Goal: Task Accomplishment & Management: Use online tool/utility

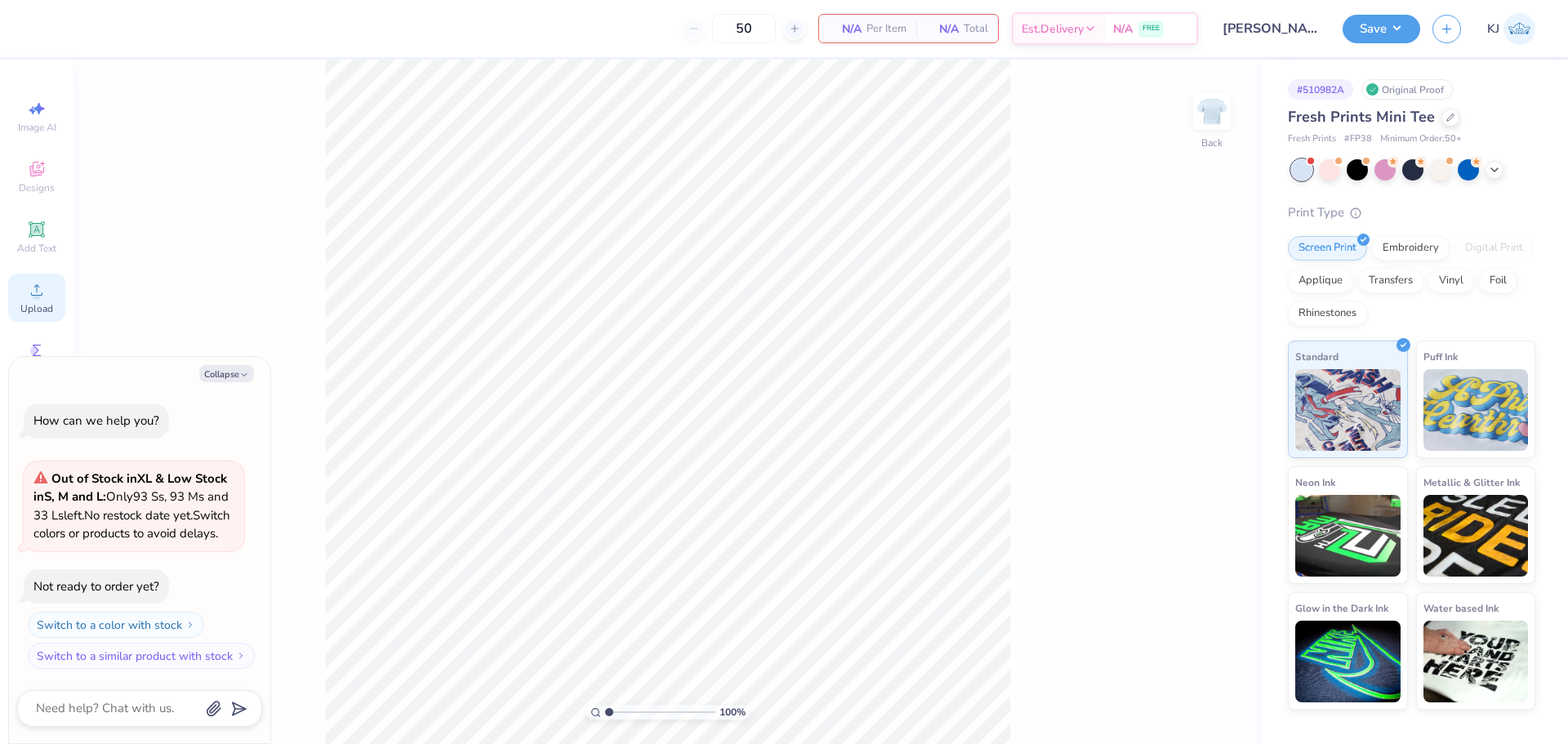
click at [51, 295] on div "Upload" at bounding box center [37, 298] width 57 height 48
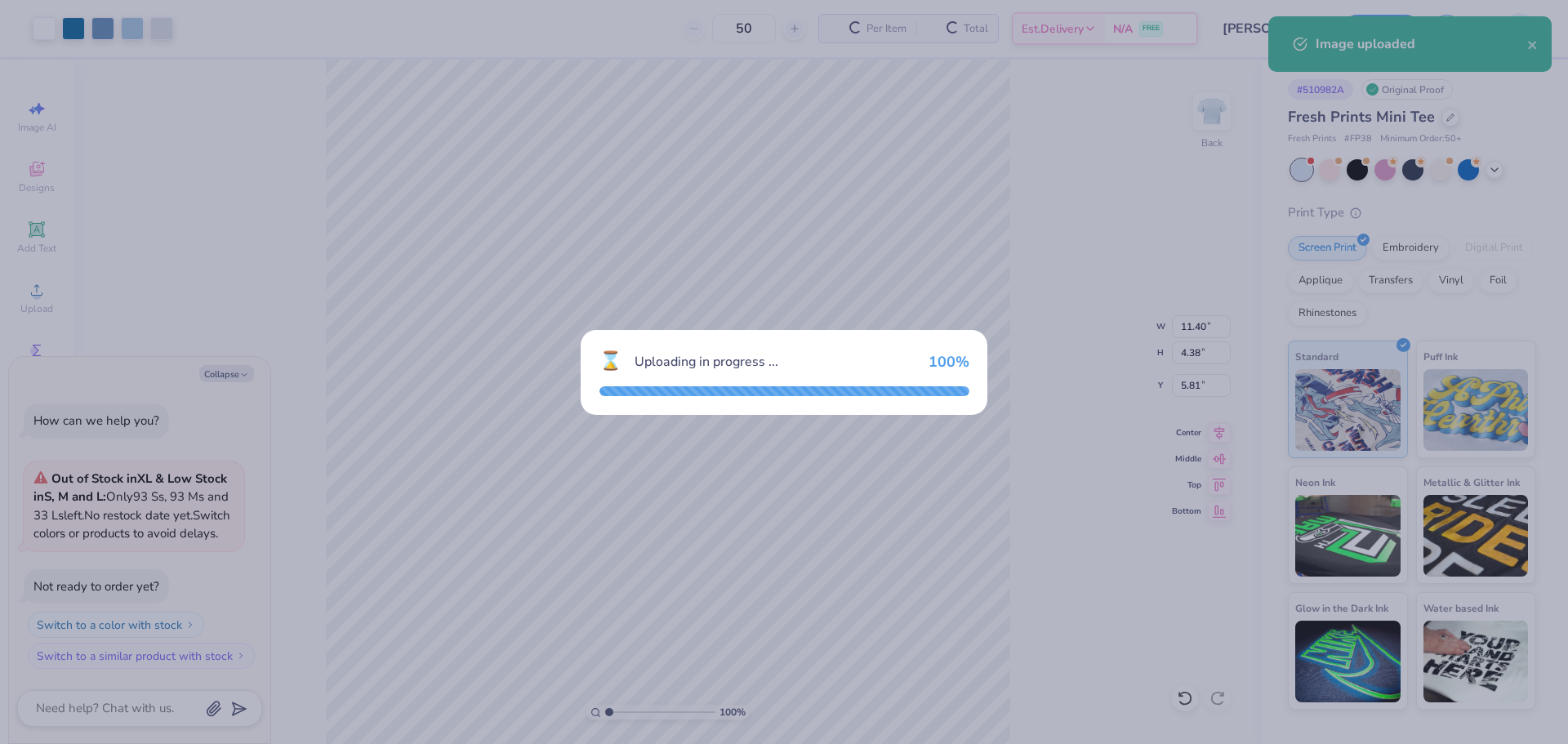
type textarea "x"
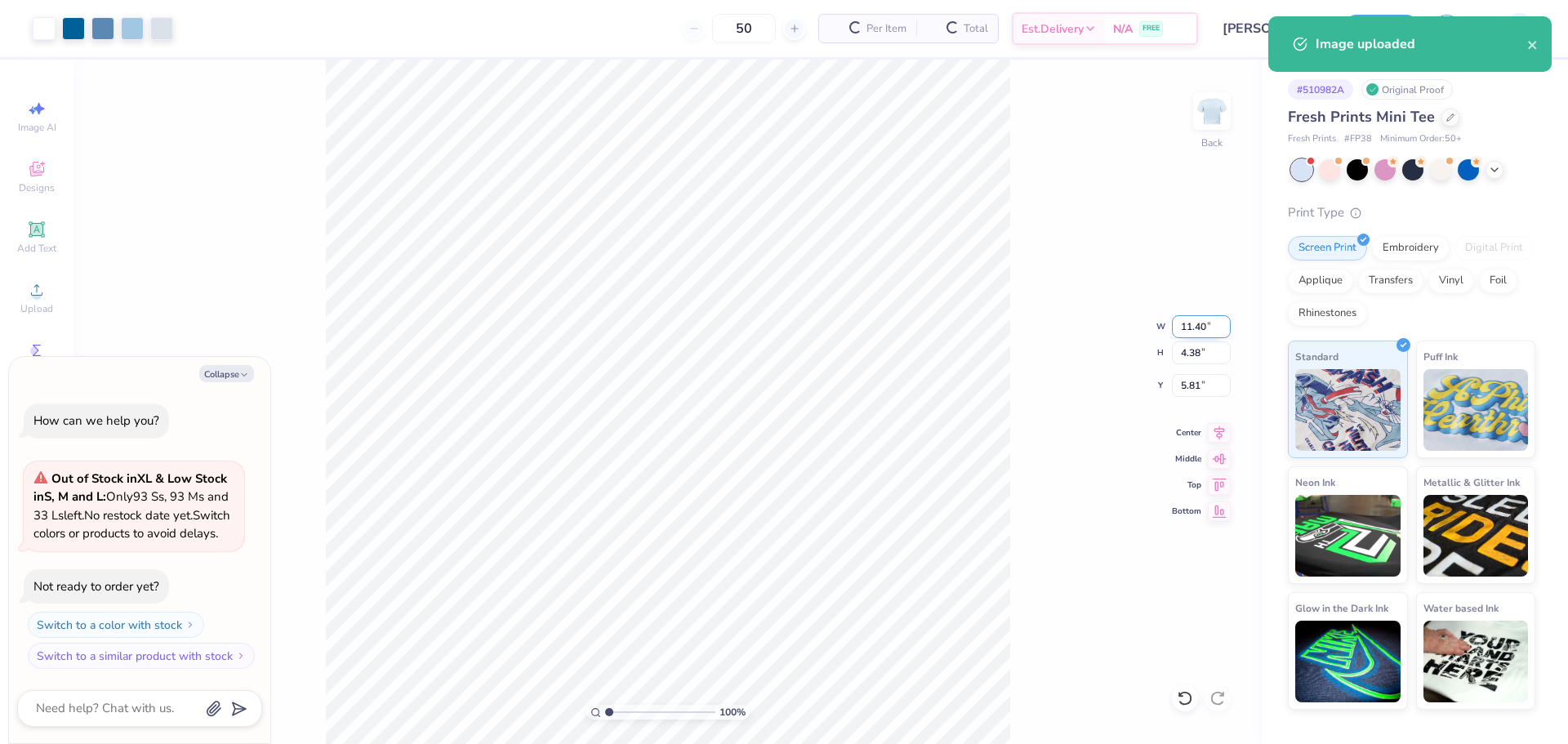
click at [1197, 327] on input "11.40" at bounding box center [1201, 327] width 59 height 23
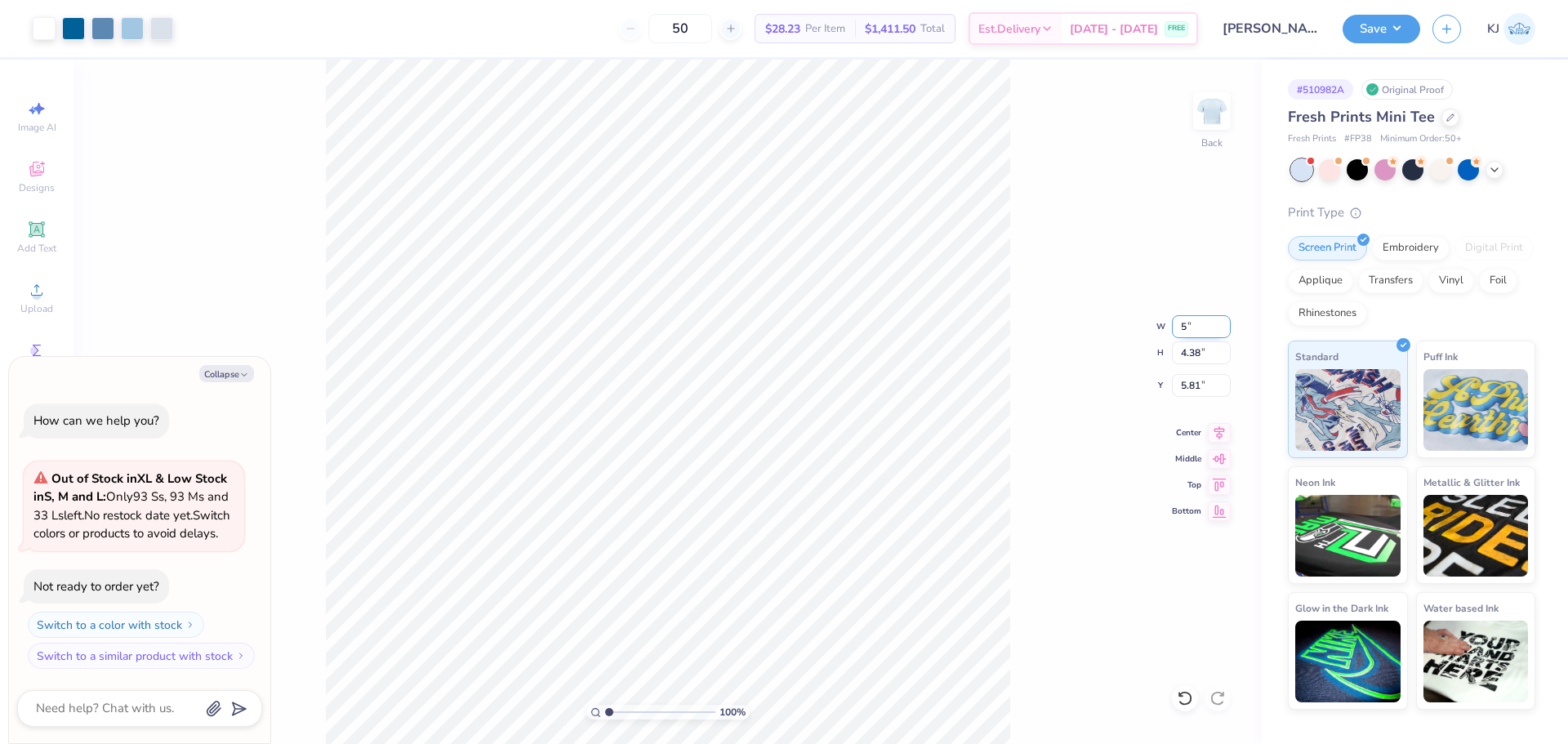
type input "5"
type textarea "x"
type input "5.00"
type input "1.92"
click at [1188, 384] on input "7.04" at bounding box center [1201, 385] width 59 height 23
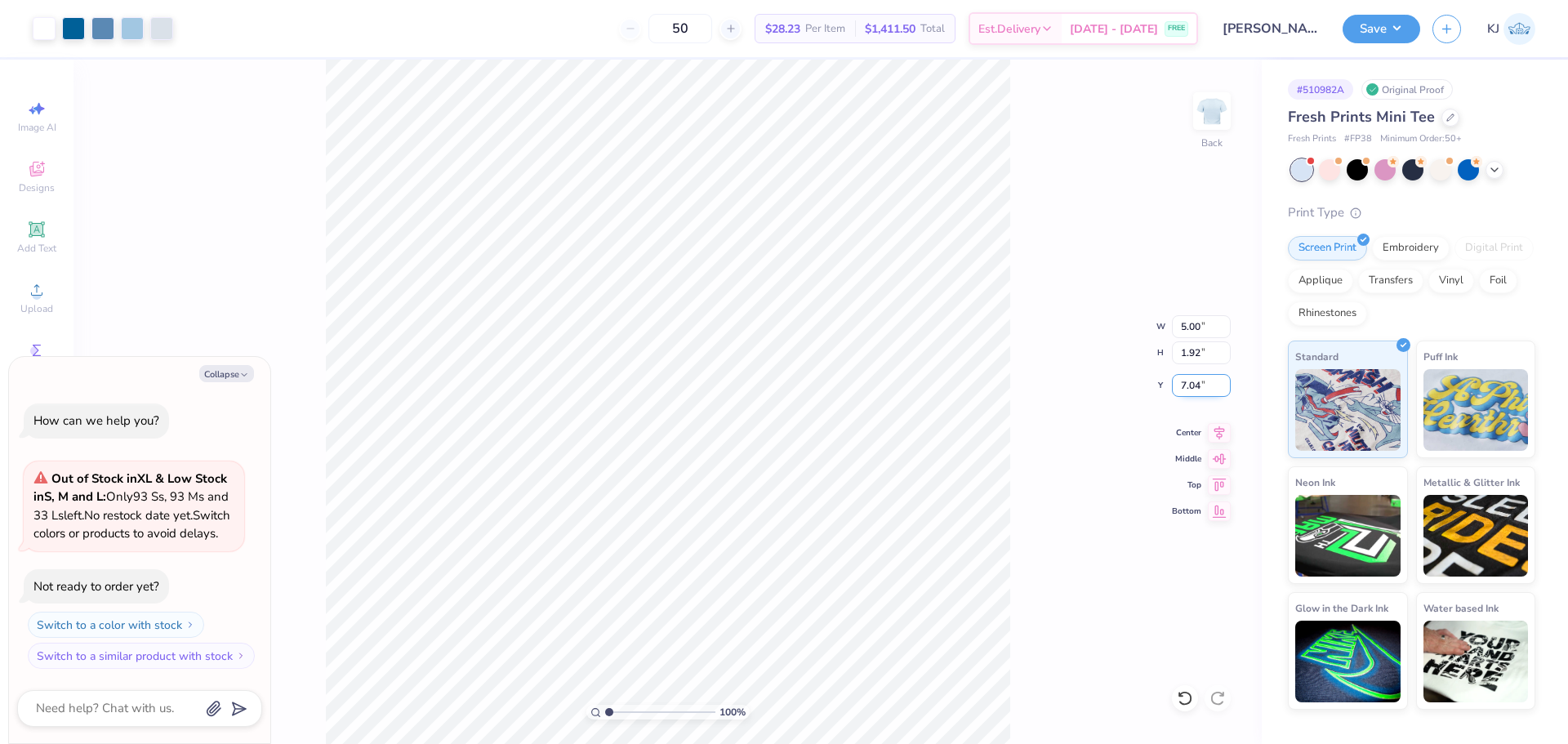
click at [1188, 384] on input "7.04" at bounding box center [1201, 385] width 59 height 23
type input "3"
type textarea "x"
type input "3.00"
drag, startPoint x: 1033, startPoint y: 448, endPoint x: 1020, endPoint y: 441, distance: 14.8
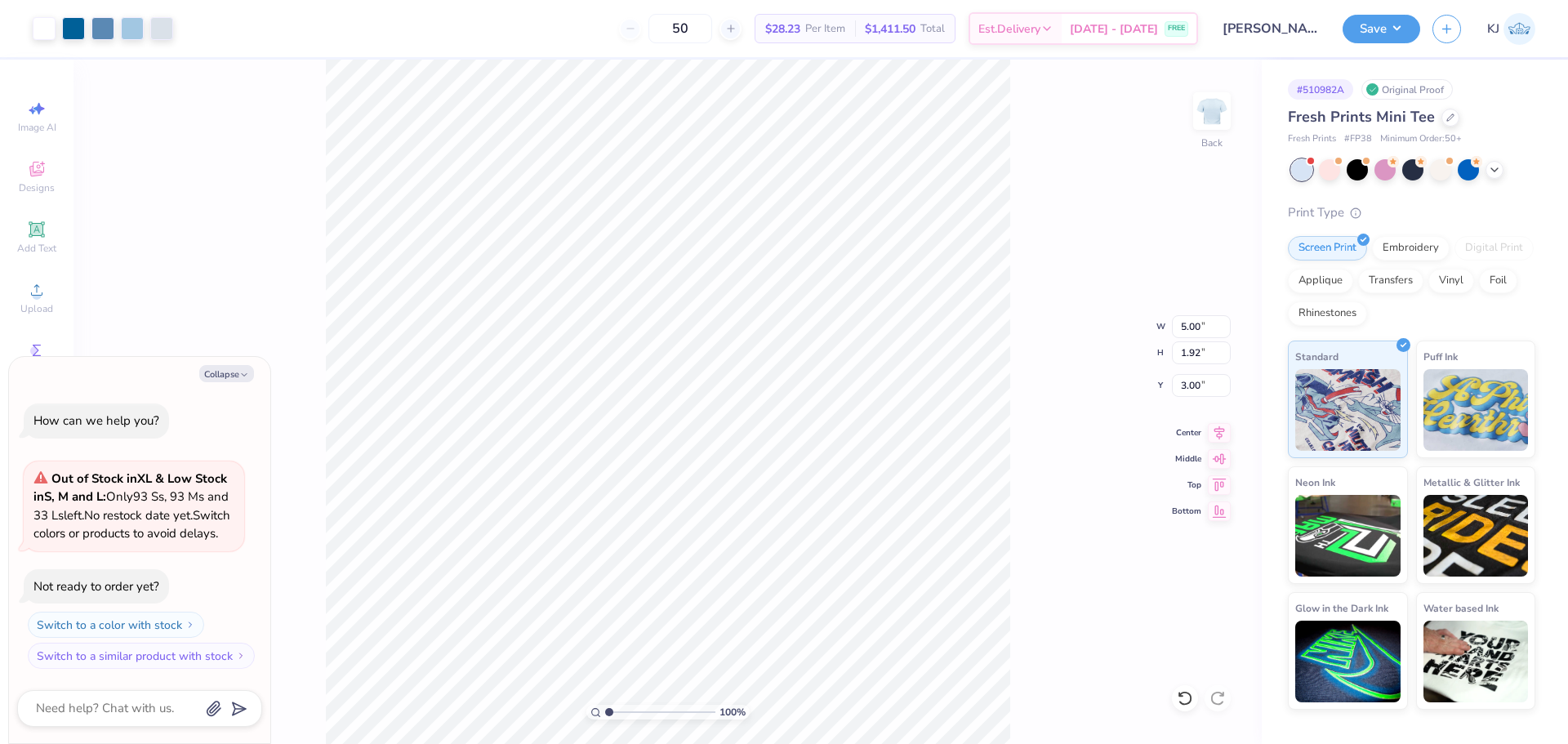
click at [1020, 441] on div "100 % Back W 5.00 5.00 " H 1.92 1.92 " Y 3.00 3.00 " Center Middle Top Bottom" at bounding box center [667, 401] width 1188 height 684
drag, startPoint x: 1184, startPoint y: 329, endPoint x: 1156, endPoint y: 321, distance: 29.1
click at [1156, 321] on div "100 % Back W 5.00 5.00 " H 1.92 1.92 " Y 3.00 3.00 " Center Middle Top Bottom" at bounding box center [667, 401] width 1188 height 684
type textarea "x"
click at [1183, 328] on input "5.00" at bounding box center [1201, 327] width 59 height 23
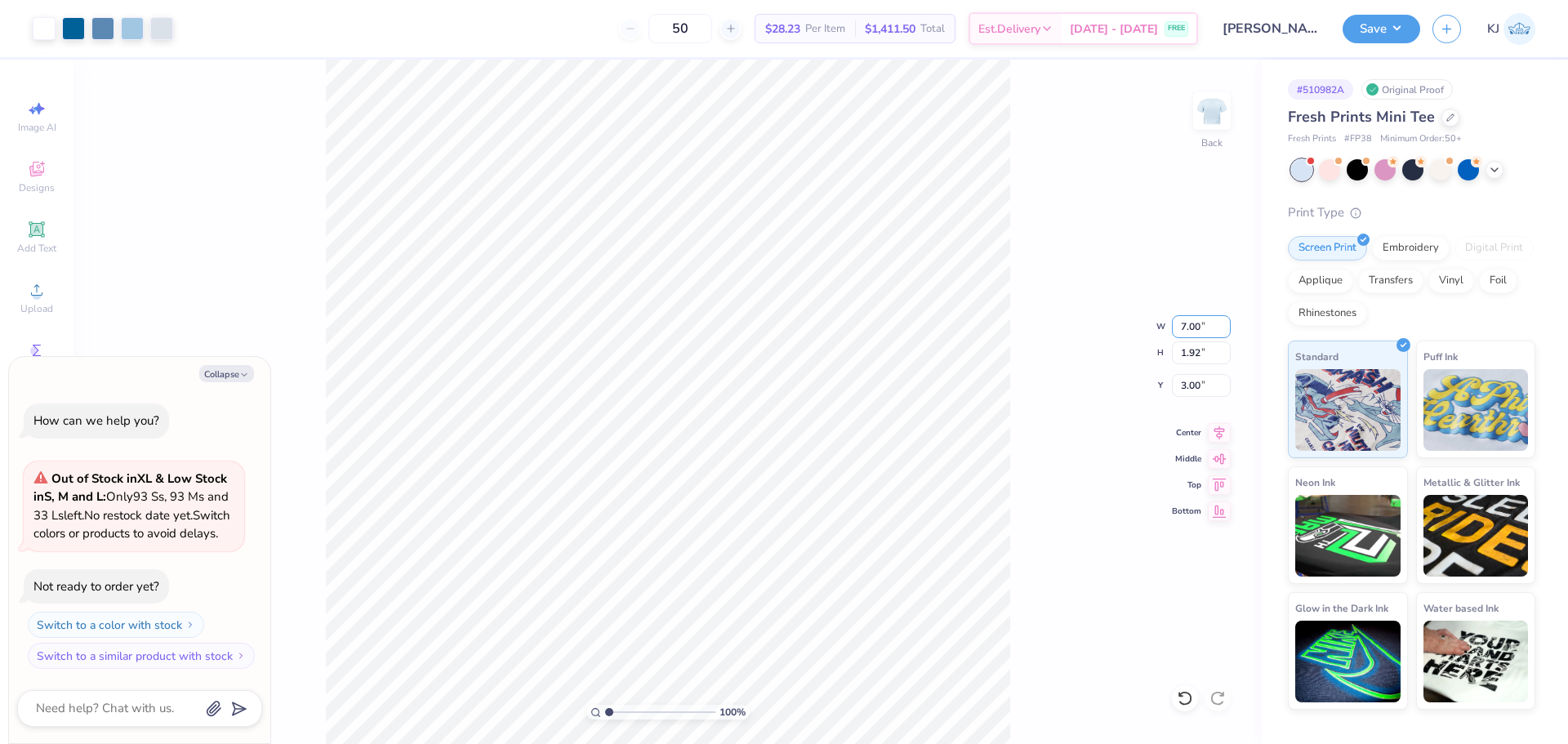
type input "7.00"
type textarea "x"
type input "2.69"
type input "2.62"
click at [1078, 403] on div "100 % Back W 7.00 7.00 " H 2.69 2.69 " Y 2.62 2.62 " Center Middle Top Bottom" at bounding box center [667, 401] width 1188 height 684
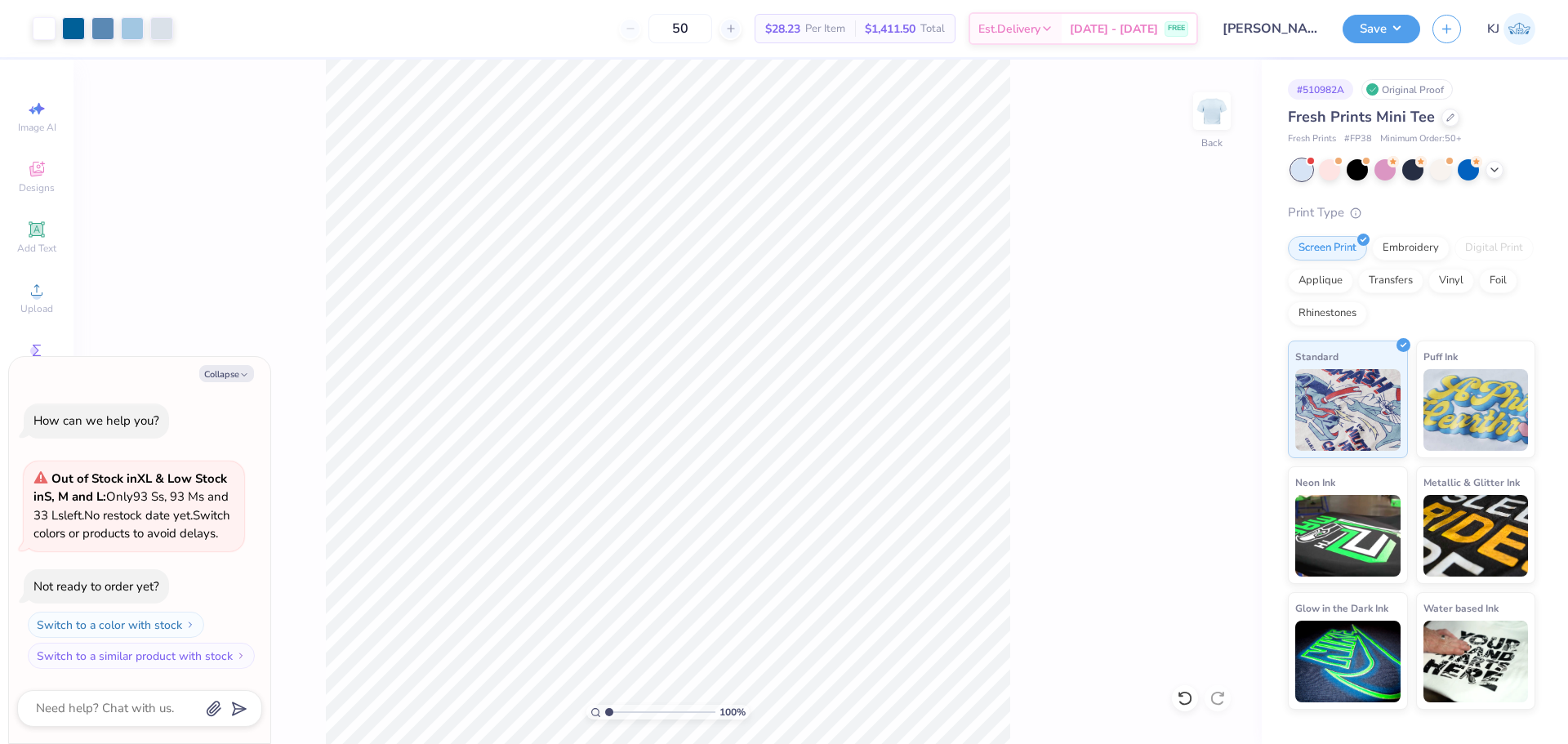
click at [1030, 583] on div "100 % Back" at bounding box center [667, 401] width 1188 height 684
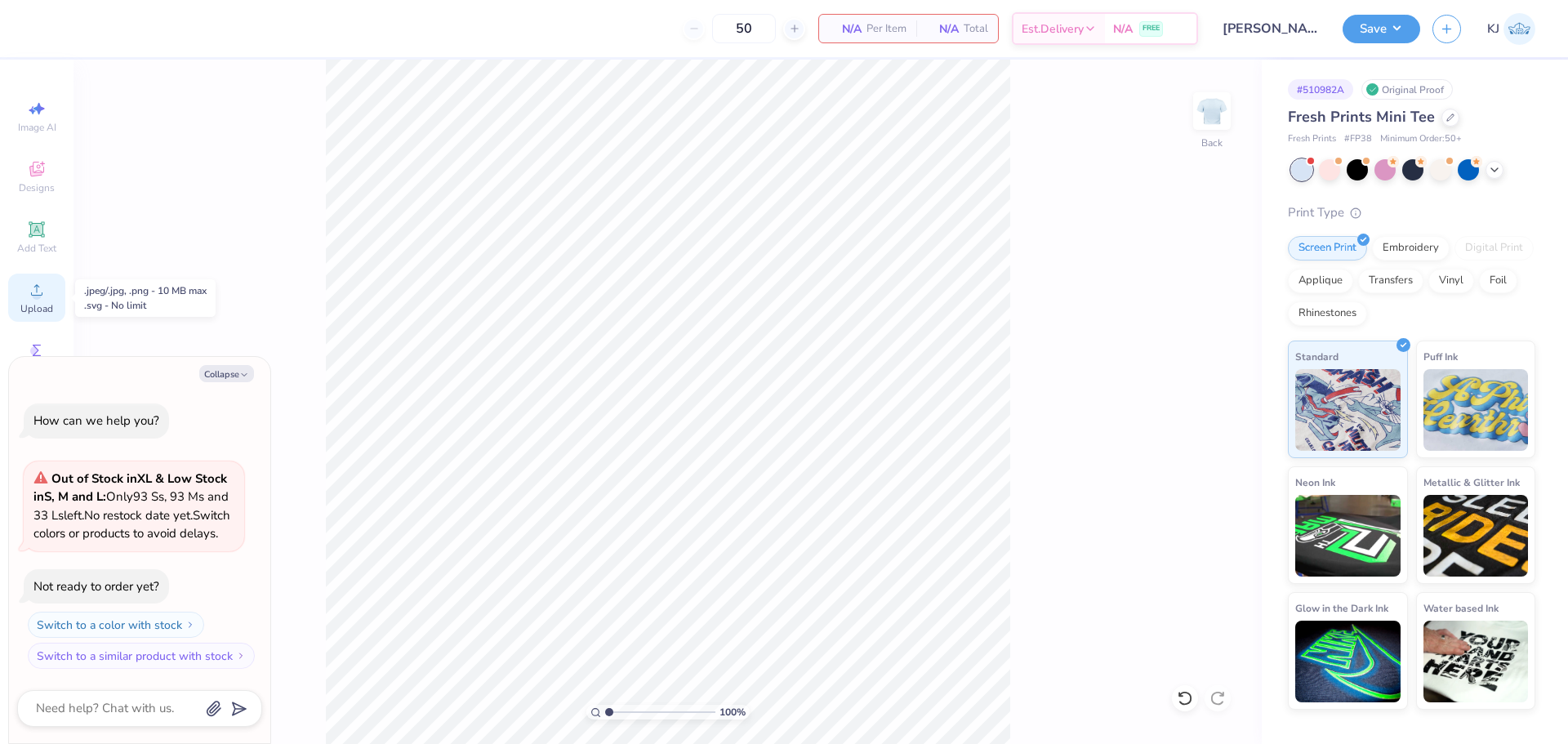
click at [35, 290] on icon at bounding box center [37, 290] width 20 height 20
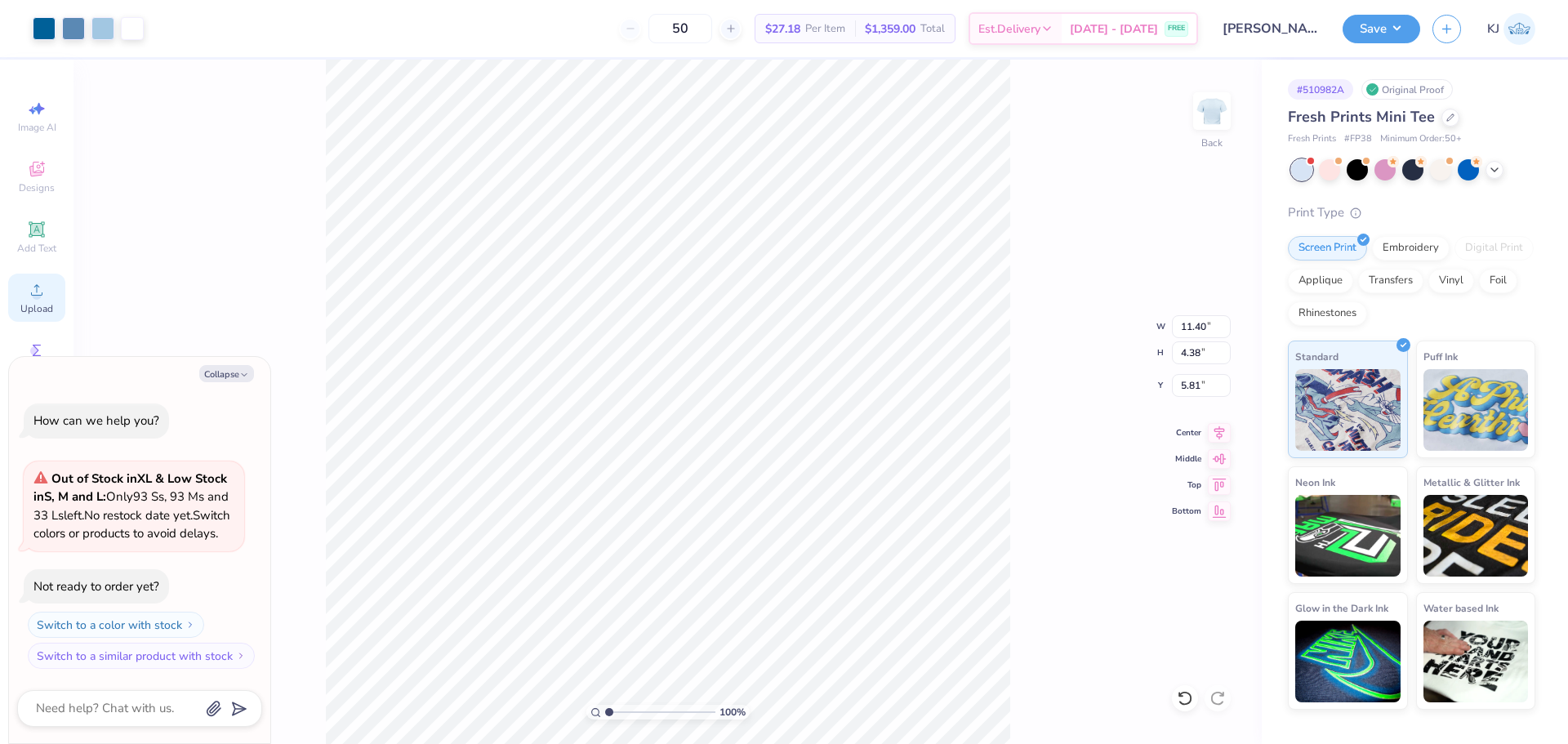
type textarea "x"
type input "1.70505975587608"
type textarea "x"
type input "1.14270703473249"
click at [1184, 330] on input "11.40" at bounding box center [1201, 327] width 59 height 23
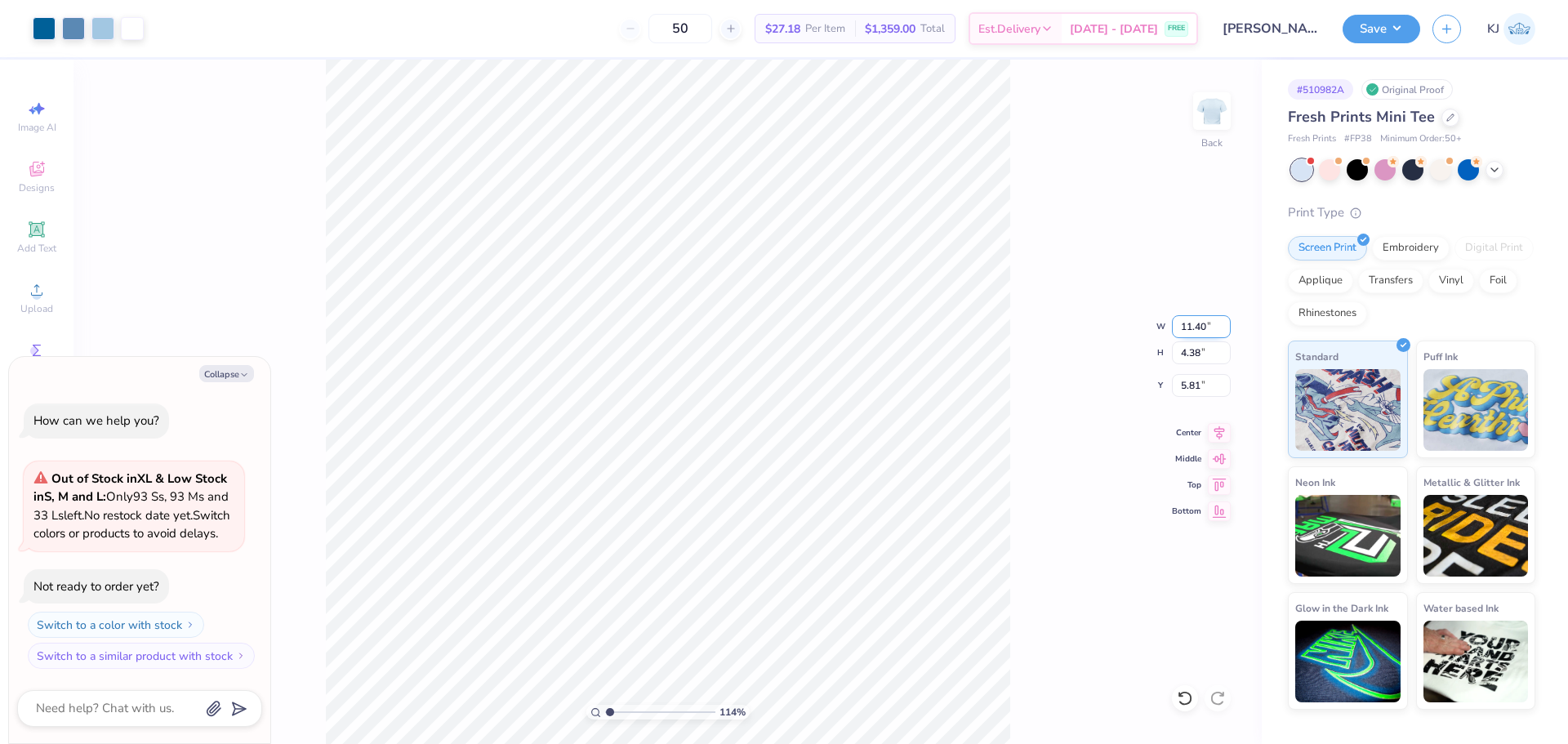
click at [1184, 330] on input "11.40" at bounding box center [1201, 327] width 59 height 23
type input "7"
type input "1.14270703473249"
type textarea "x"
type input "7.00"
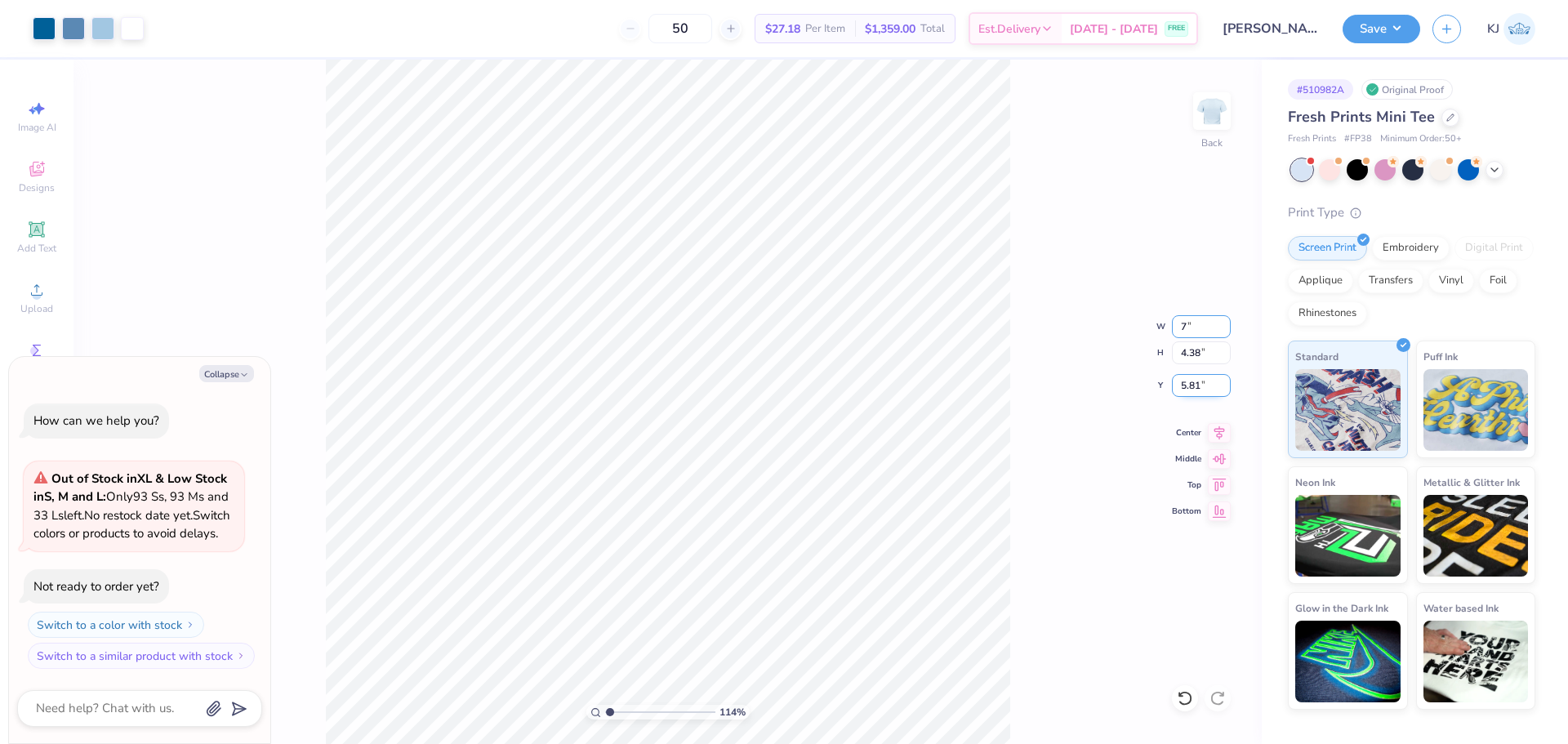
type input "2.69"
click at [1184, 386] on input "6.65" at bounding box center [1201, 385] width 59 height 23
type input "3"
type input "1.14270703473249"
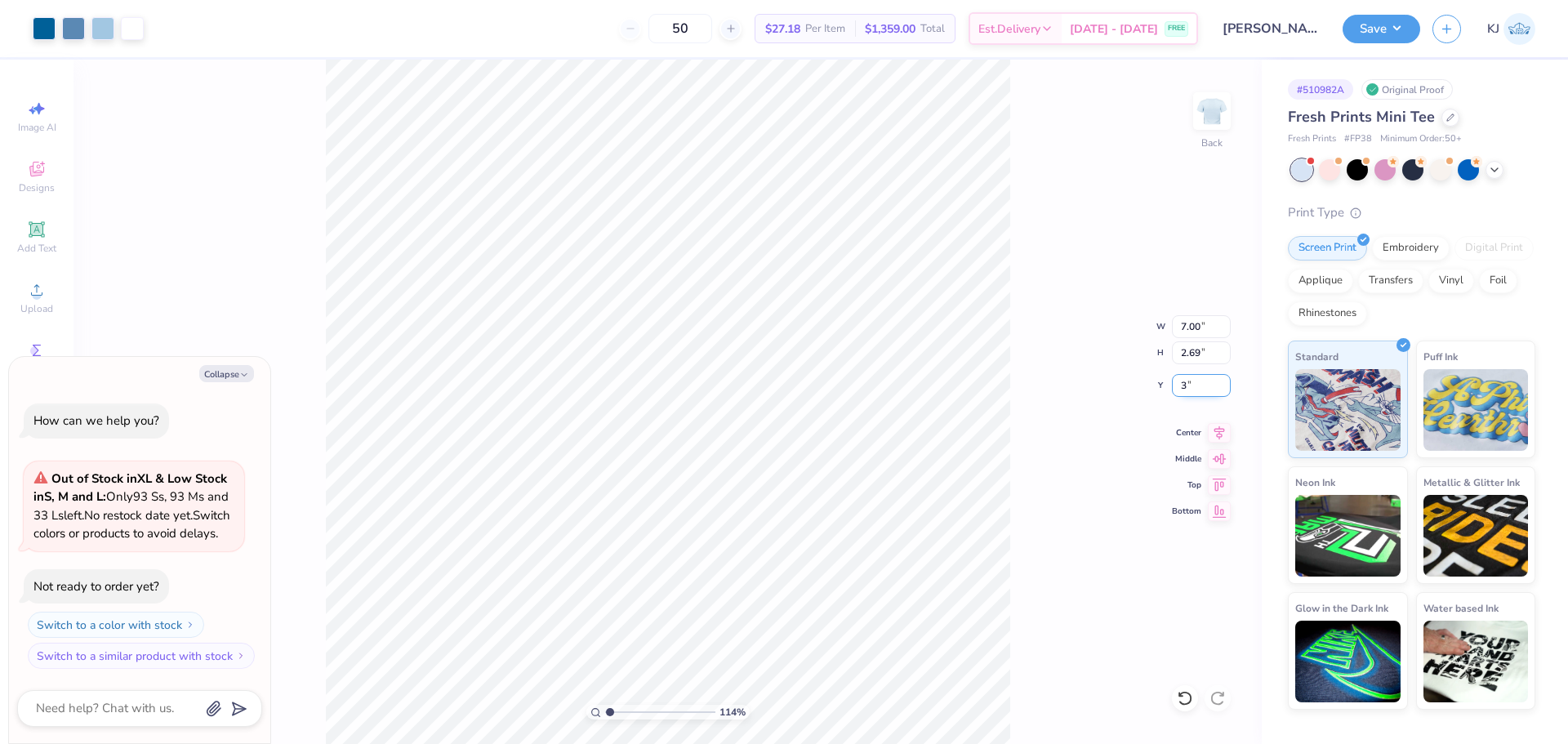
type textarea "x"
type input "3.00"
type input "1.14270703473249"
type textarea "x"
type input "1.14270703473249"
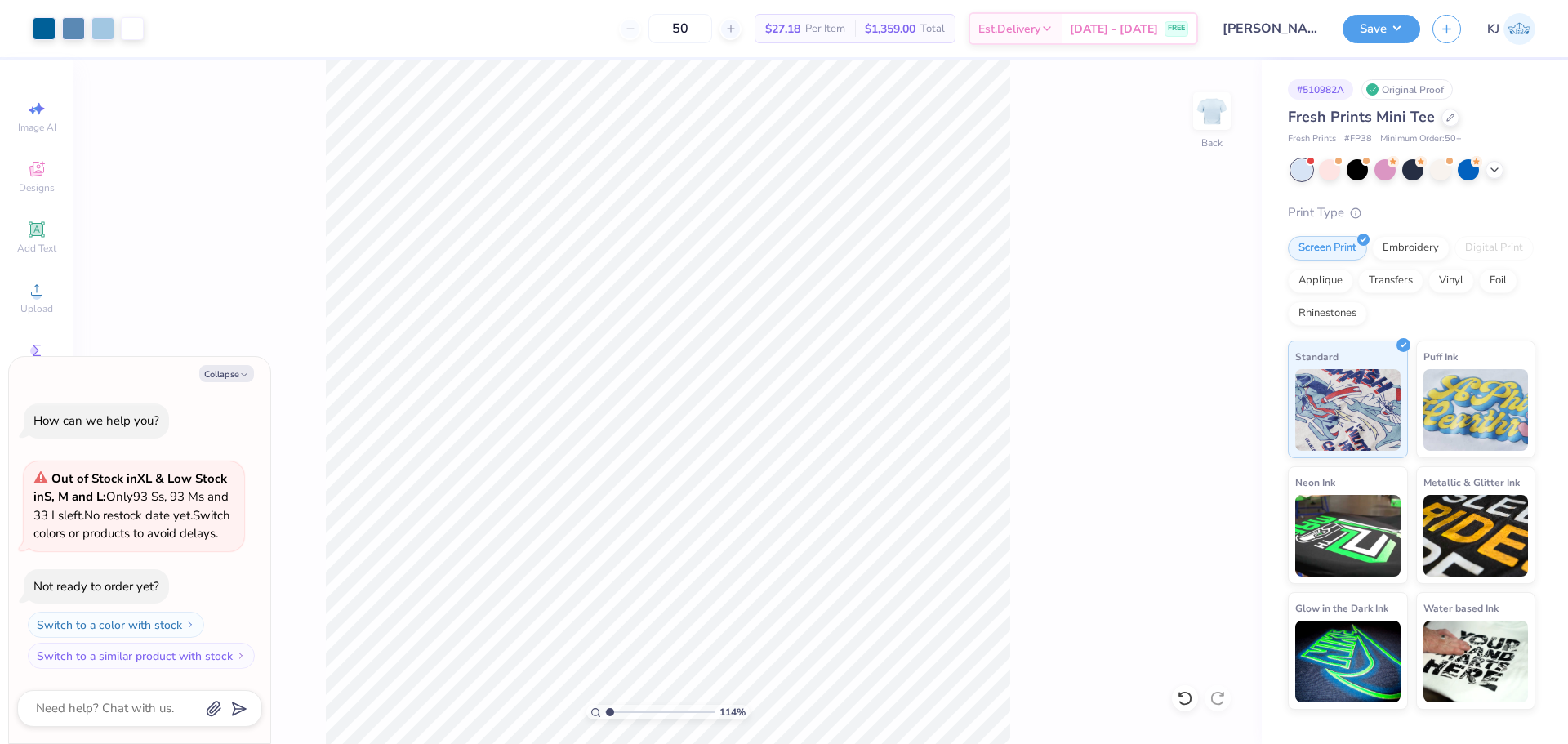
type textarea "x"
type input "1.14270703473249"
type textarea "x"
type input "1"
click at [57, 302] on div "Upload" at bounding box center [37, 298] width 57 height 48
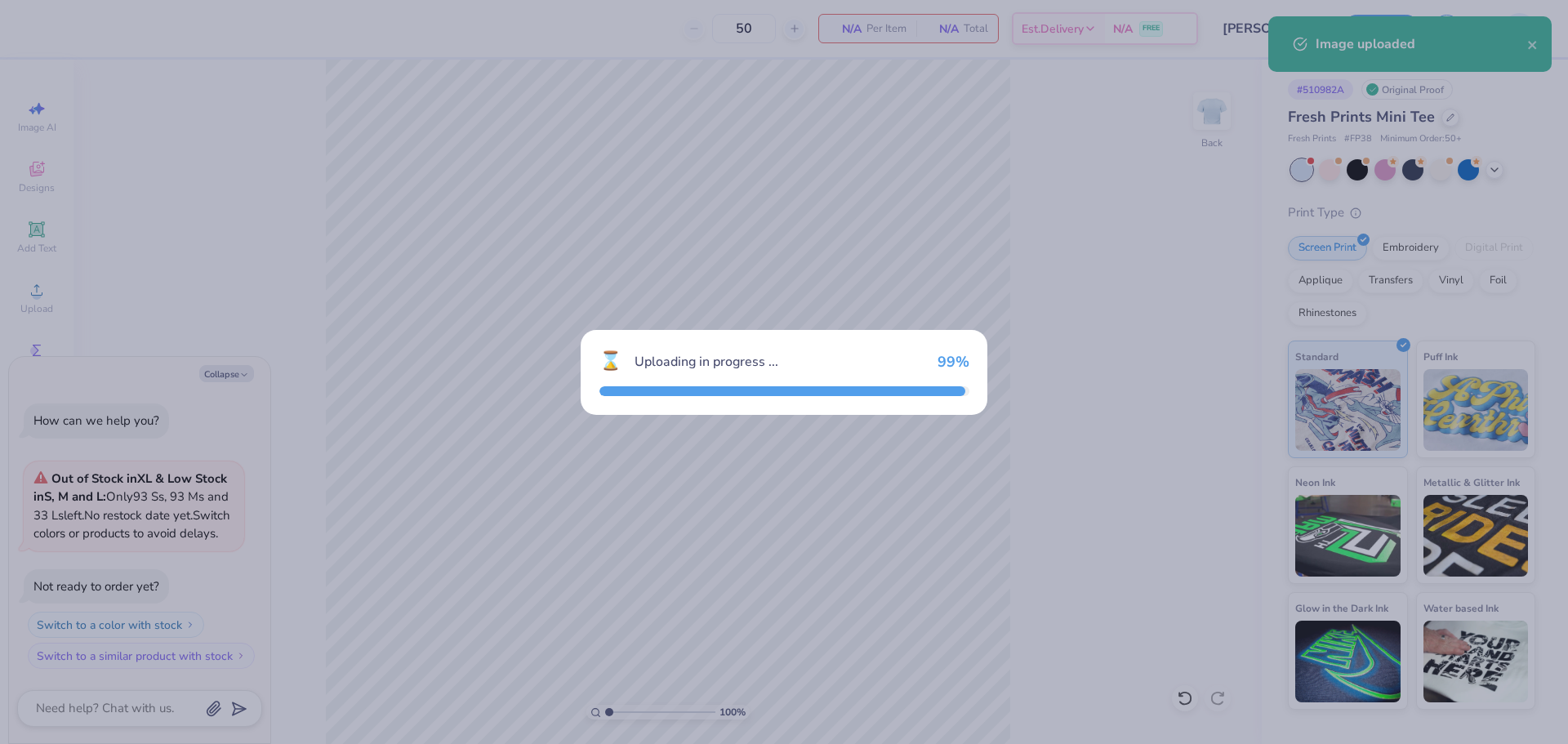
type textarea "x"
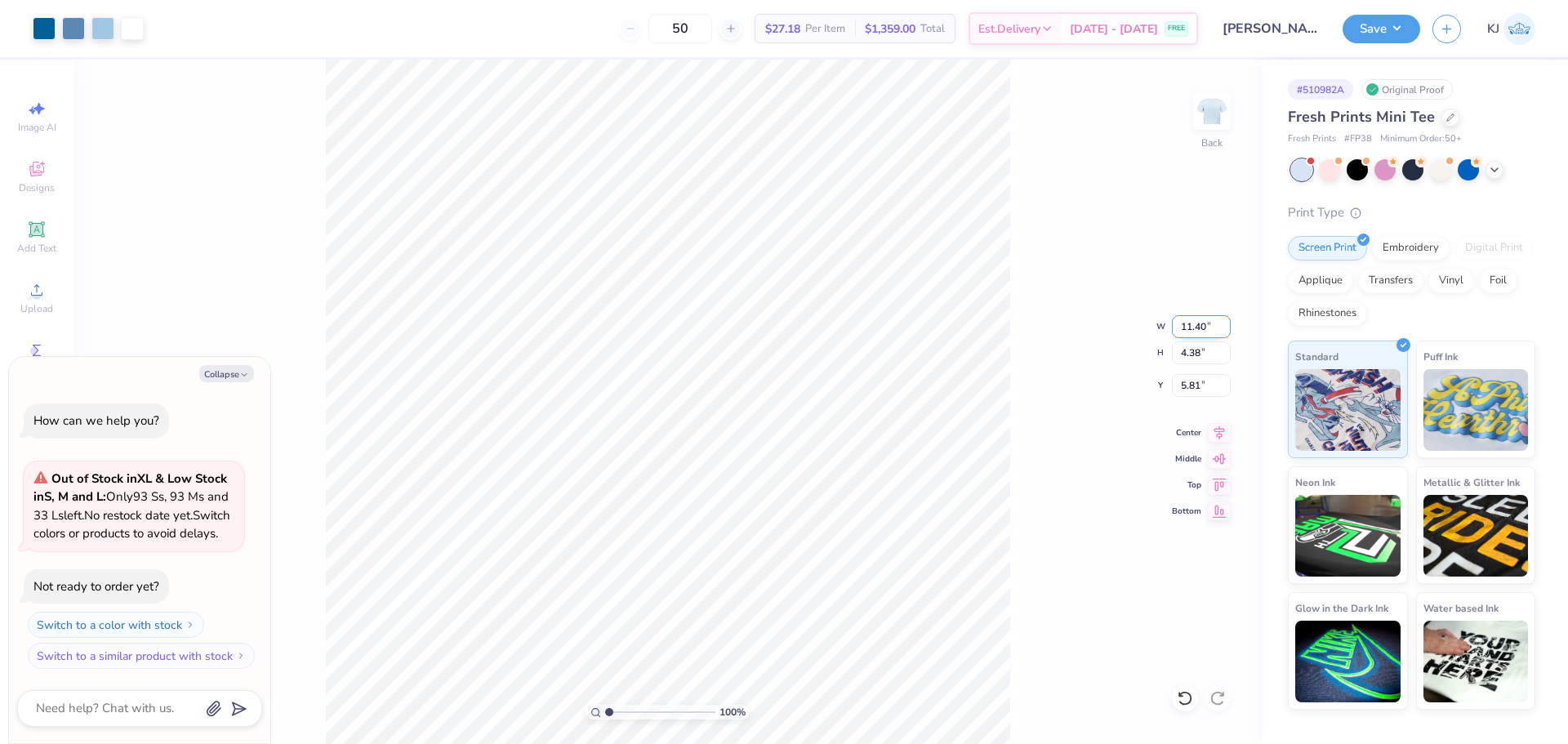
click at [1183, 334] on input "11.40" at bounding box center [1201, 327] width 59 height 23
type input "7"
click at [1188, 383] on input "5.81" at bounding box center [1201, 385] width 59 height 23
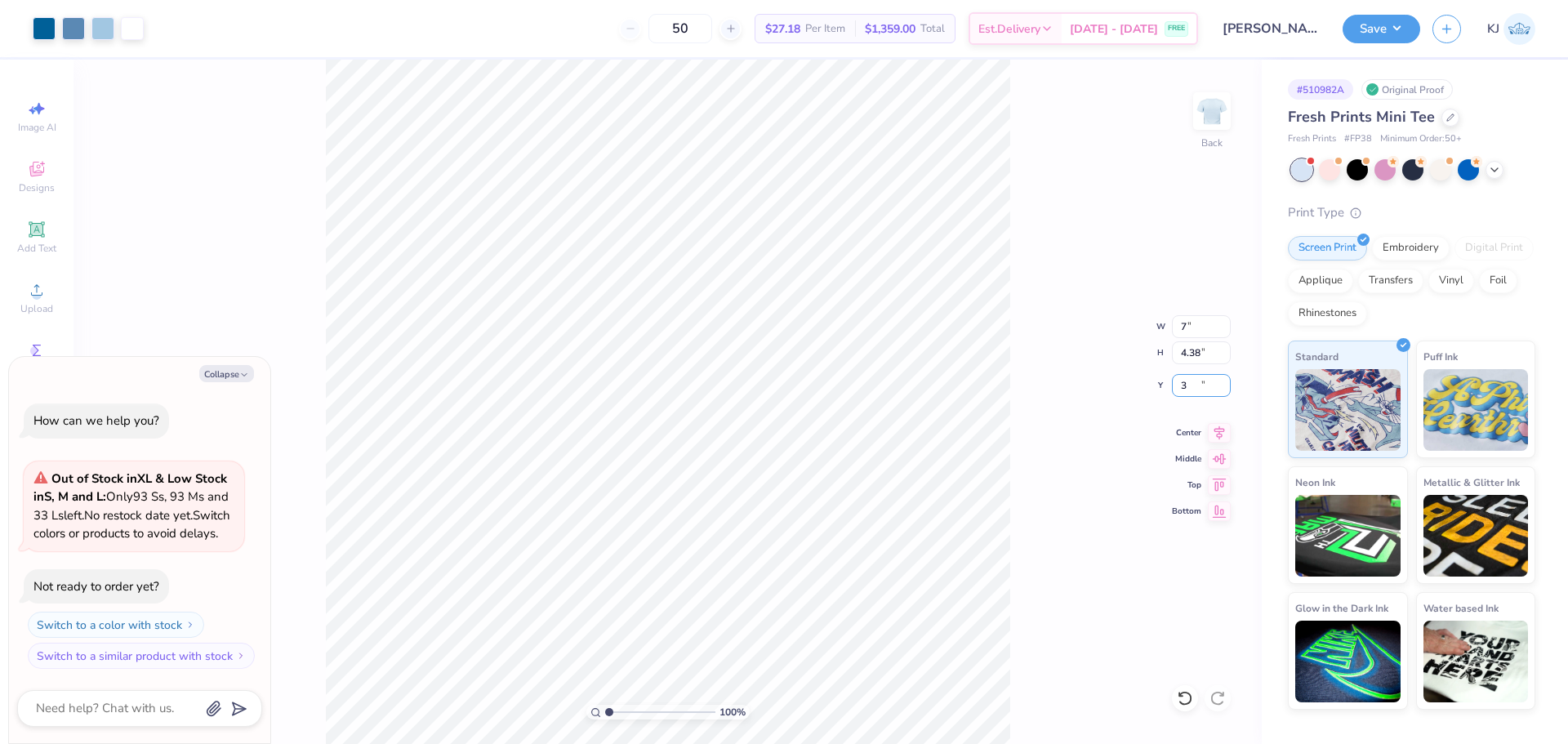
type input "3"
type textarea "x"
type input "7.00"
type input "2.69"
type input "3.00"
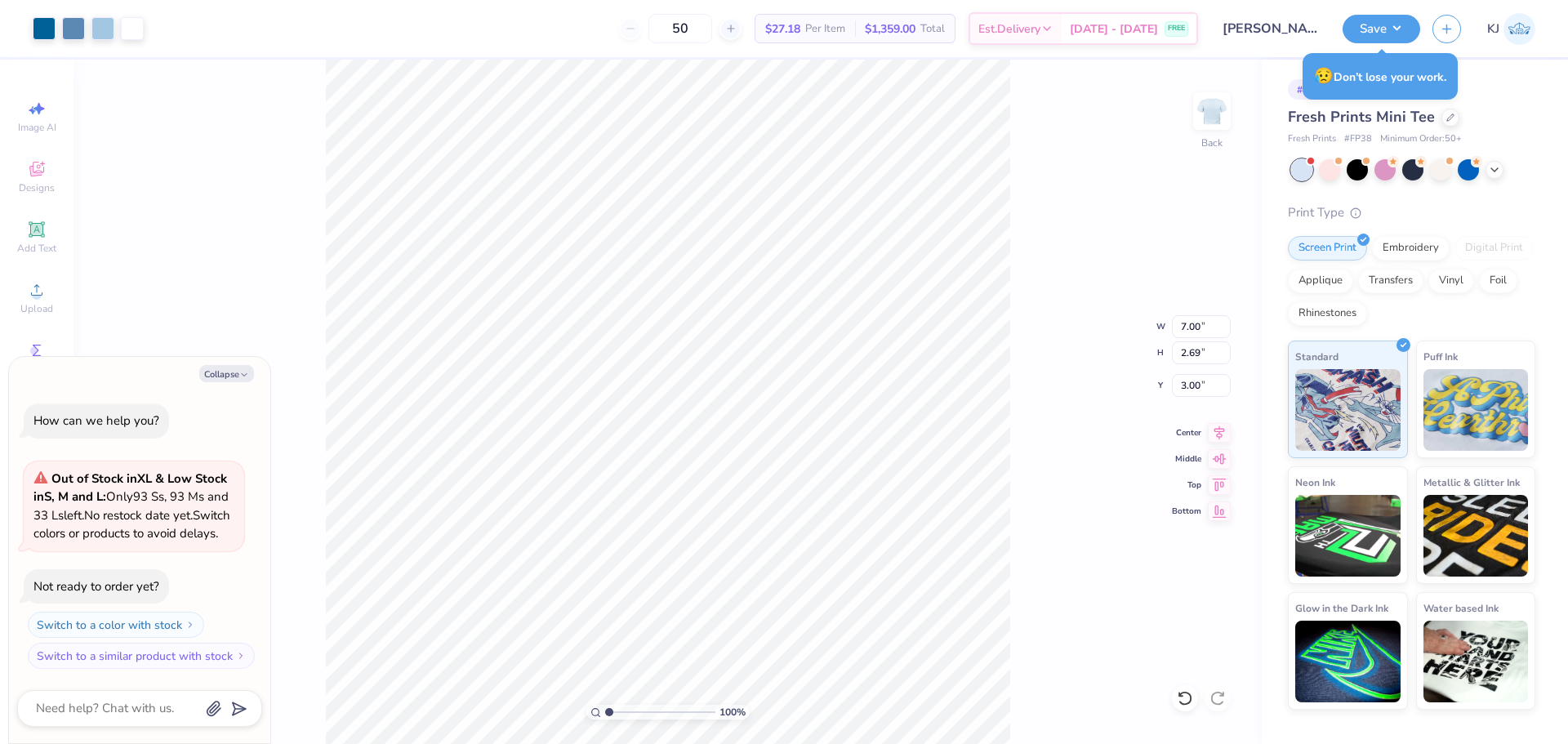
type textarea "x"
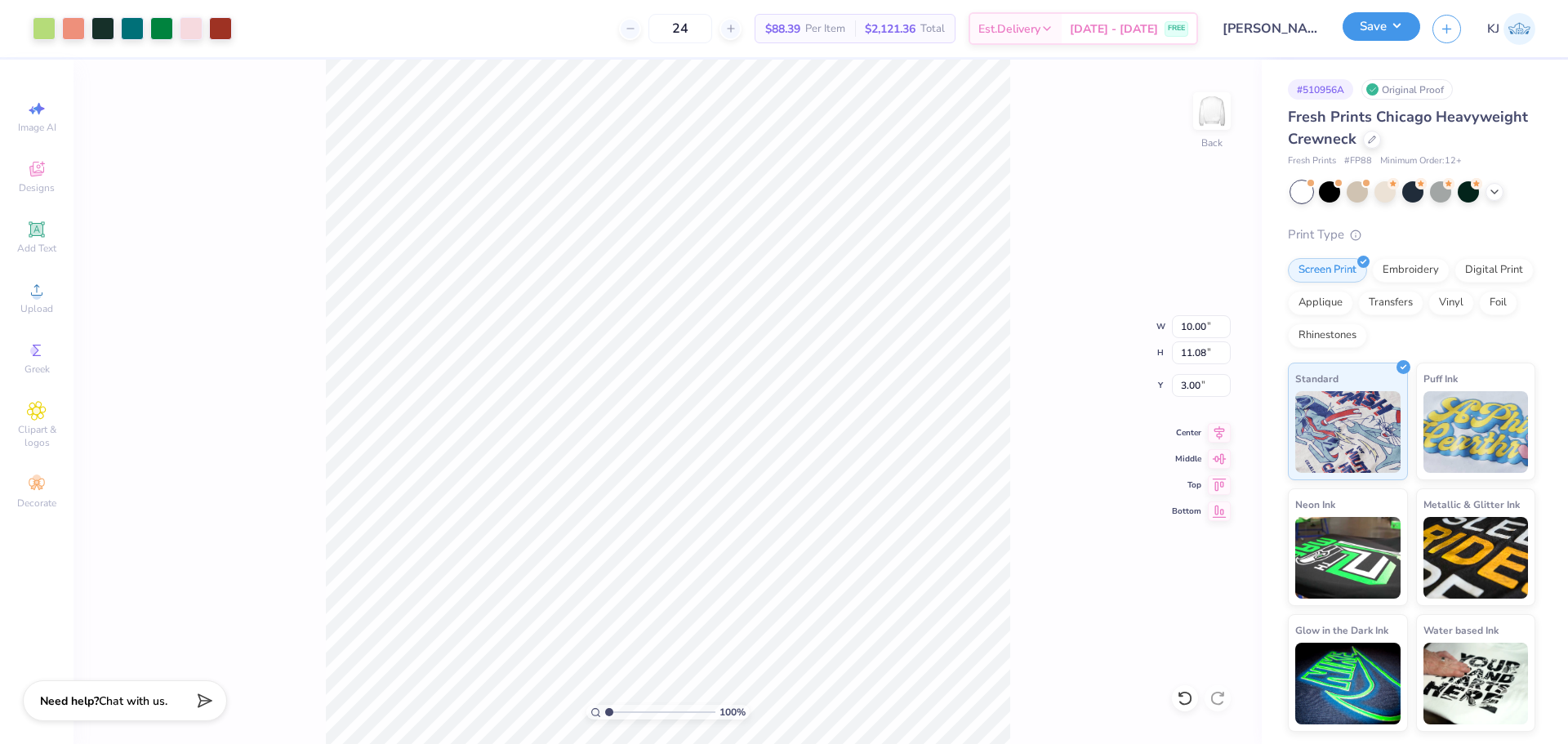
click at [1401, 29] on button "Save" at bounding box center [1381, 27] width 78 height 29
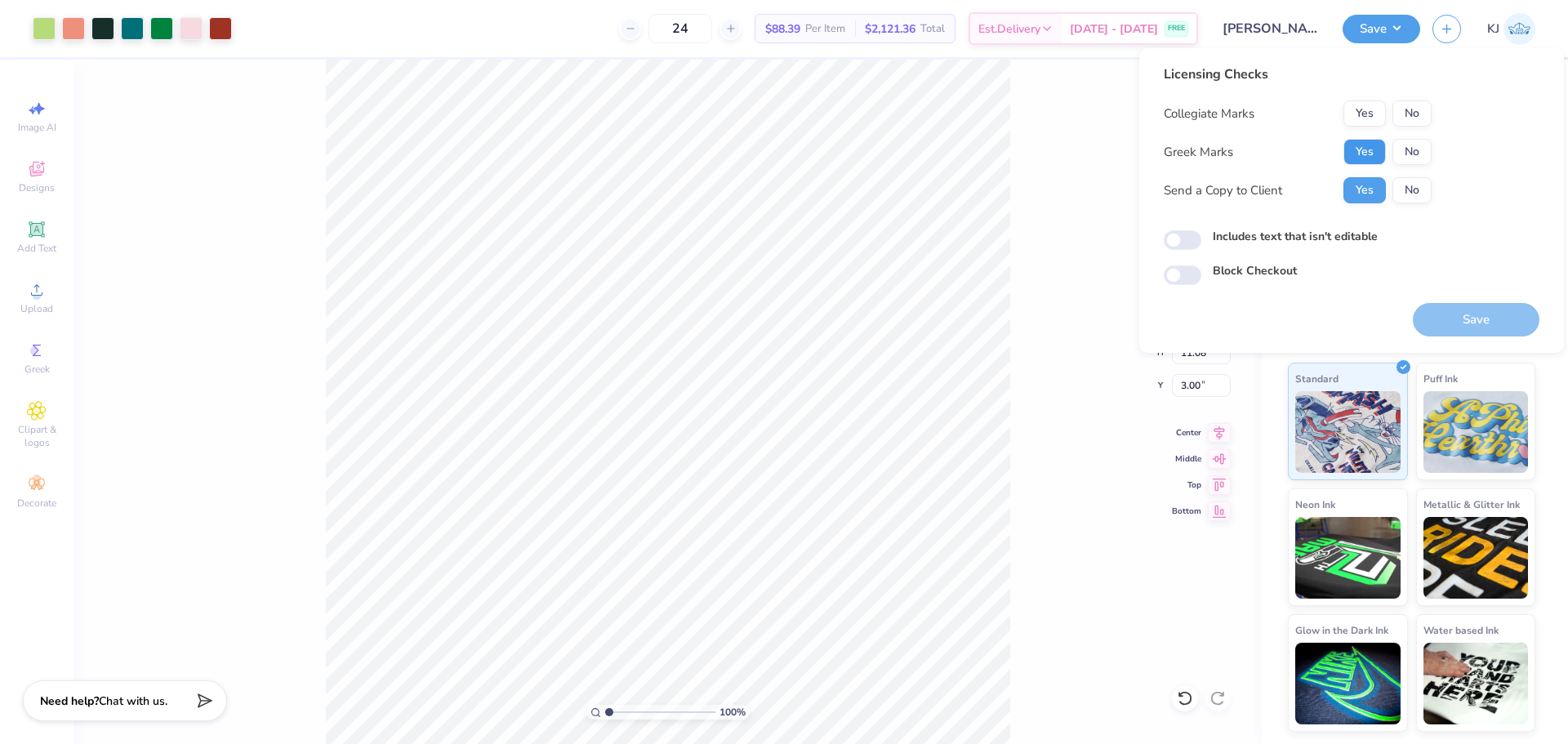
click at [1369, 153] on button "Yes" at bounding box center [1365, 152] width 43 height 26
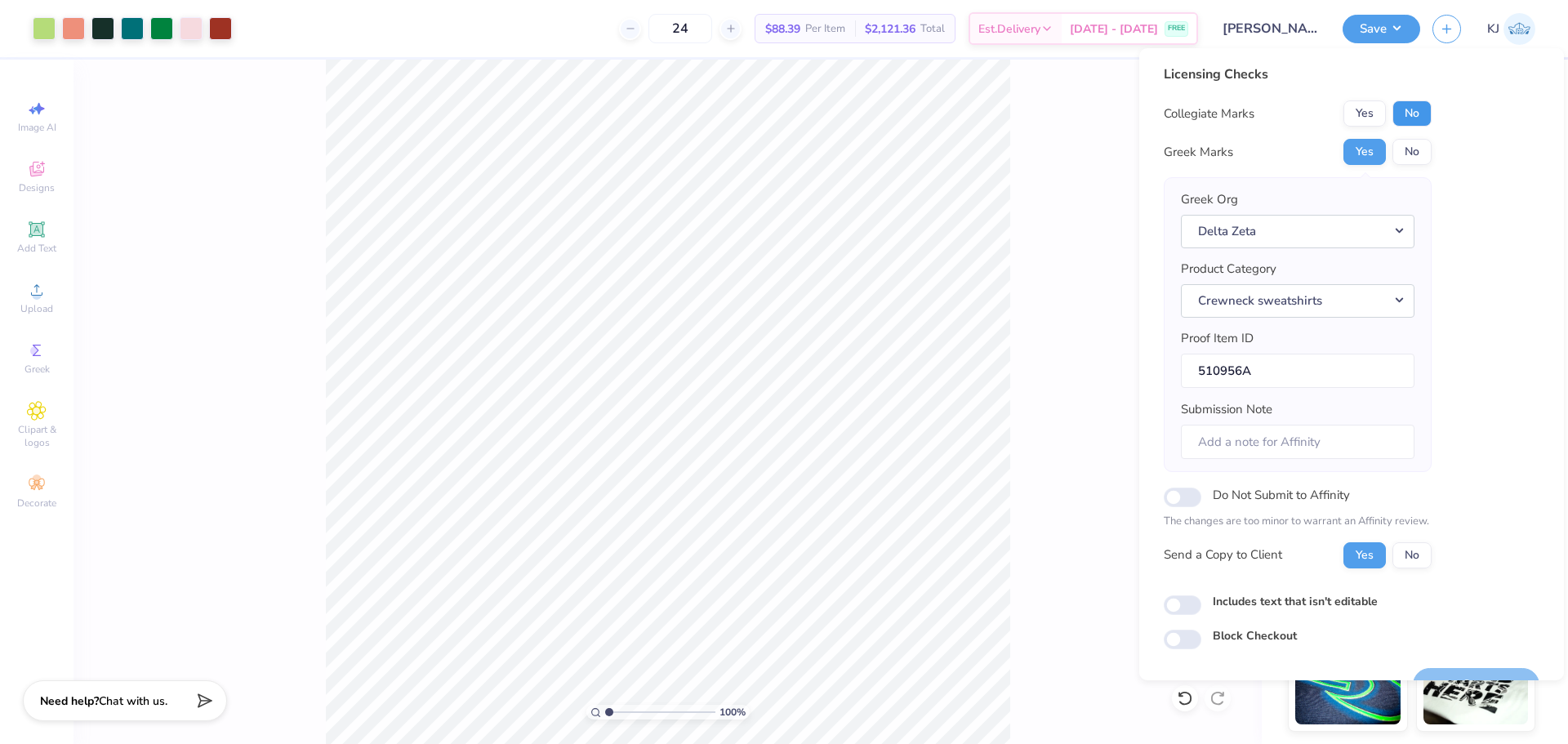
click at [1415, 119] on button "No" at bounding box center [1412, 113] width 39 height 26
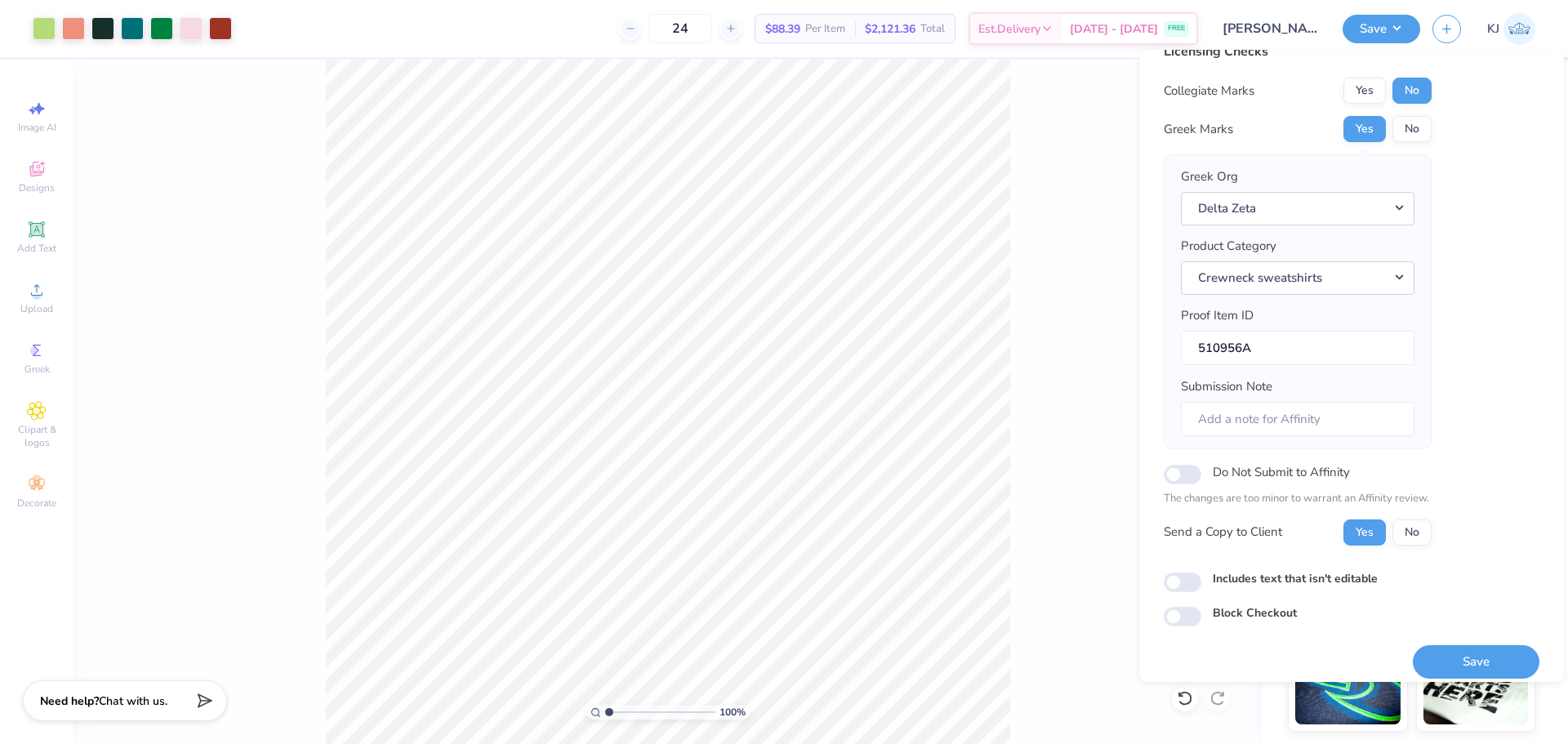
scroll to position [37, 0]
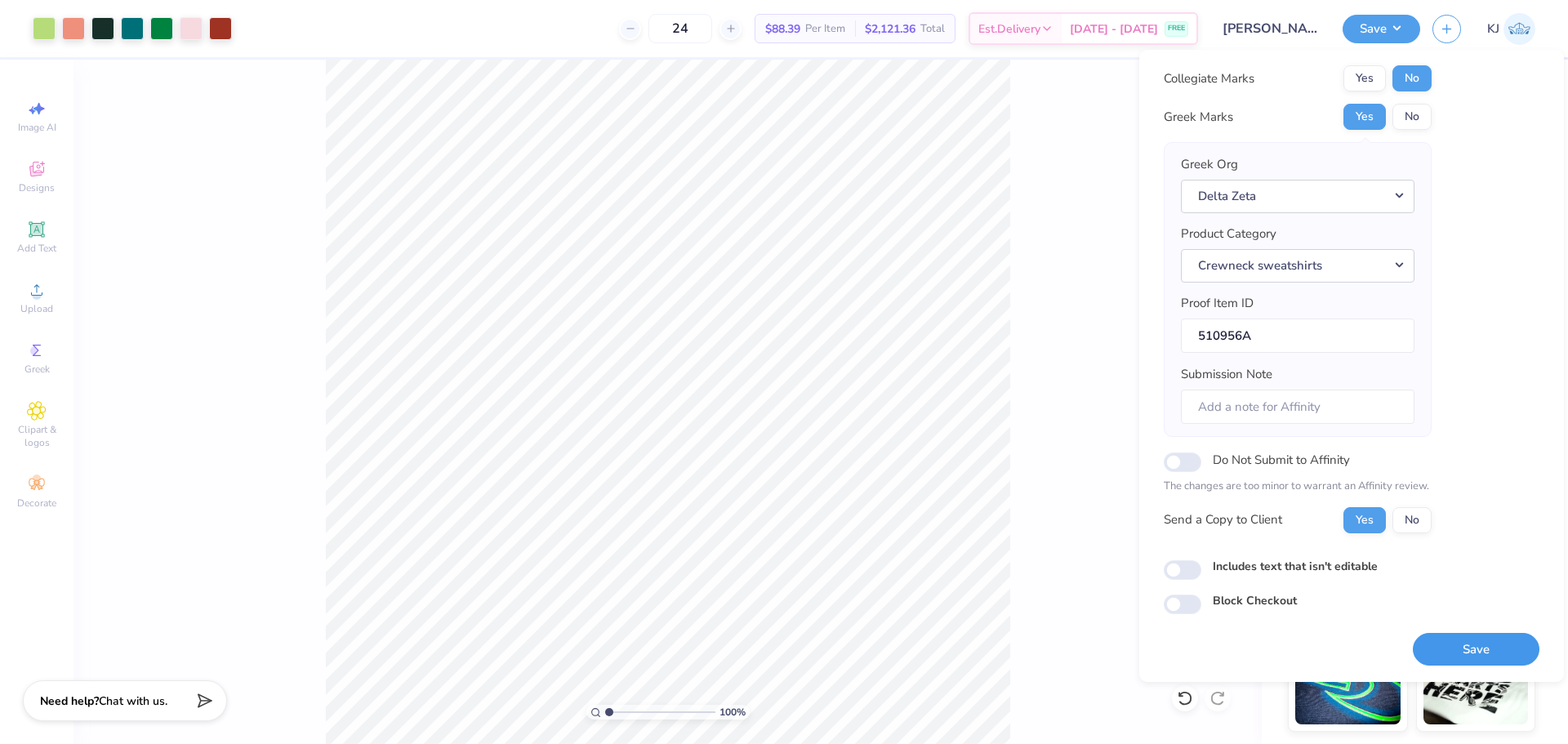
click at [1460, 649] on button "Save" at bounding box center [1476, 650] width 127 height 34
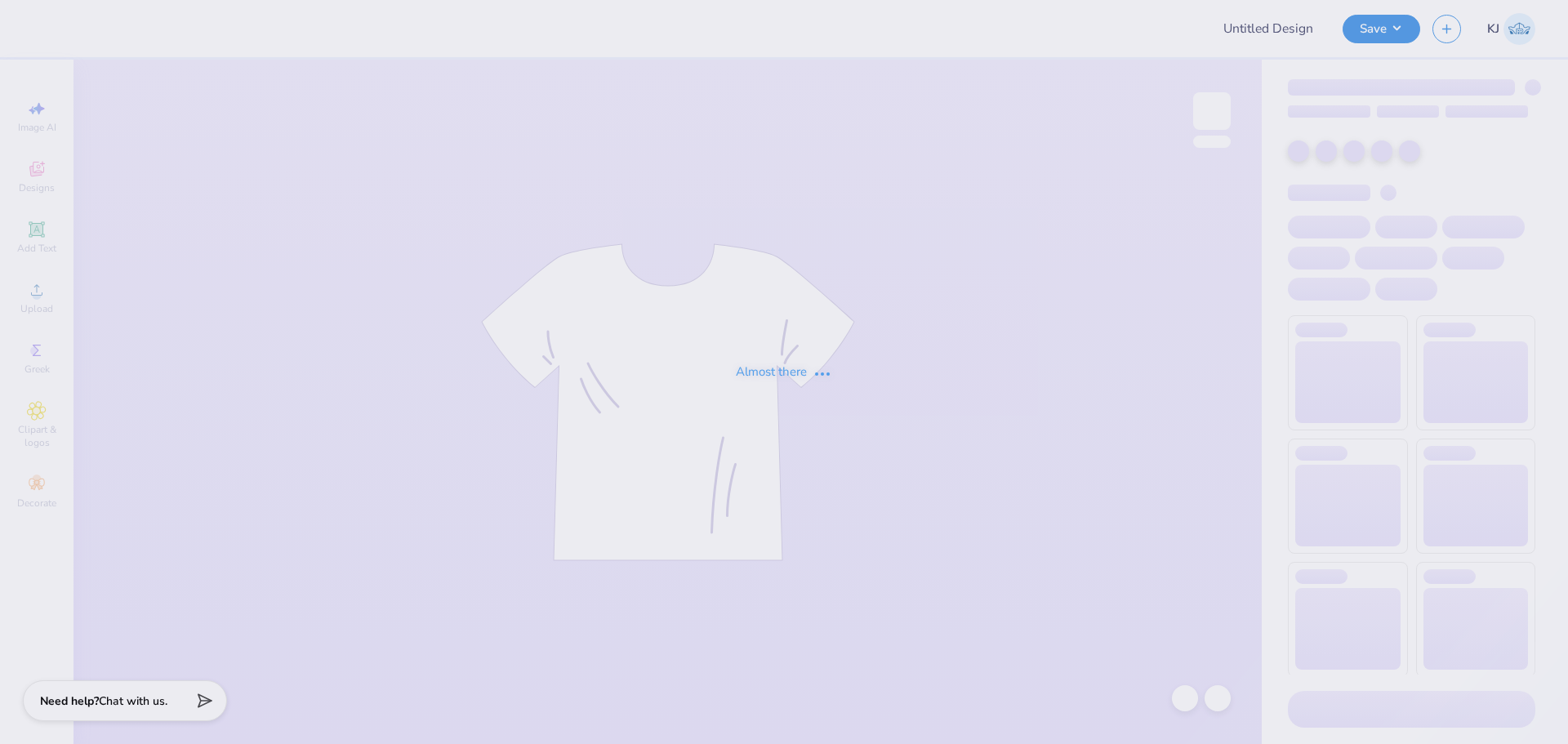
type input "Chi O Yellow Skull Crew"
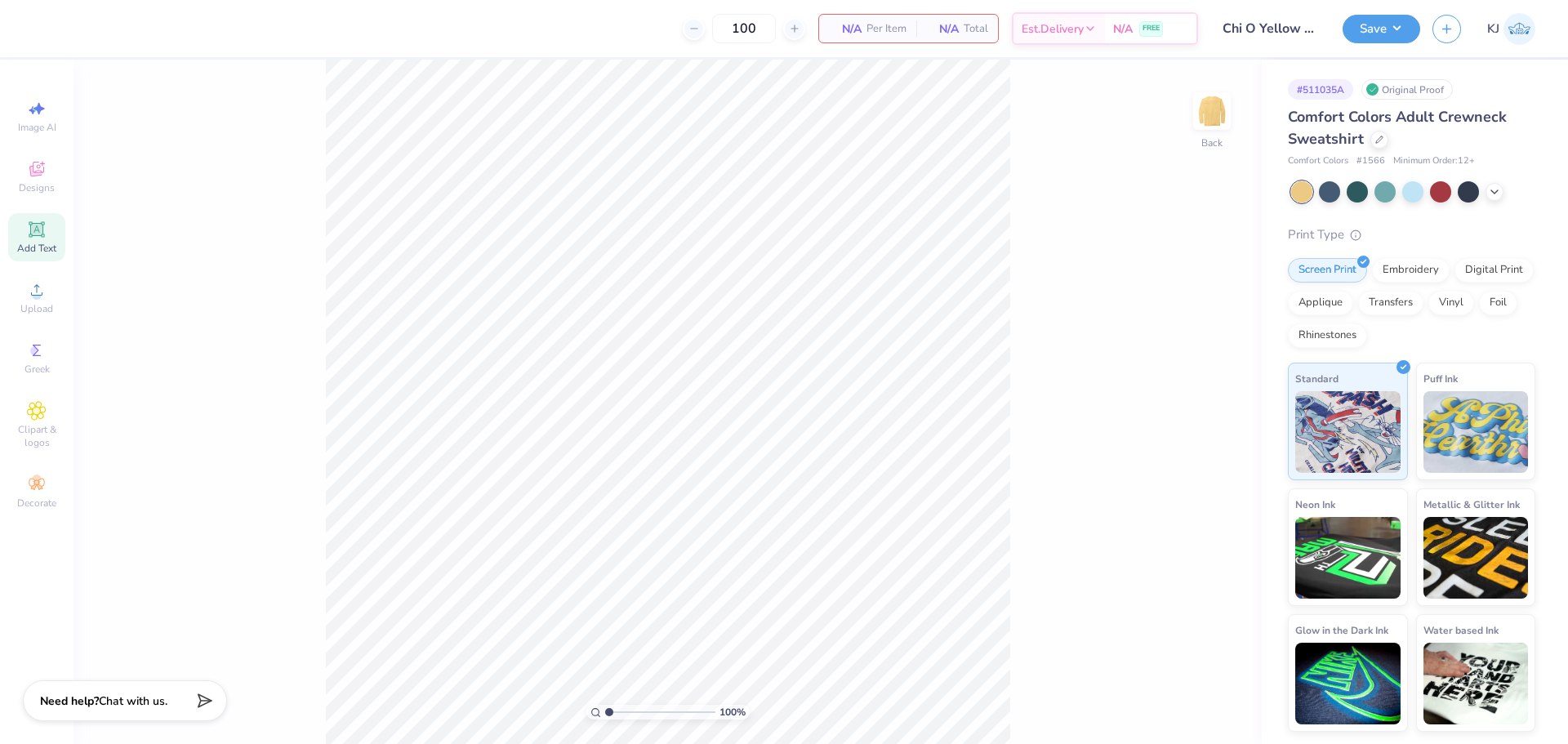
click at [24, 236] on div "Add Text" at bounding box center [37, 237] width 57 height 48
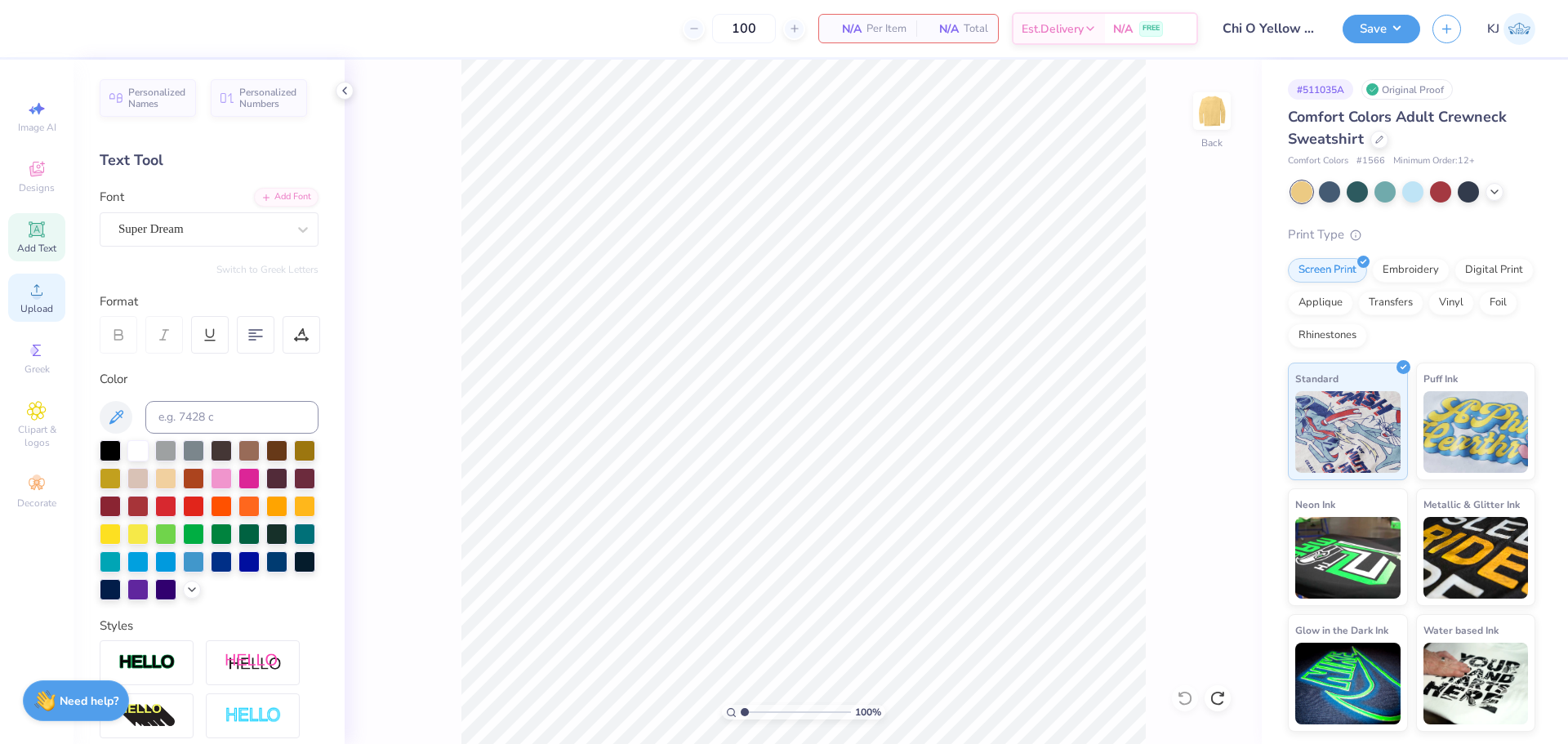
click at [37, 305] on span "Upload" at bounding box center [37, 309] width 33 height 13
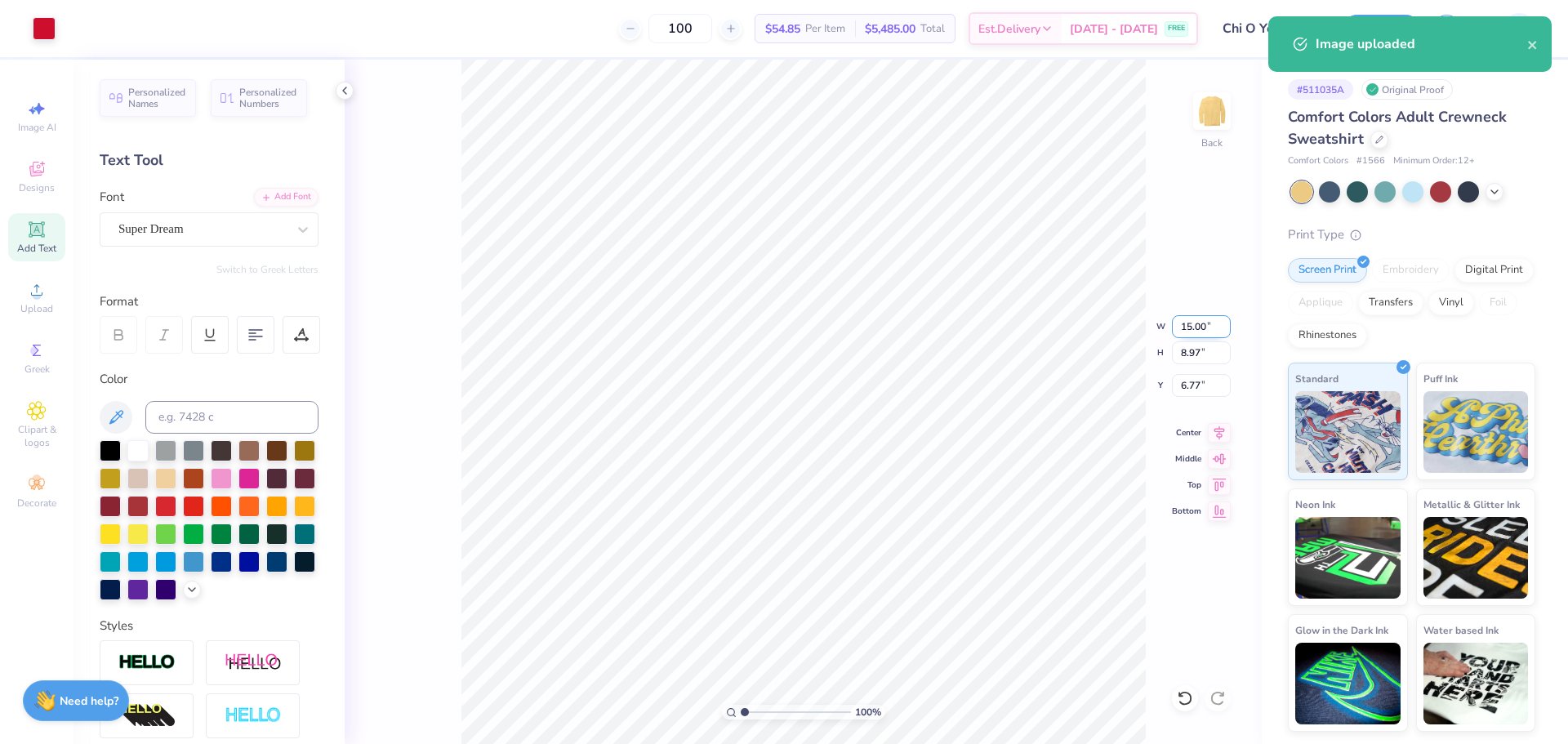
click at [1191, 323] on input "15.00" at bounding box center [1201, 327] width 59 height 23
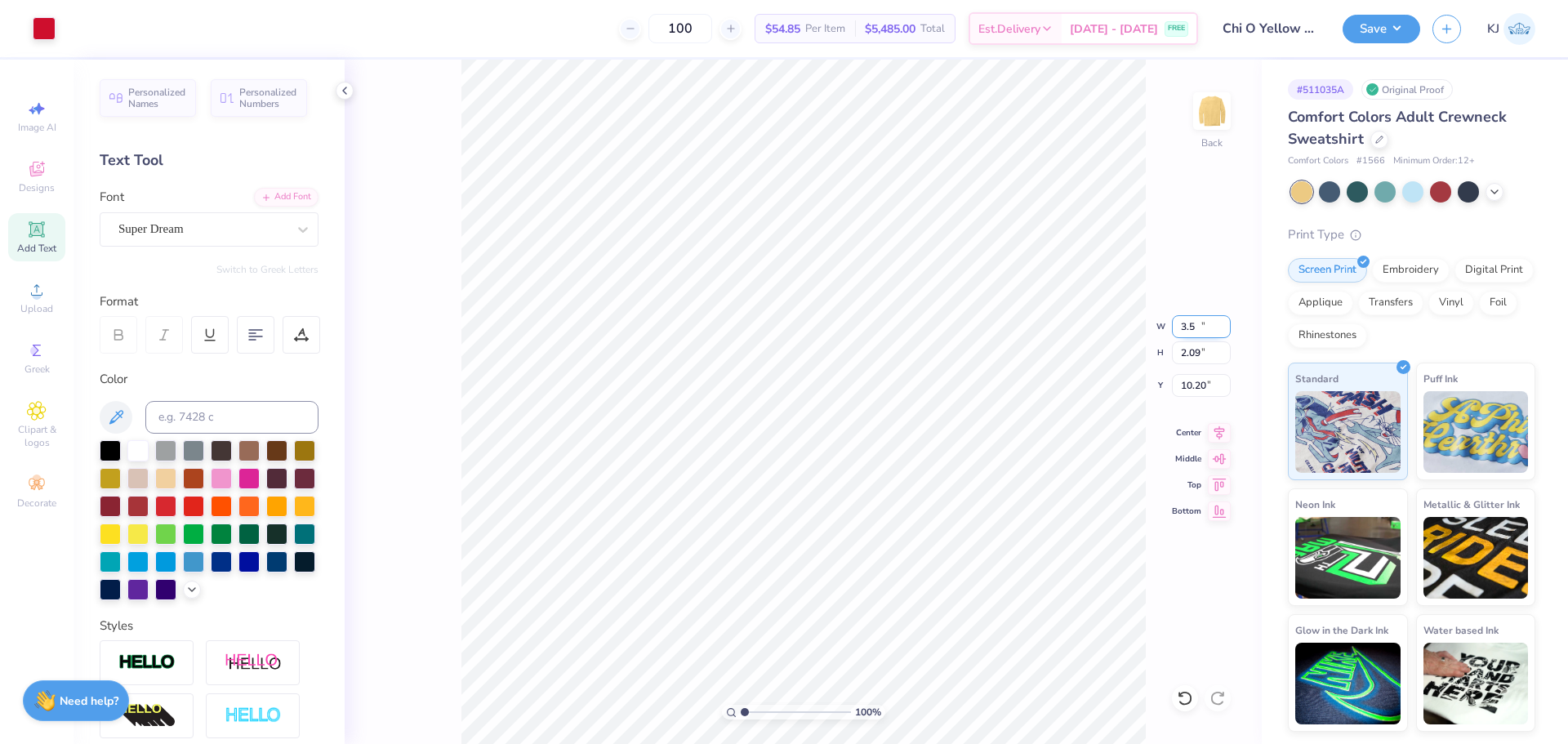
type input "3.50"
type input "2.09"
click at [1180, 383] on input "10.20" at bounding box center [1201, 385] width 59 height 23
type input "3.00"
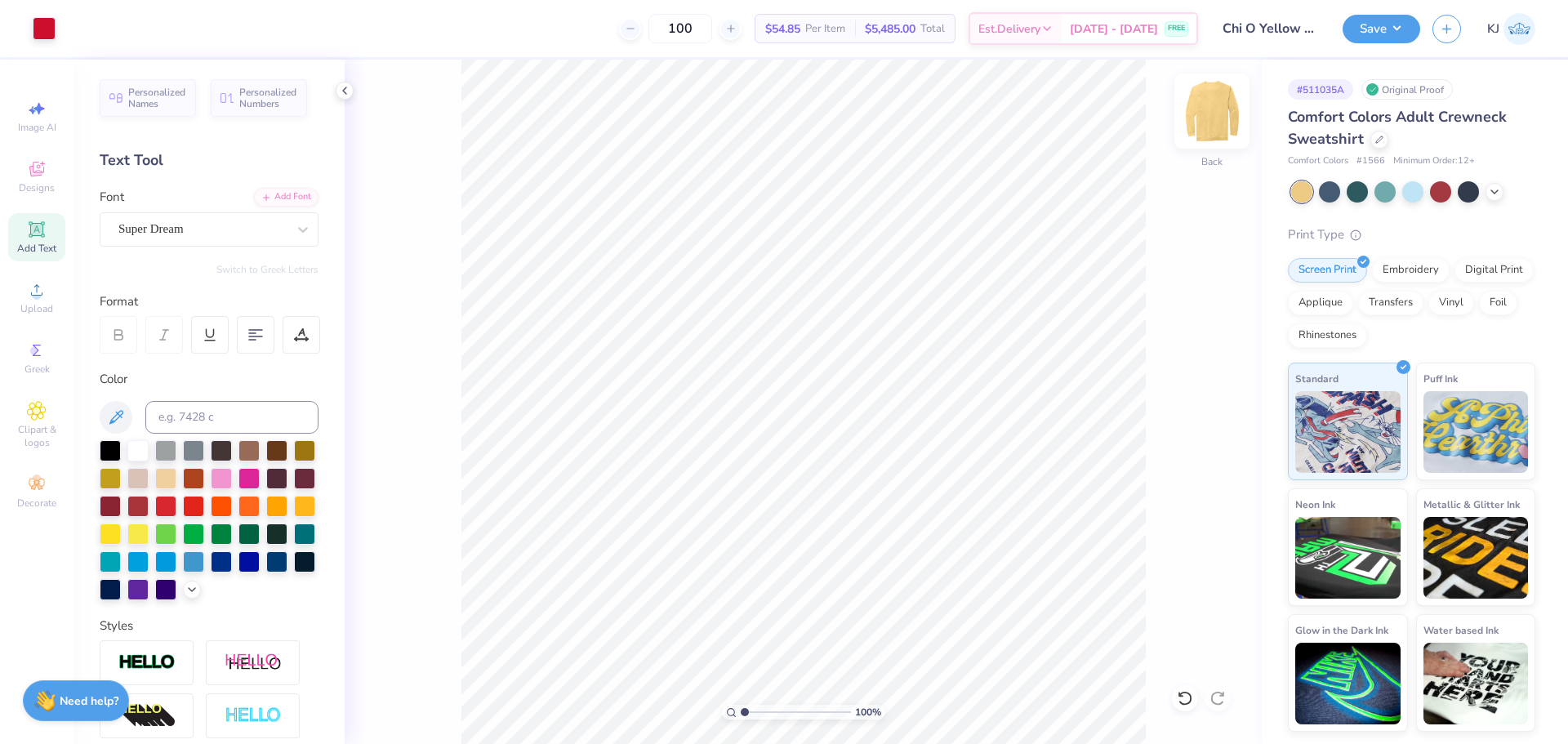
click at [1220, 117] on img at bounding box center [1211, 111] width 65 height 65
click at [342, 92] on icon at bounding box center [344, 90] width 13 height 13
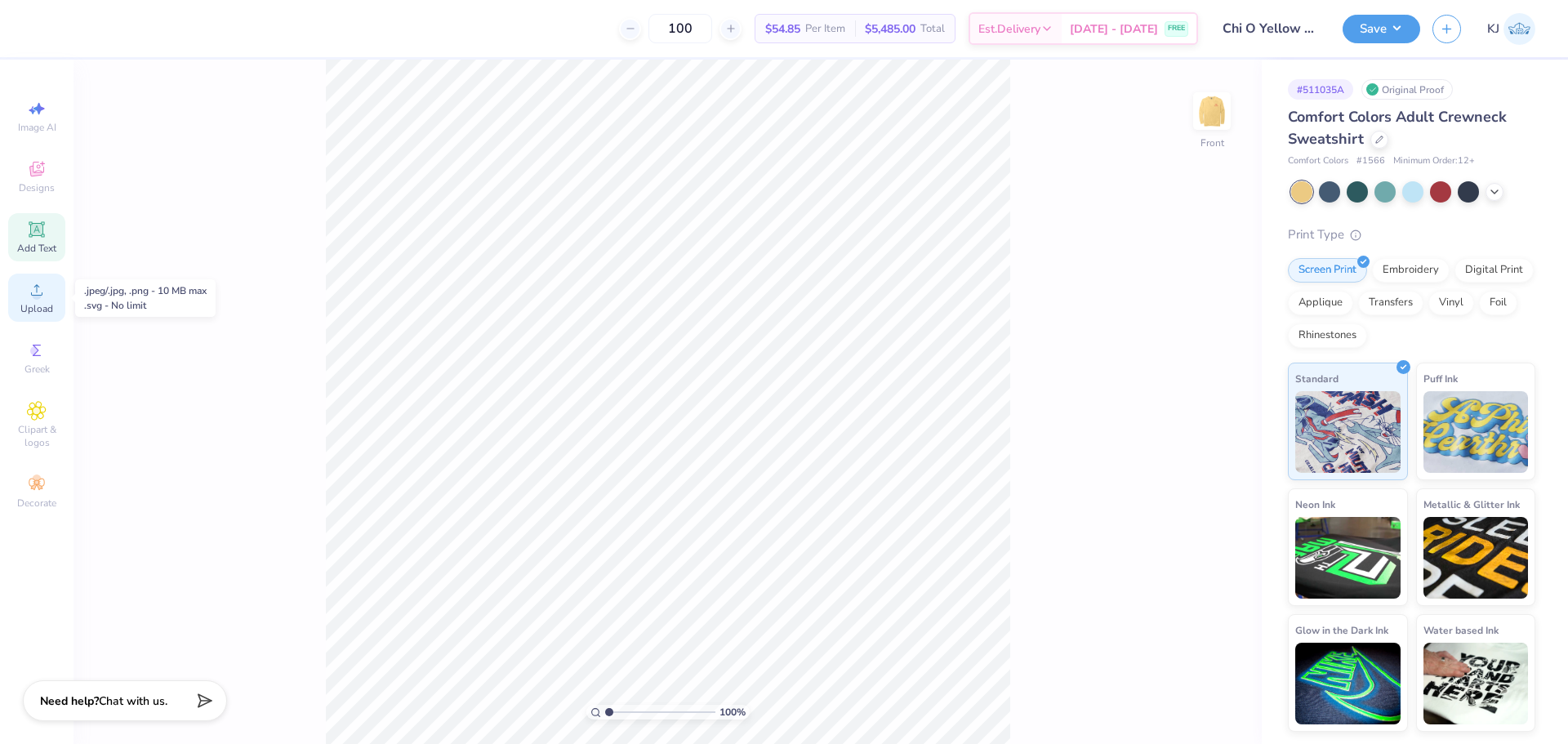
click at [34, 303] on span "Upload" at bounding box center [37, 309] width 33 height 13
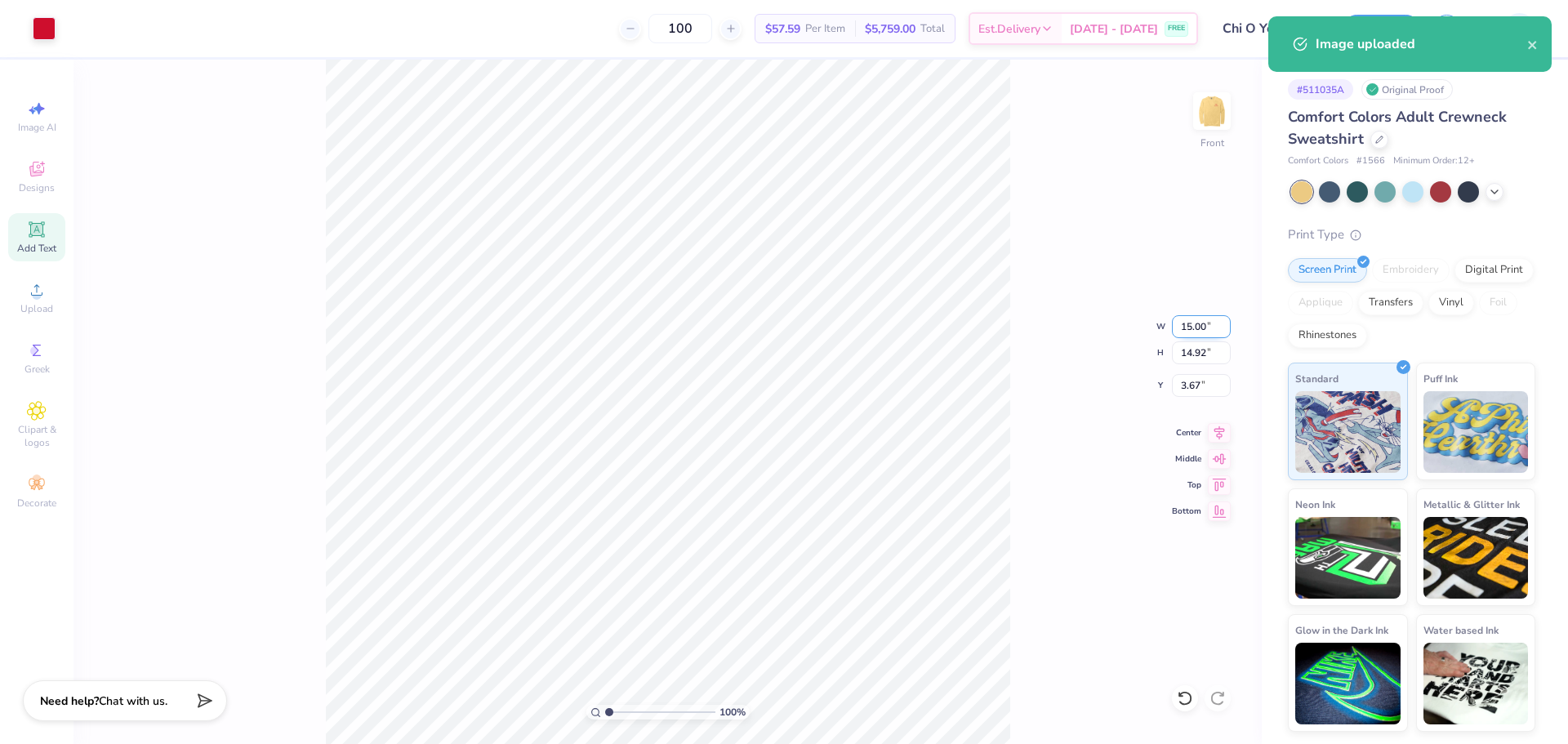
click at [1186, 323] on input "15.00" at bounding box center [1201, 327] width 59 height 23
type input "11.00"
type input "10.94"
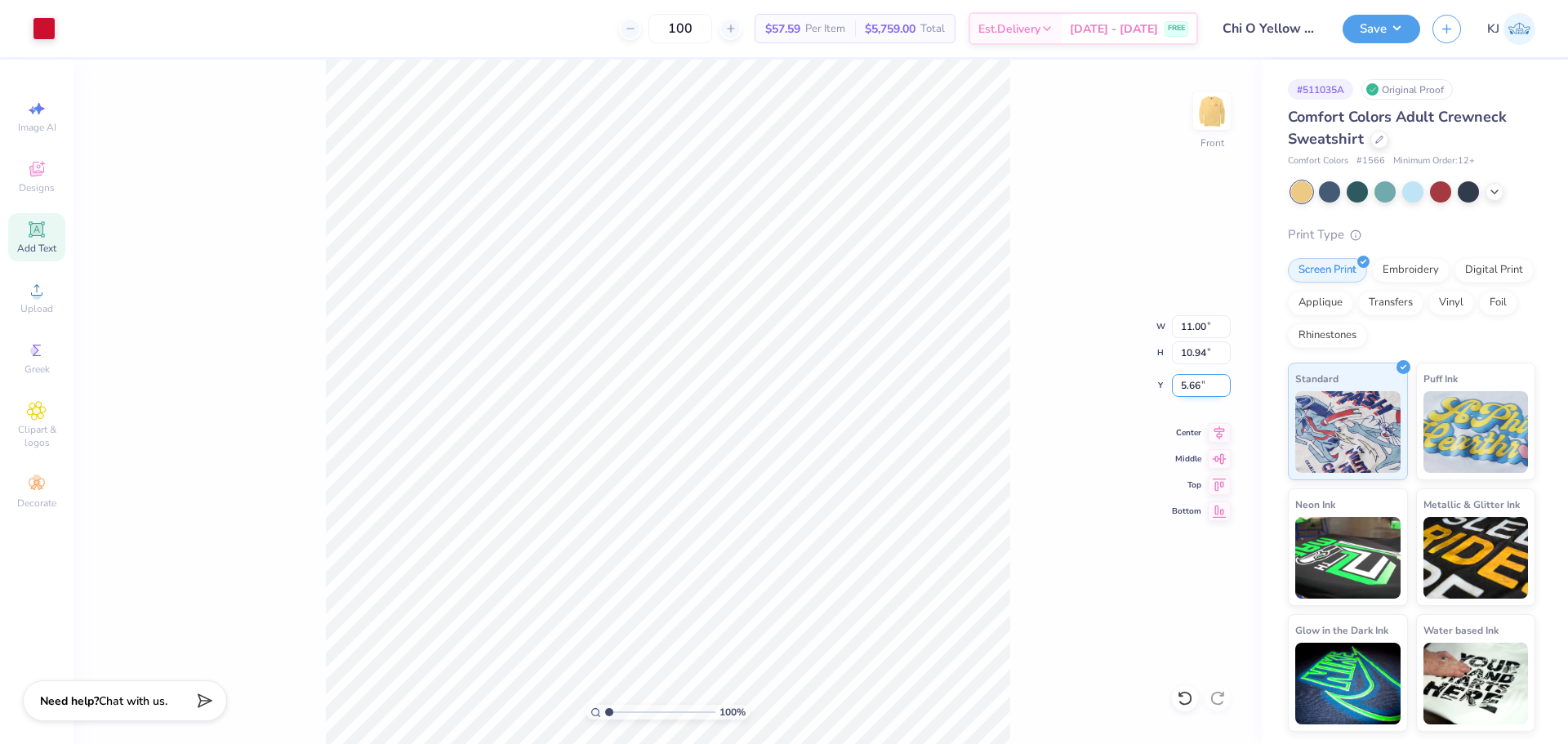
click at [1194, 385] on input "5.66" at bounding box center [1201, 385] width 59 height 23
type input "3.00"
click at [1061, 268] on div "100 % Front W 11.00 11.00 " H 10.94 10.94 " Y 3.00 3.00 " Center Middle Top Bot…" at bounding box center [667, 401] width 1188 height 684
click at [1206, 95] on img at bounding box center [1211, 111] width 65 height 65
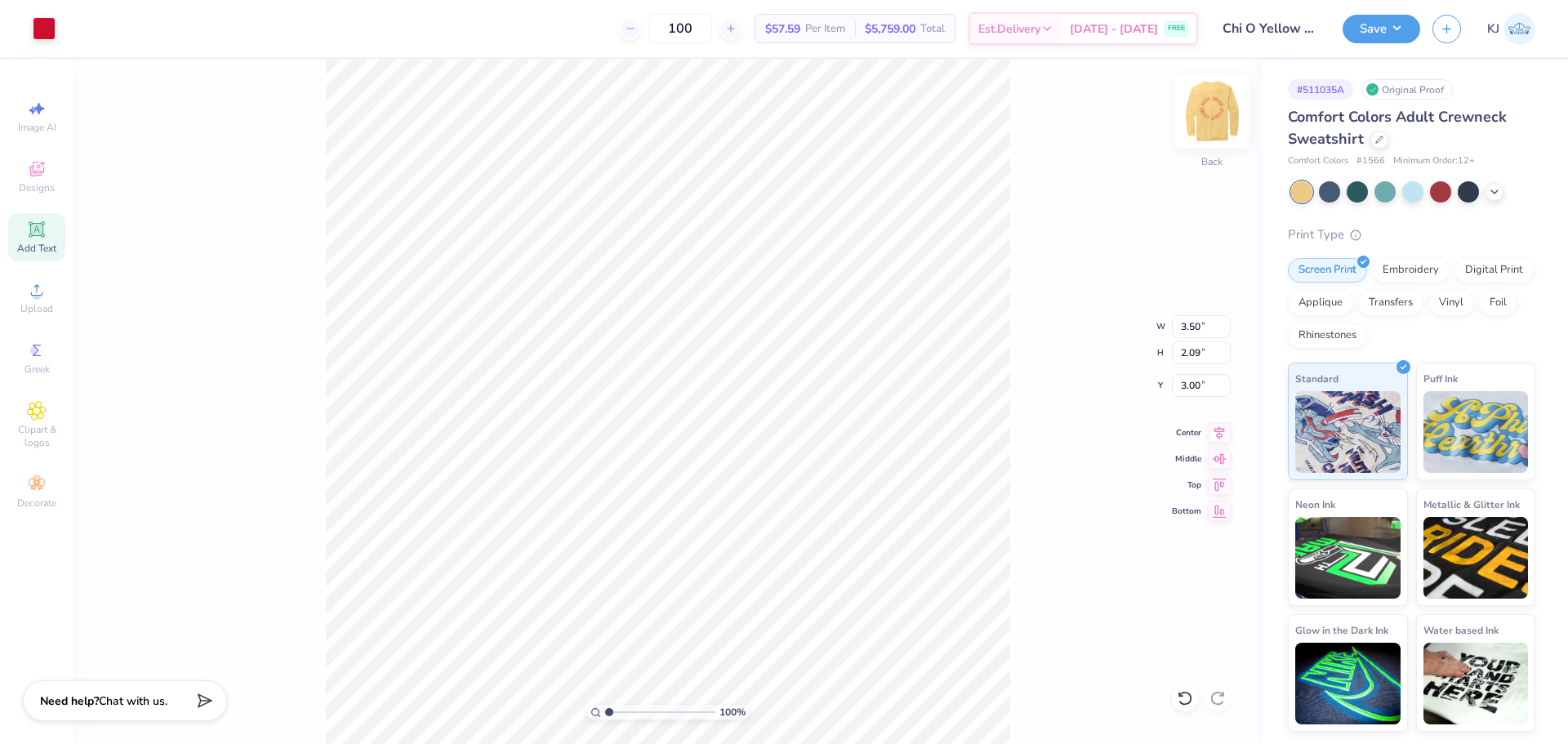
click at [1221, 109] on img at bounding box center [1211, 111] width 65 height 65
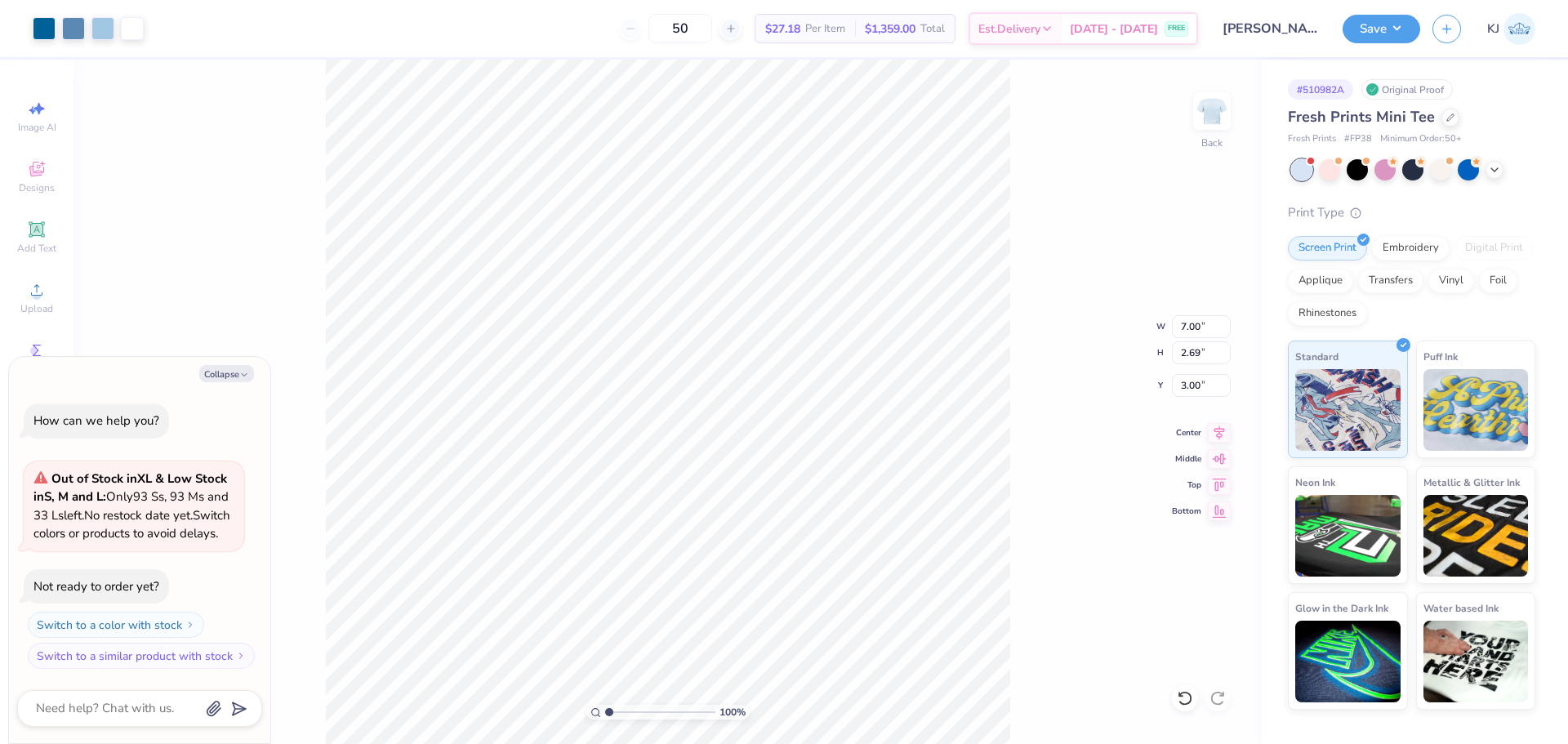
type input "1.70505978190625"
type textarea "x"
type input "10"
type textarea "x"
type input "4.49149162323877"
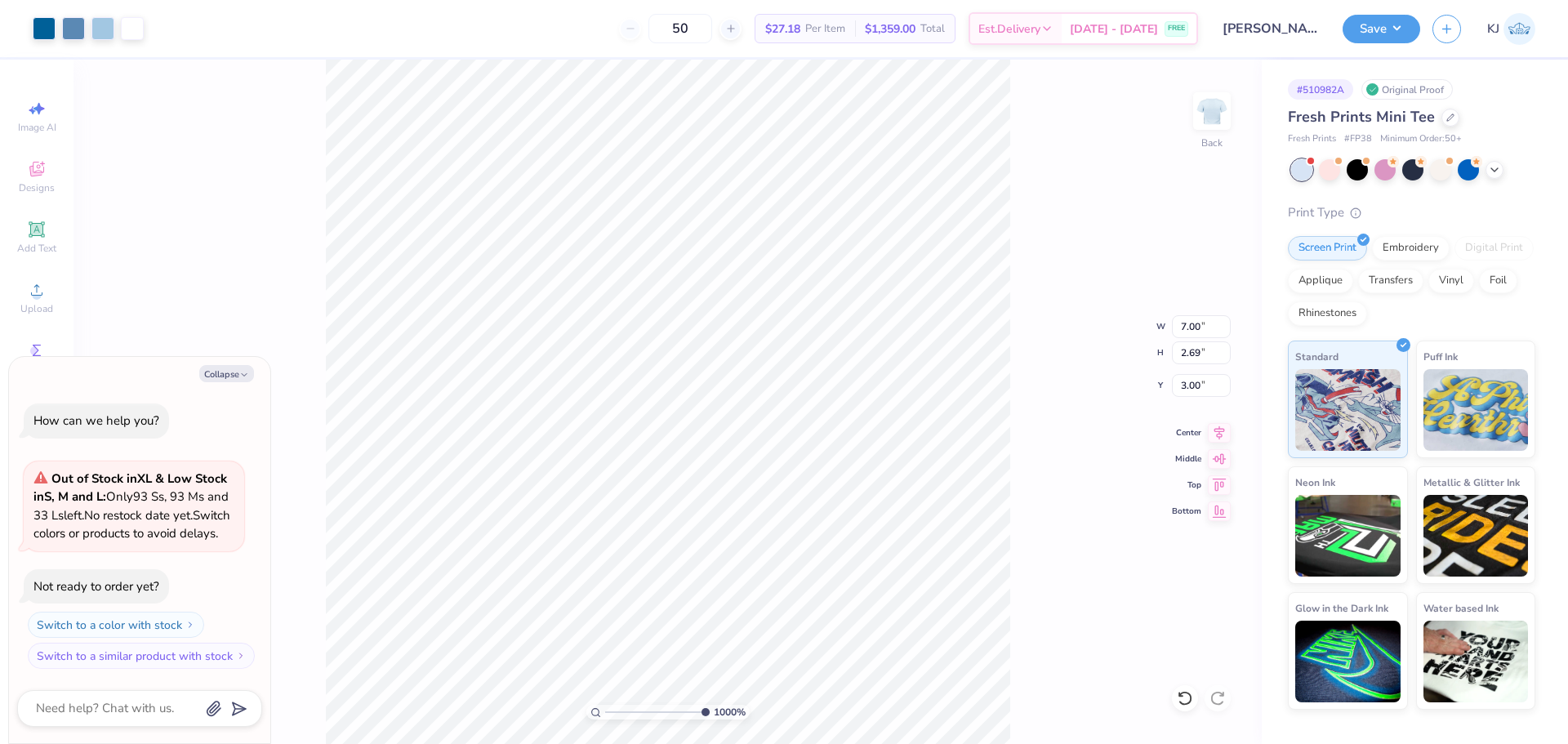
type textarea "x"
type input "2.30523969389107"
type textarea "x"
type input "2.30523969389107"
type textarea "x"
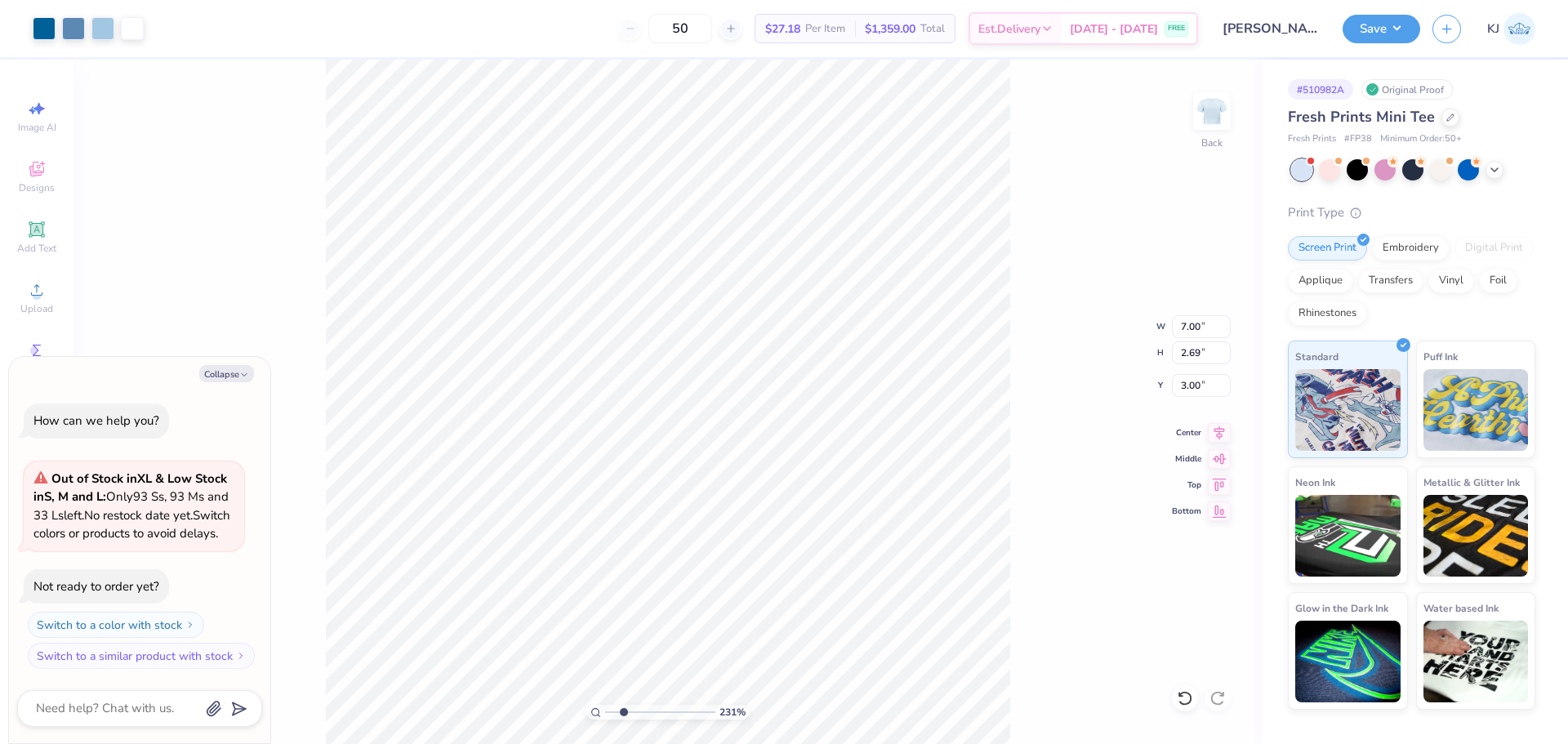
type input "2.30523969389107"
type textarea "x"
type input "1.03539649327373"
type textarea "x"
type input "1"
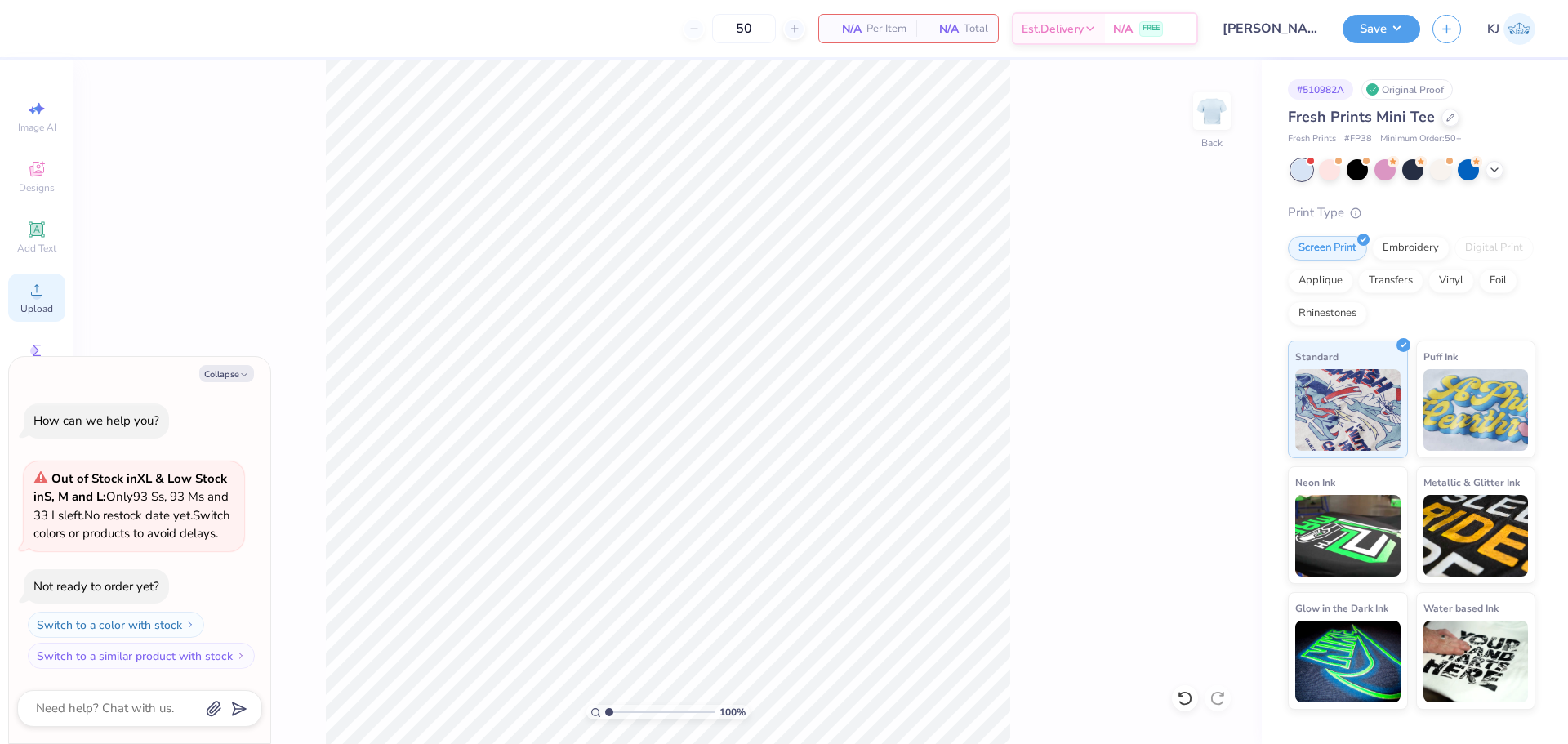
click at [37, 291] on circle at bounding box center [37, 295] width 9 height 9
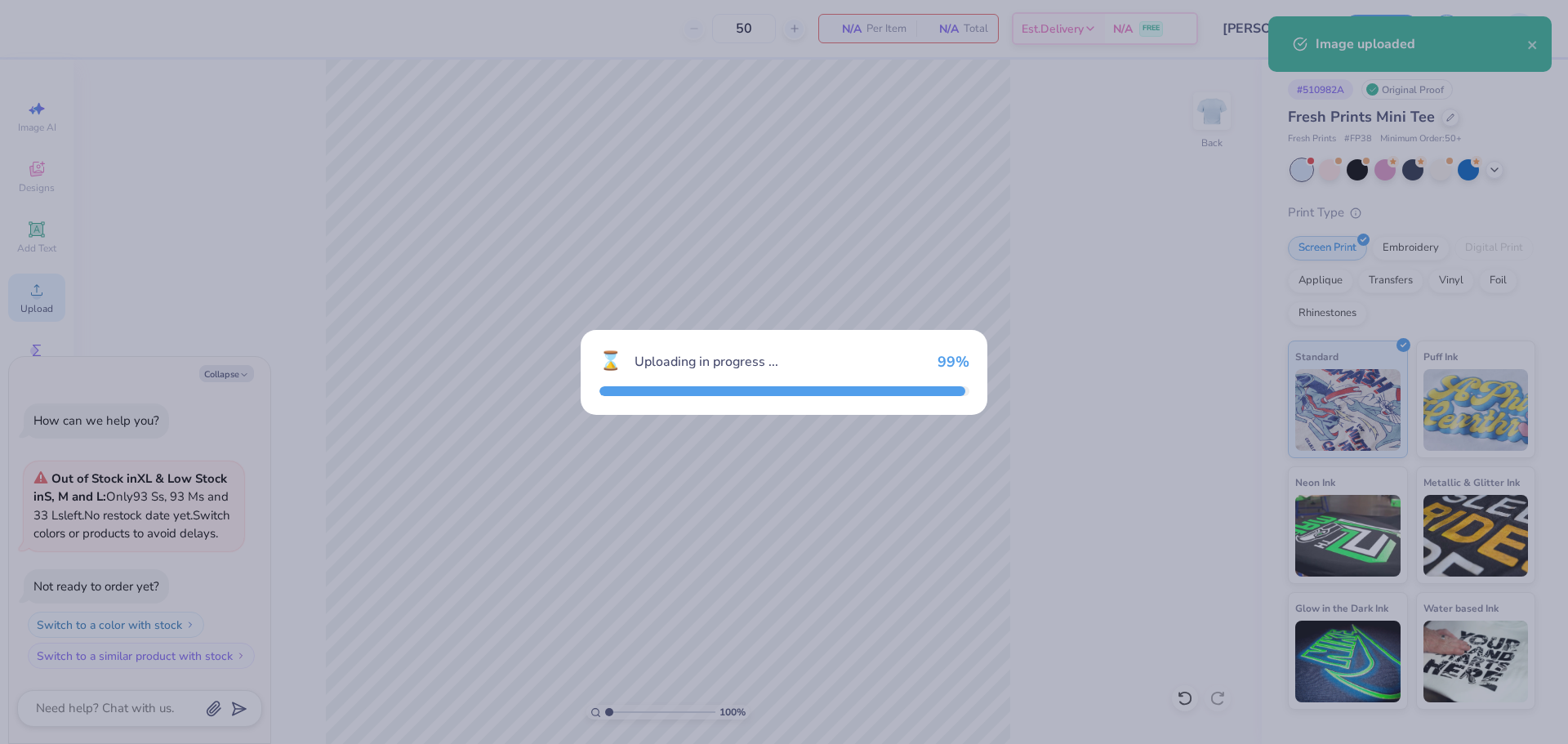
type textarea "x"
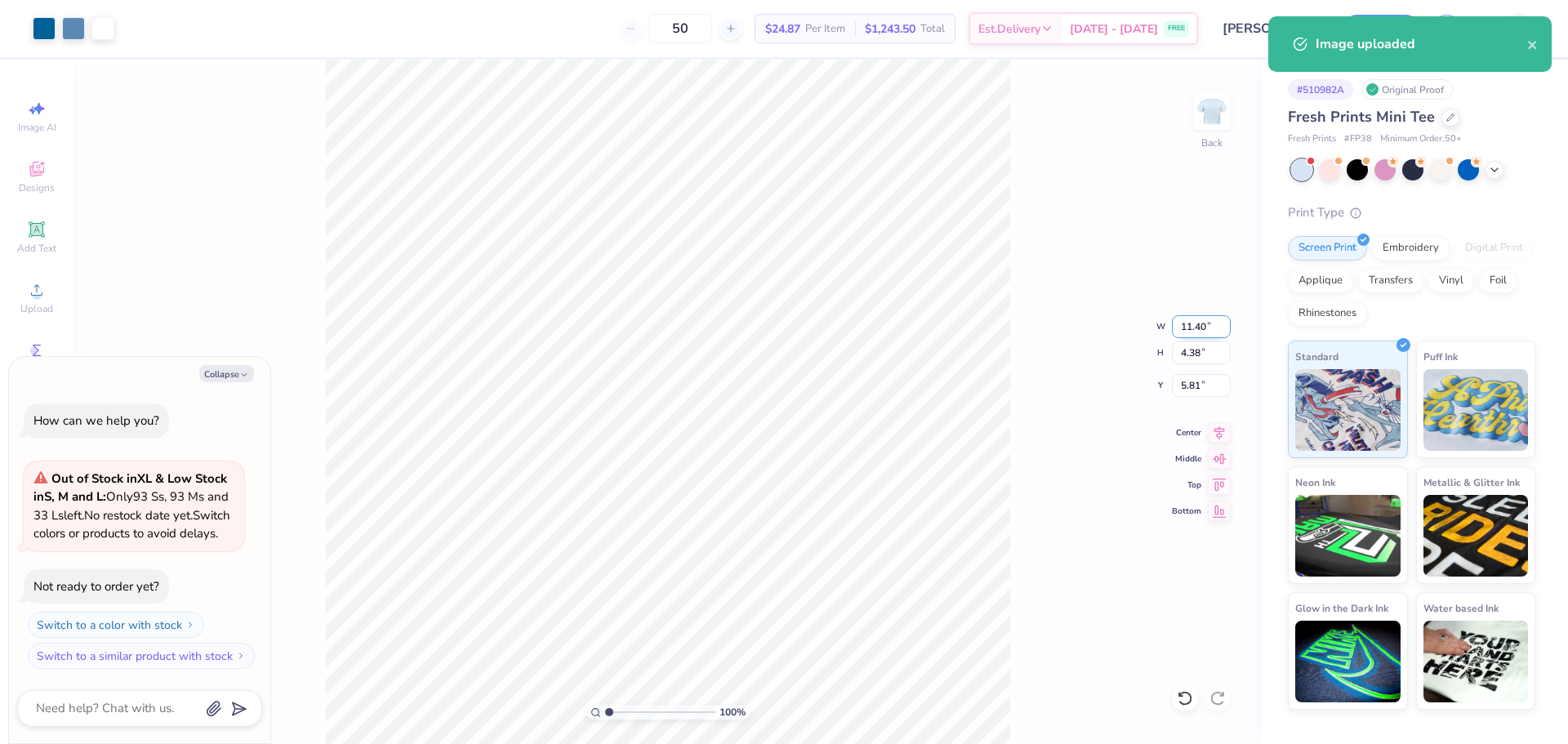
click at [1187, 331] on input "11.40" at bounding box center [1201, 327] width 59 height 23
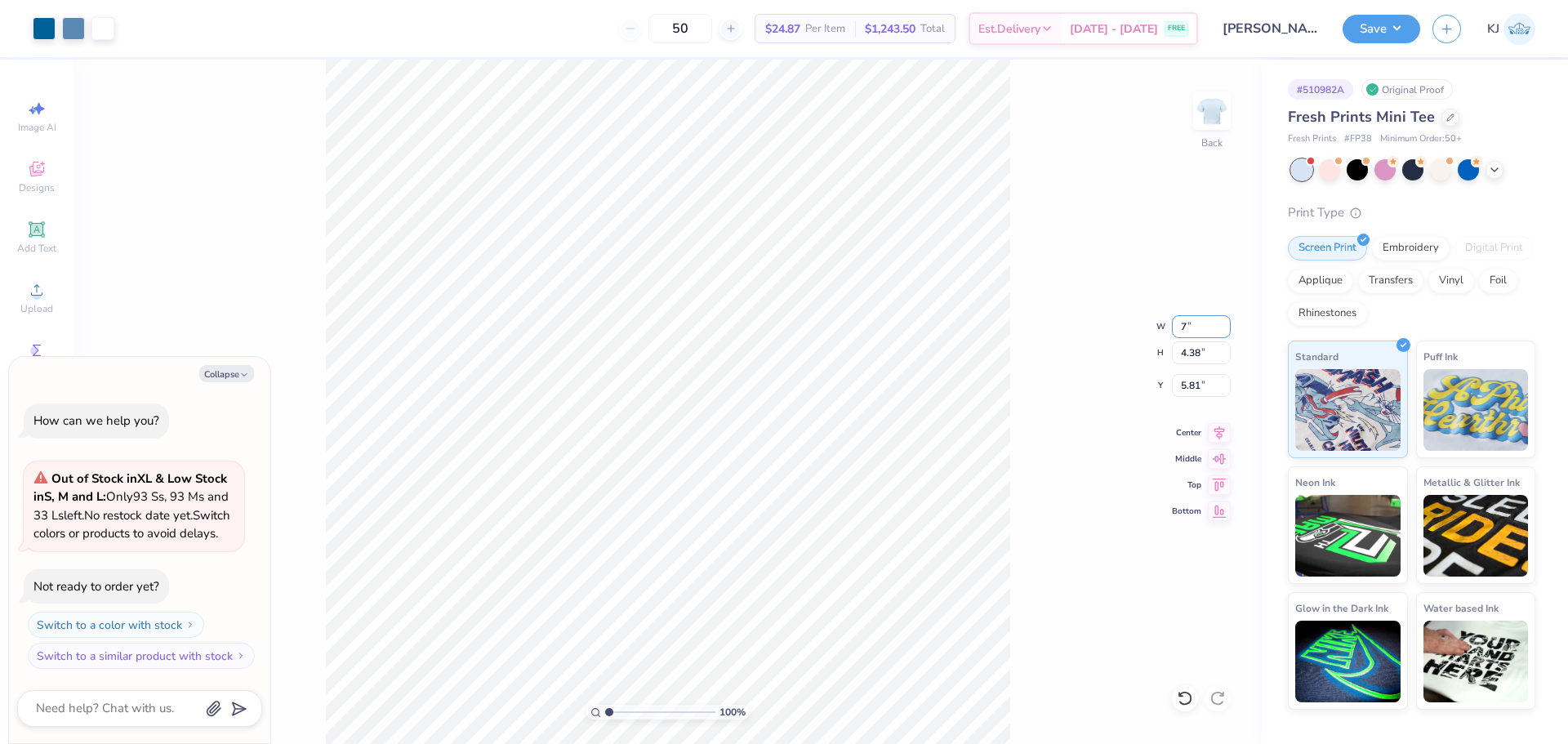
type input "7"
click at [1183, 379] on input "5.81" at bounding box center [1201, 385] width 59 height 23
type input "3"
type textarea "x"
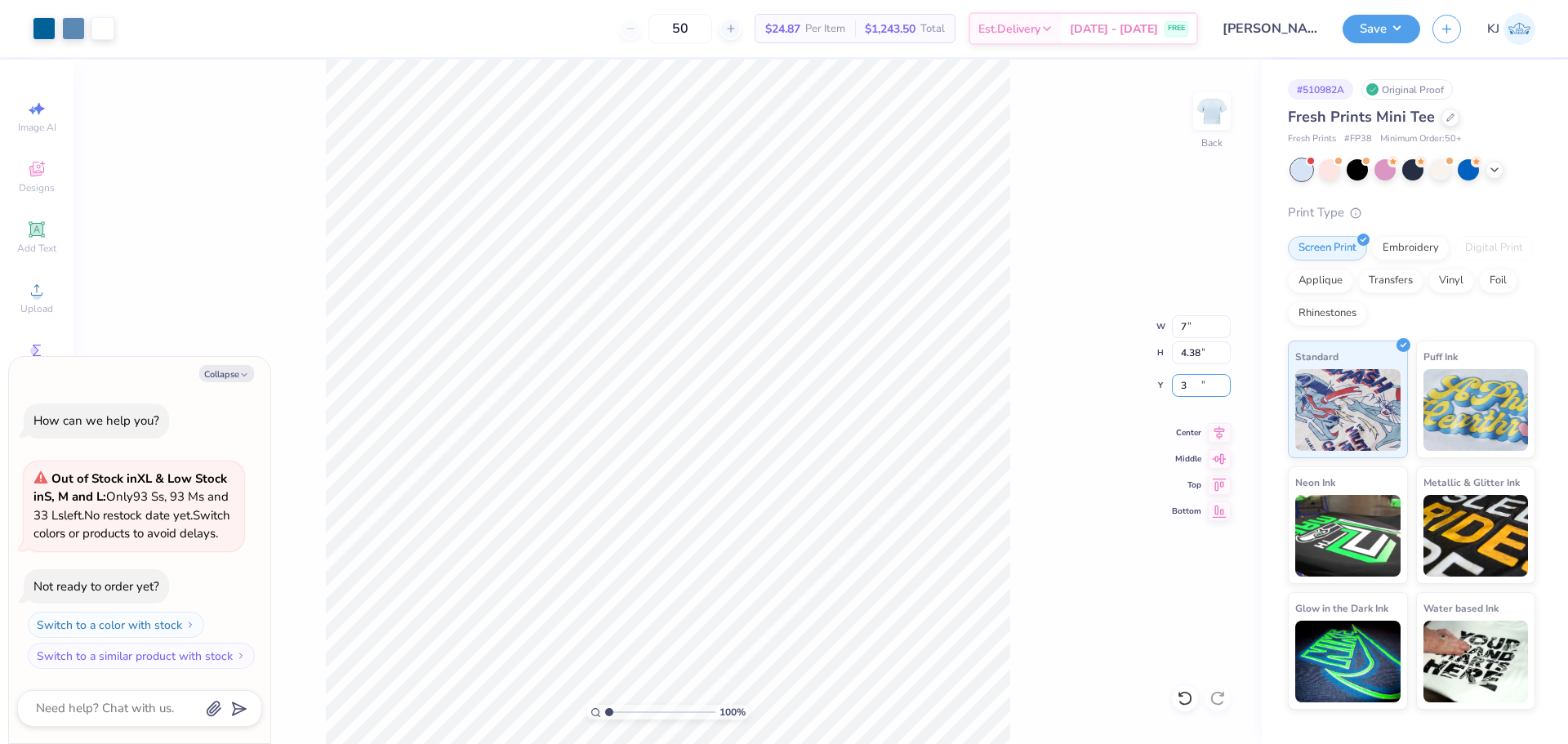
type input "7.00"
type input "2.69"
type input "3.00"
click at [1054, 313] on div "100 % Back W 7.00 7.00 " H 2.69 2.69 " Y 3.00 3.00 " Center Middle Top Bottom" at bounding box center [667, 401] width 1188 height 684
click at [1408, 33] on button "Save" at bounding box center [1381, 27] width 78 height 29
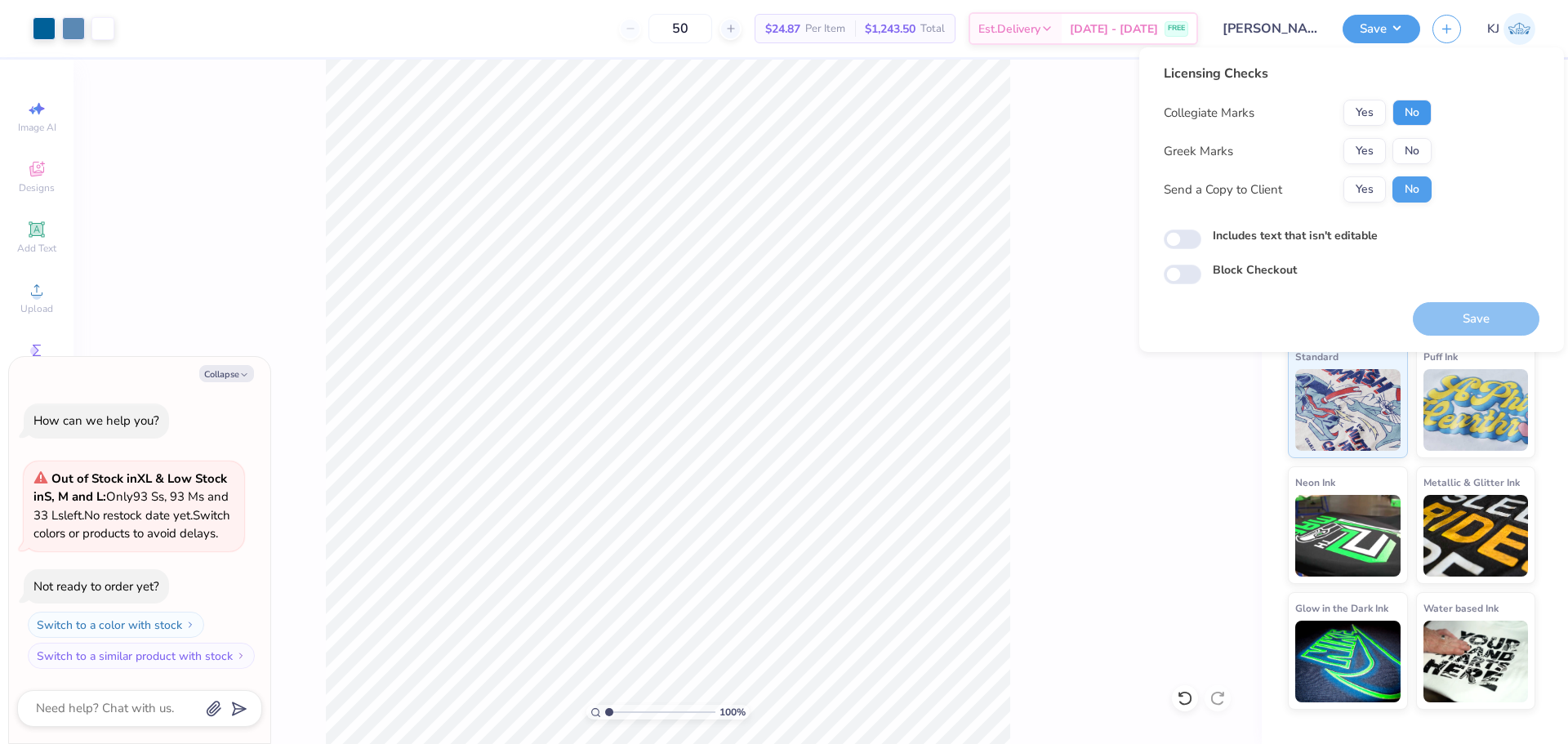
click at [1407, 113] on button "No" at bounding box center [1412, 112] width 39 height 26
click at [1407, 135] on div "Collegiate Marks Yes No Greek Marks Yes No Send a Copy to Client Yes No" at bounding box center [1298, 151] width 268 height 103
click at [1411, 141] on button "No" at bounding box center [1412, 151] width 39 height 26
click at [1491, 313] on button "Save" at bounding box center [1476, 319] width 127 height 34
type textarea "x"
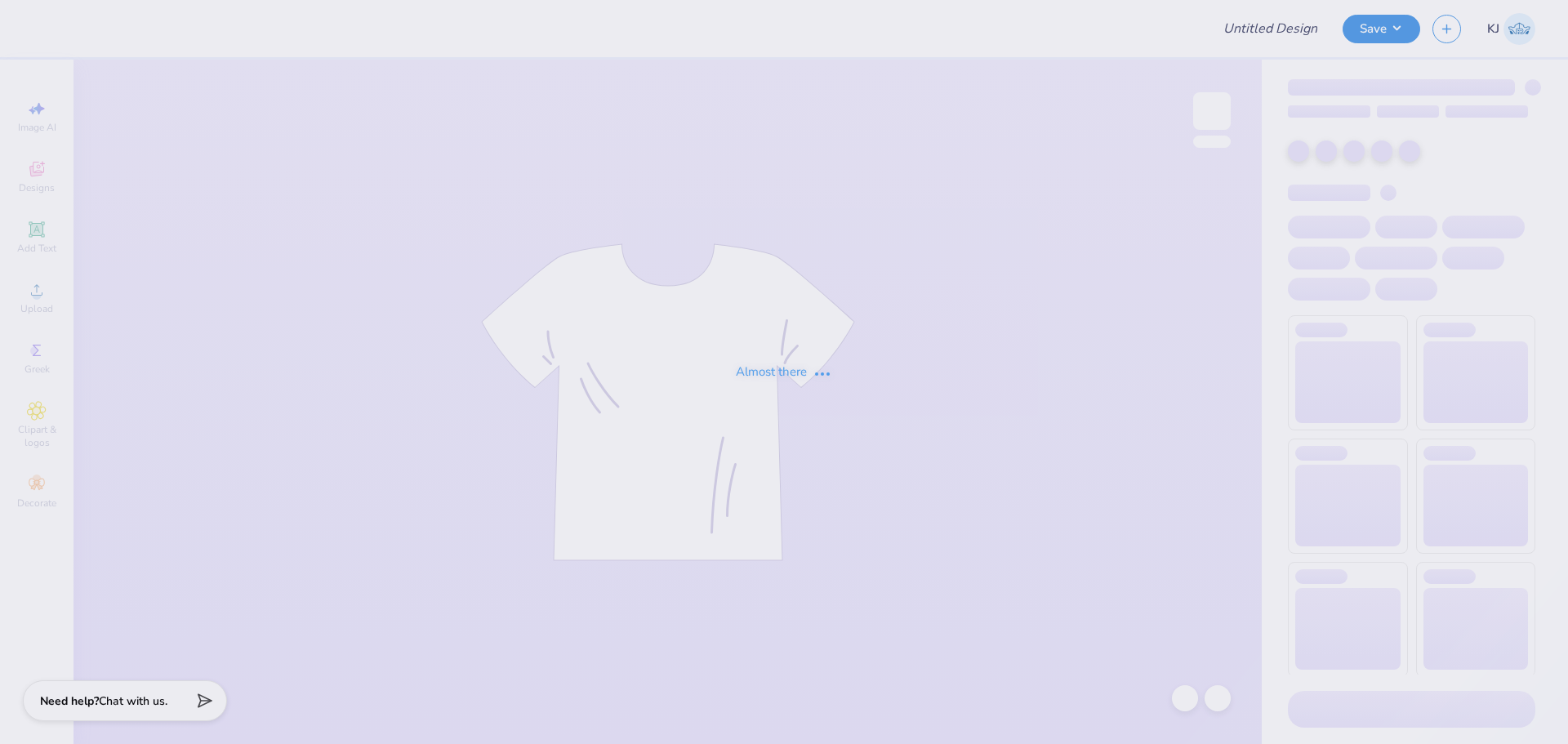
type input "Beta Theta Pi Spring Rush V2"
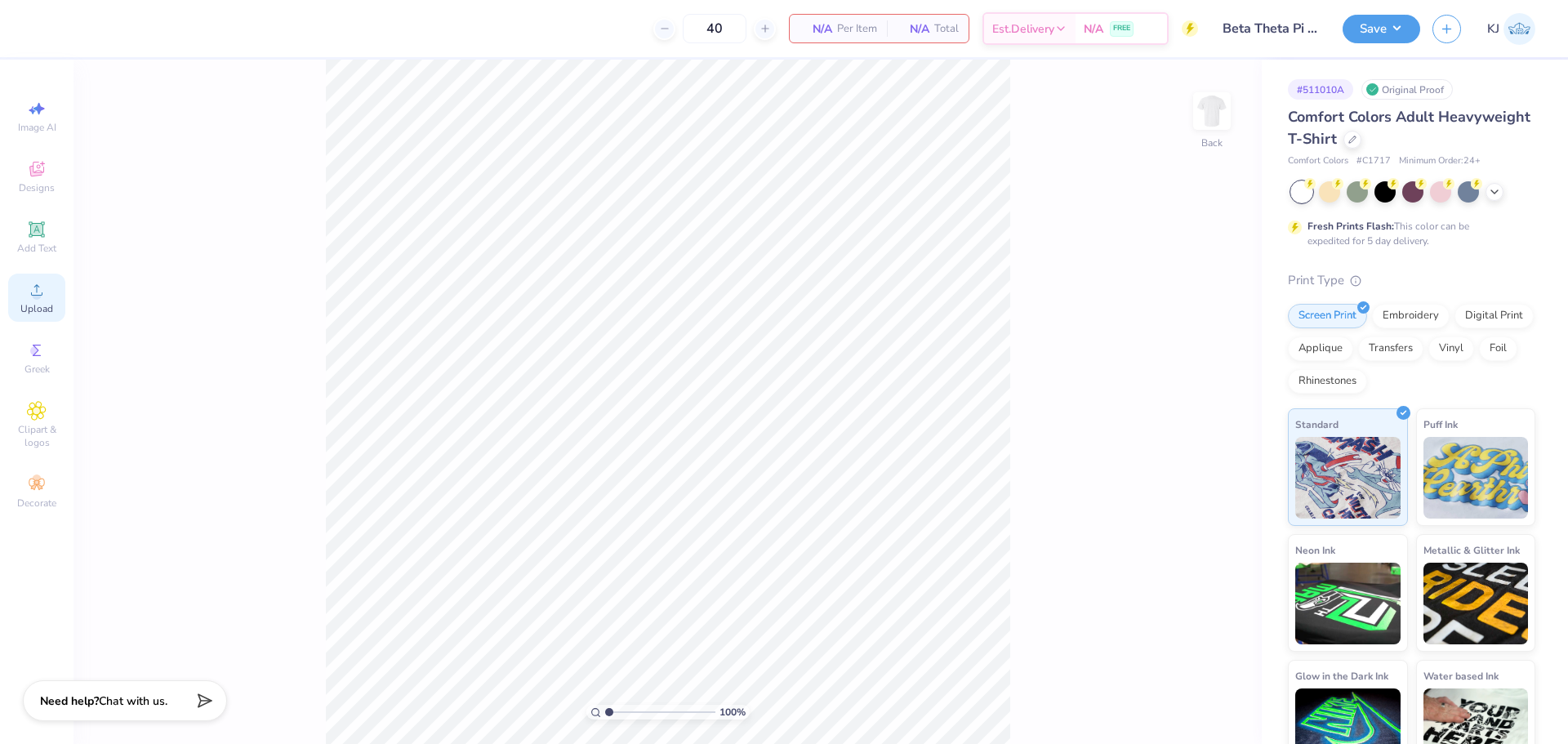
click at [30, 295] on icon at bounding box center [37, 290] width 20 height 20
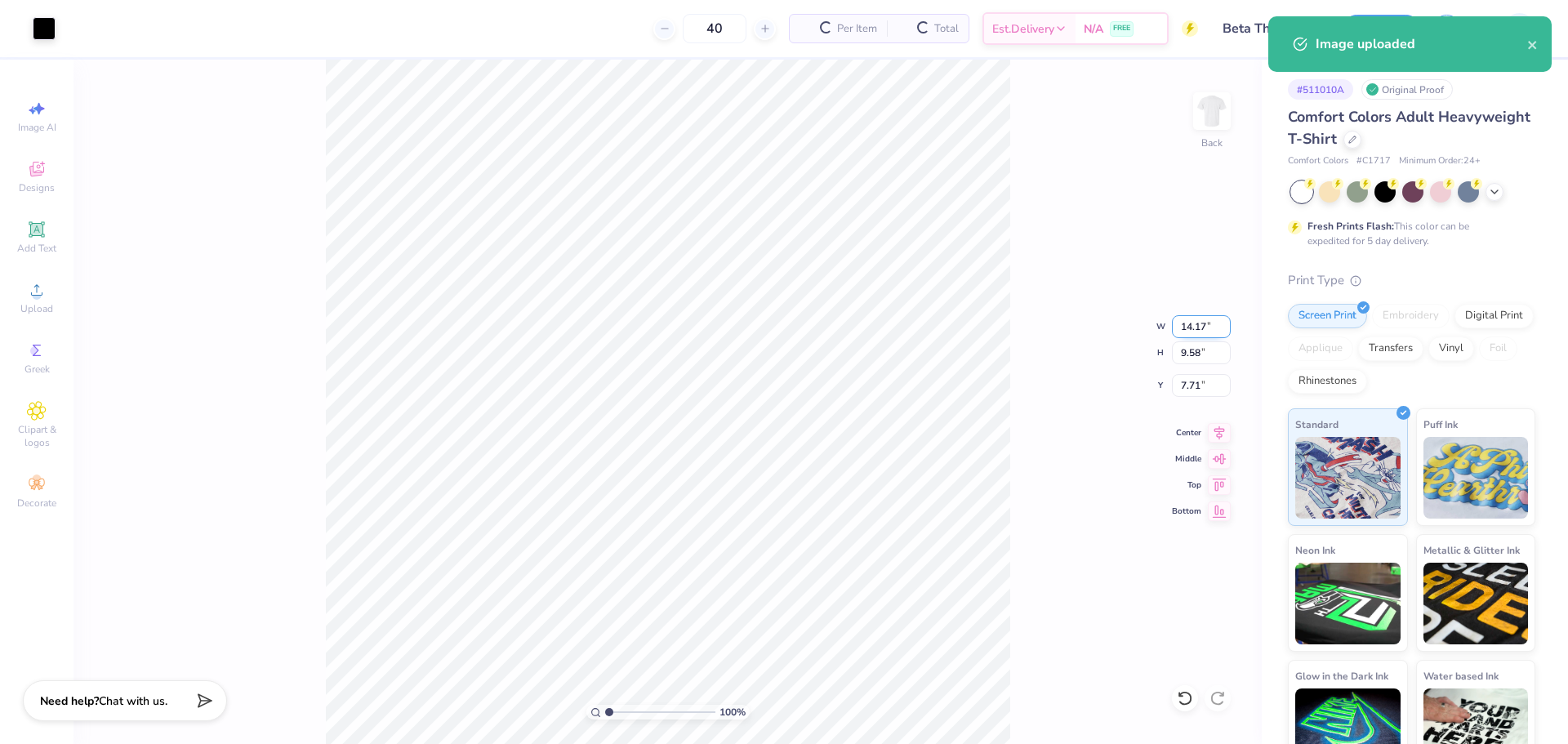
click at [1186, 333] on input "14.17" at bounding box center [1201, 327] width 59 height 23
type input "3.50"
type input "2.36"
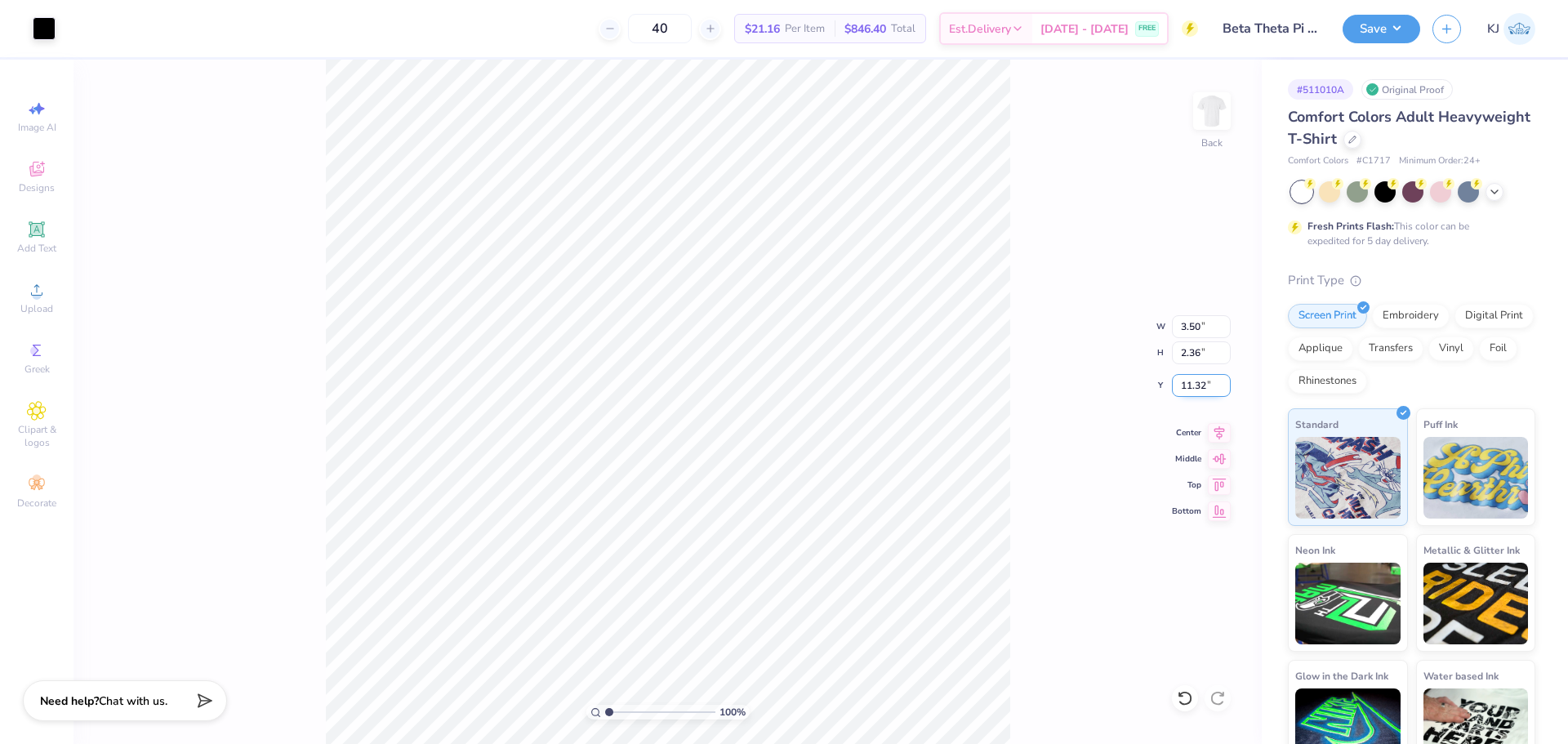
click at [1189, 378] on input "11.32" at bounding box center [1201, 385] width 59 height 23
type input "3.00"
click at [1214, 115] on img at bounding box center [1211, 111] width 65 height 65
click at [39, 288] on icon at bounding box center [37, 290] width 20 height 20
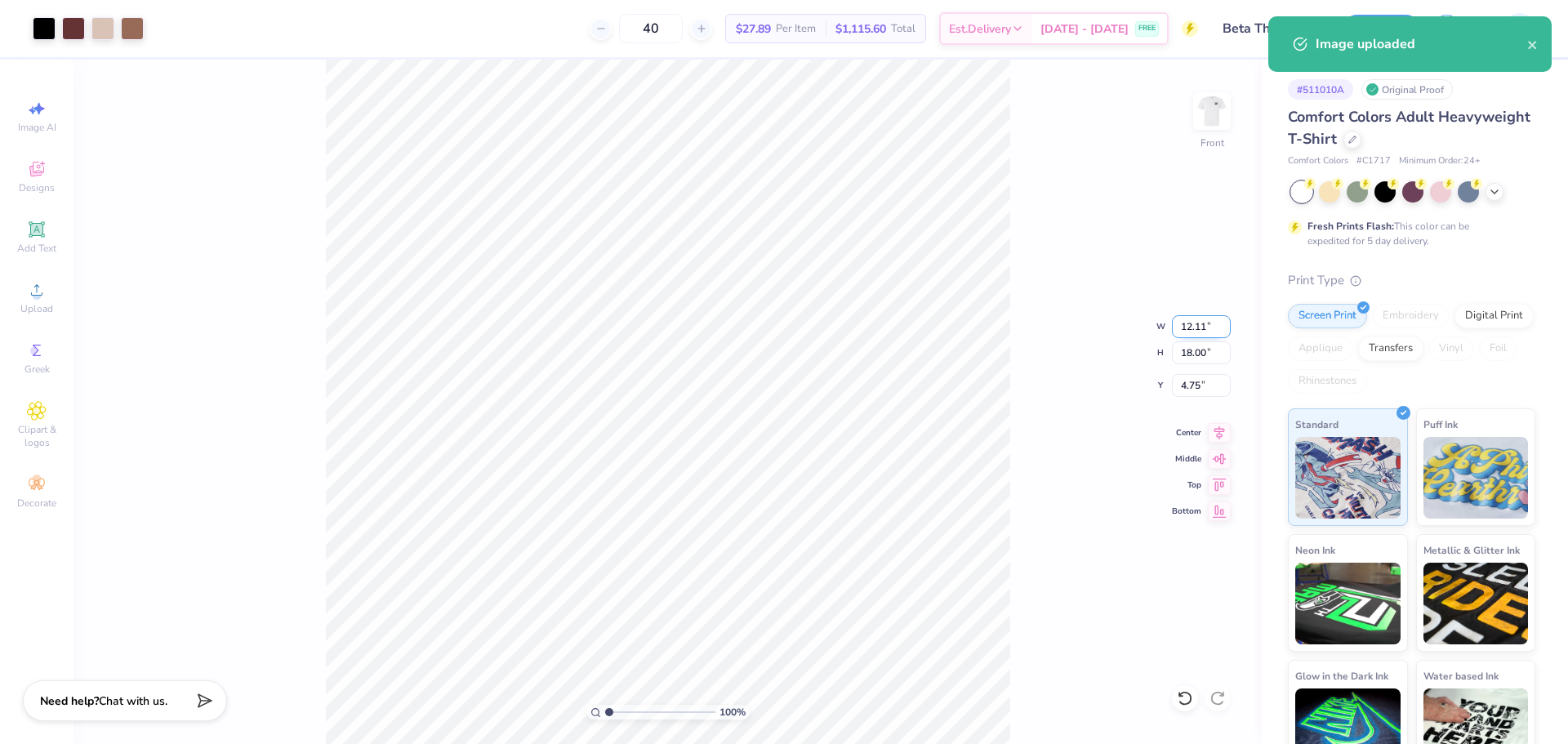
click at [1194, 325] on input "12.11" at bounding box center [1201, 327] width 59 height 23
type input "11.00"
type input "16.35"
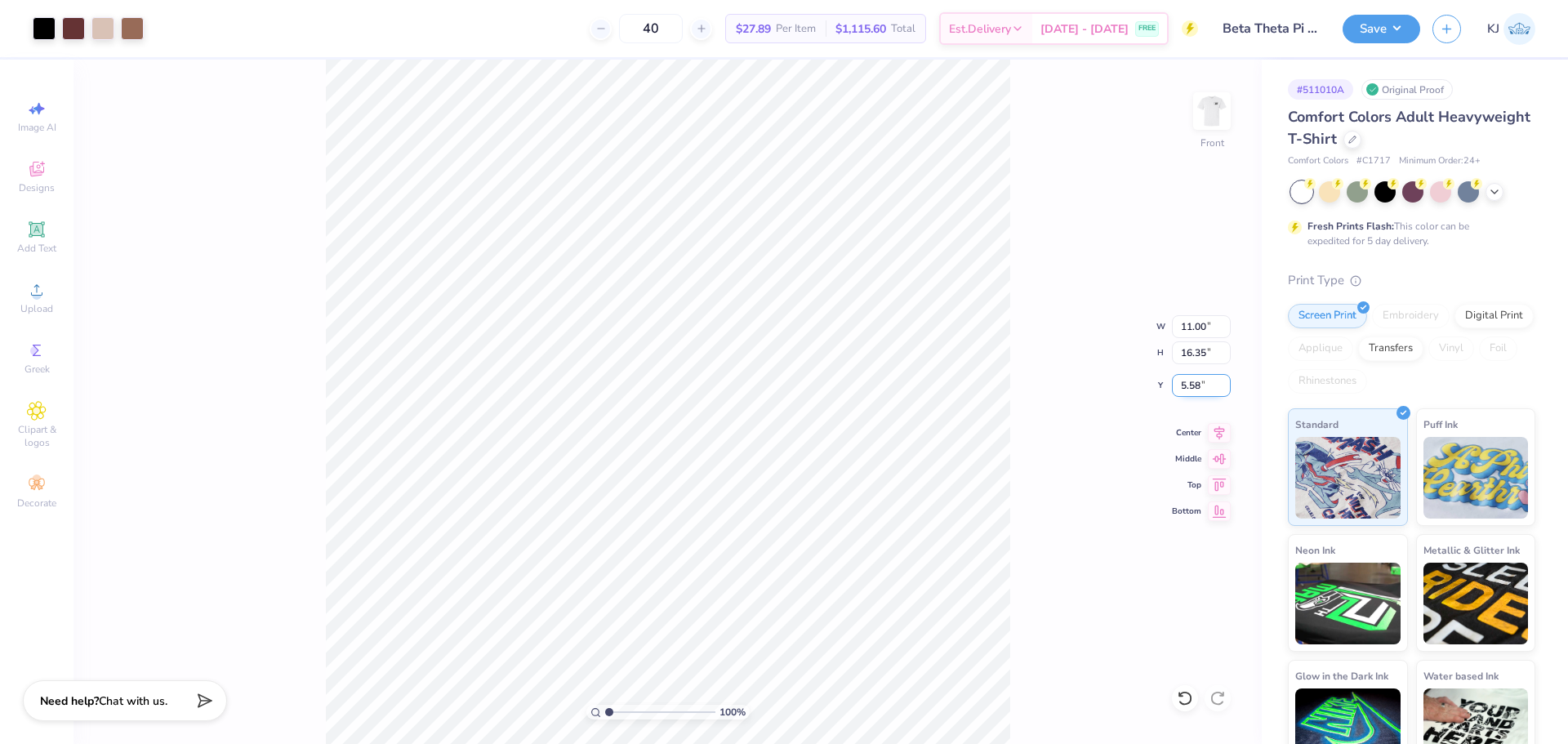
click at [1190, 382] on input "5.58" at bounding box center [1201, 385] width 59 height 23
type input "3.00"
click at [1206, 94] on img at bounding box center [1211, 111] width 65 height 65
click at [1215, 97] on img at bounding box center [1211, 111] width 65 height 65
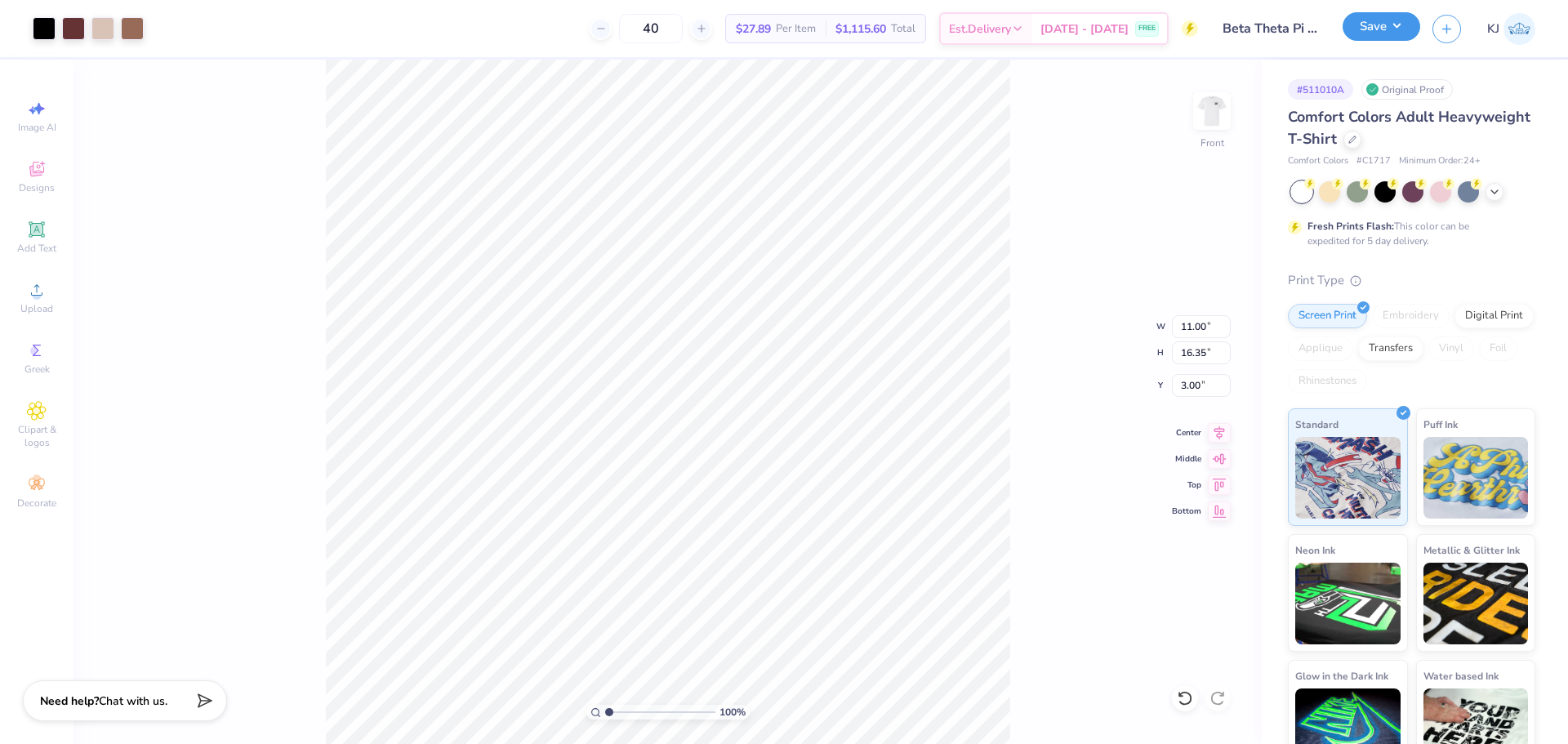
click at [1402, 34] on button "Save" at bounding box center [1381, 27] width 78 height 29
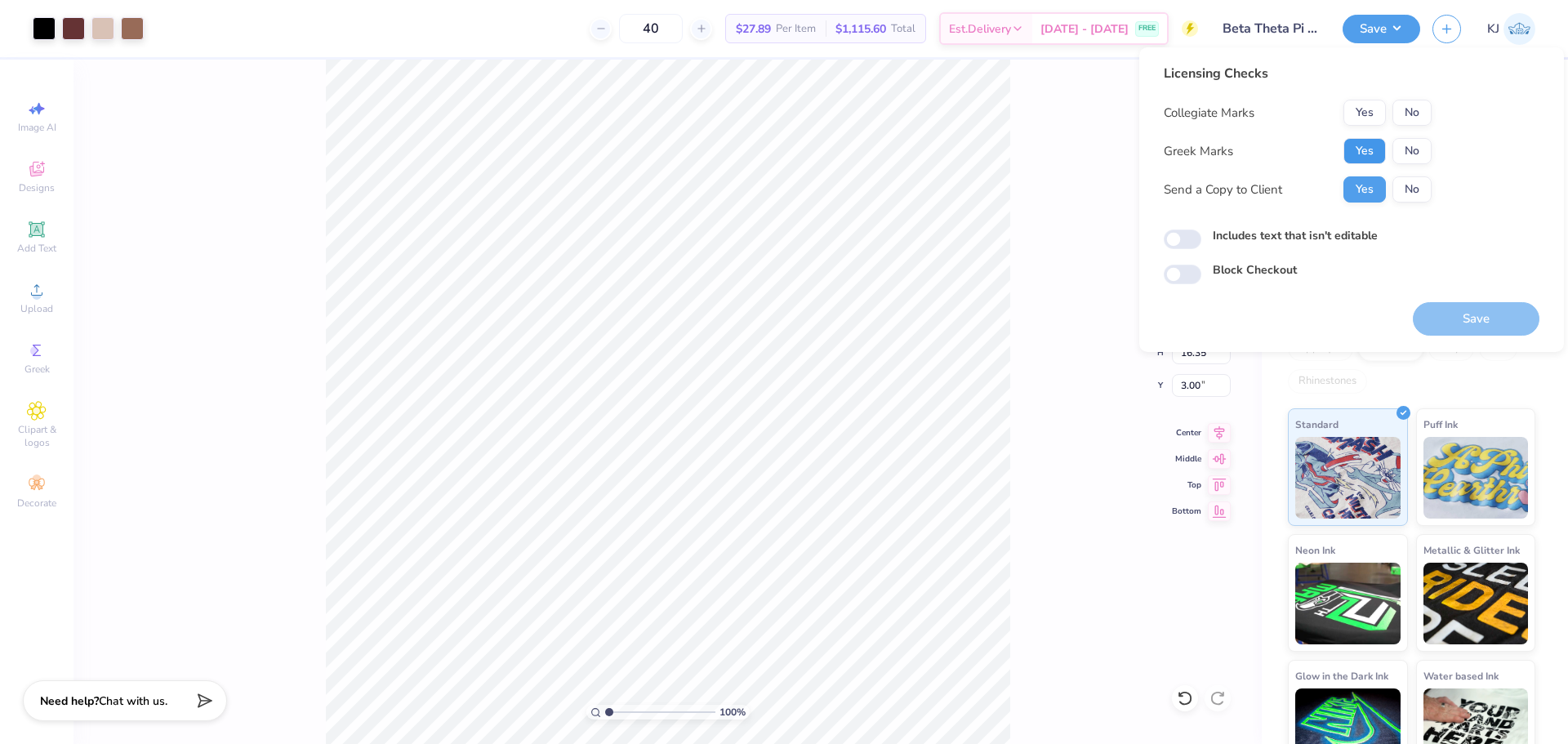
click at [1362, 155] on button "Yes" at bounding box center [1365, 151] width 43 height 26
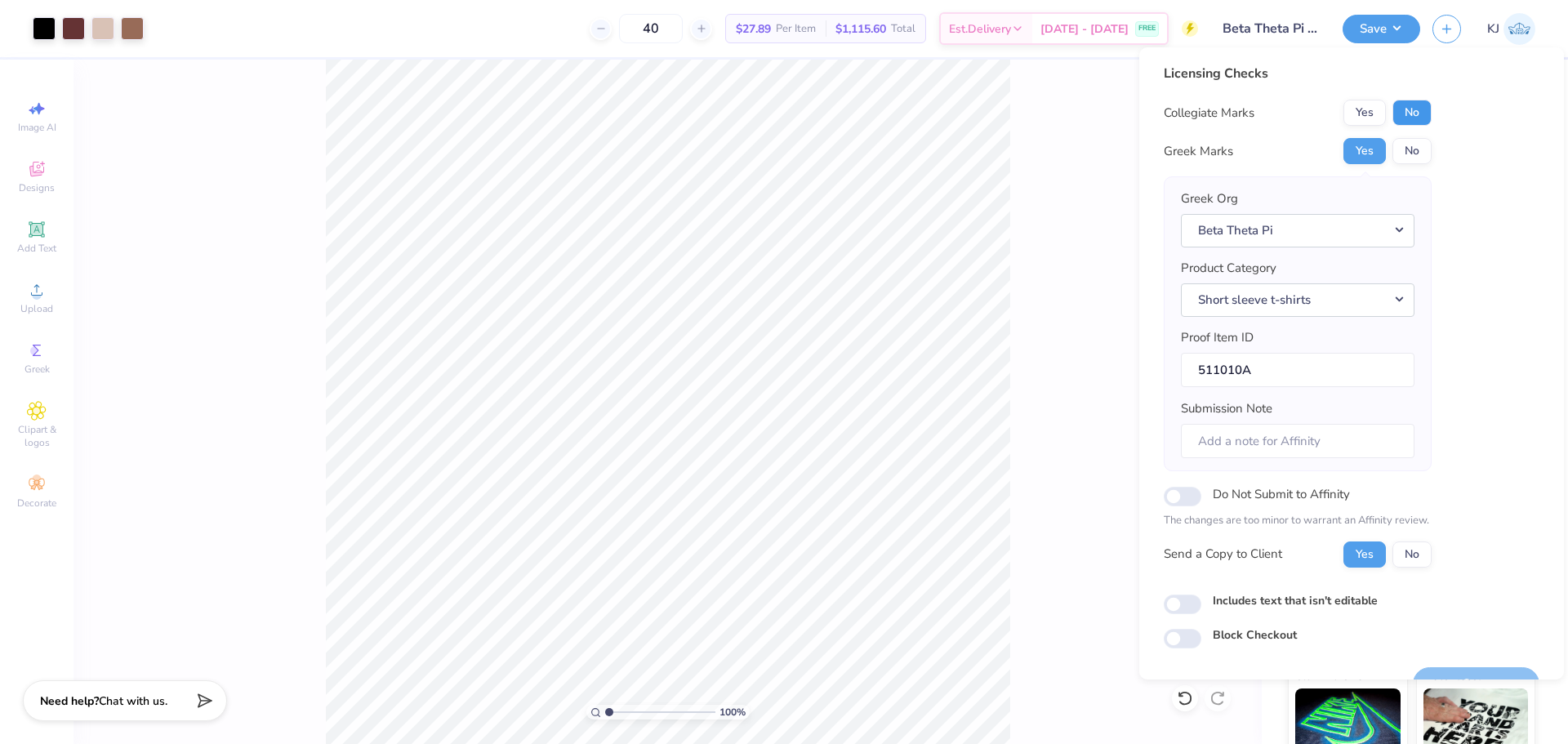
click at [1408, 112] on button "No" at bounding box center [1412, 112] width 39 height 26
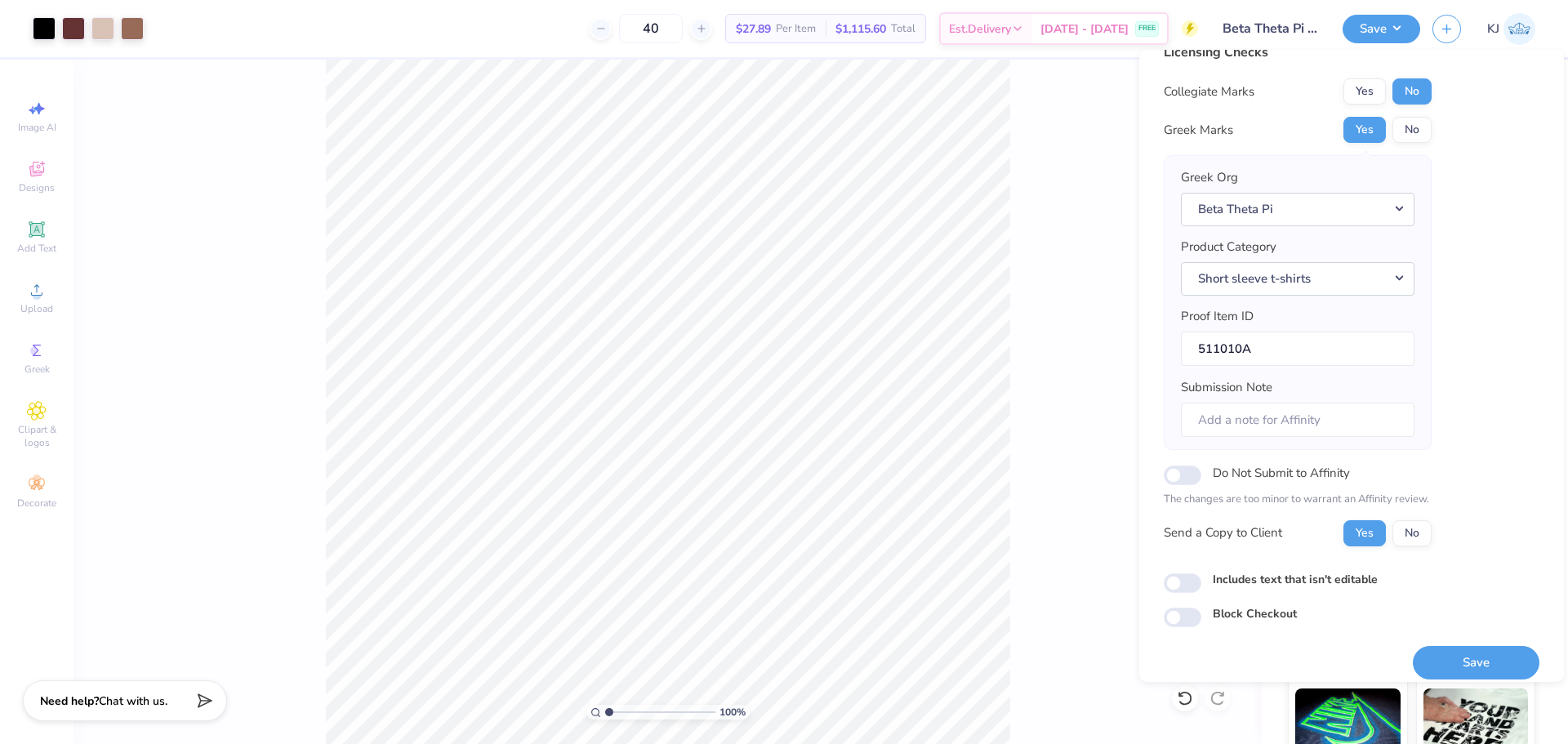
scroll to position [37, 0]
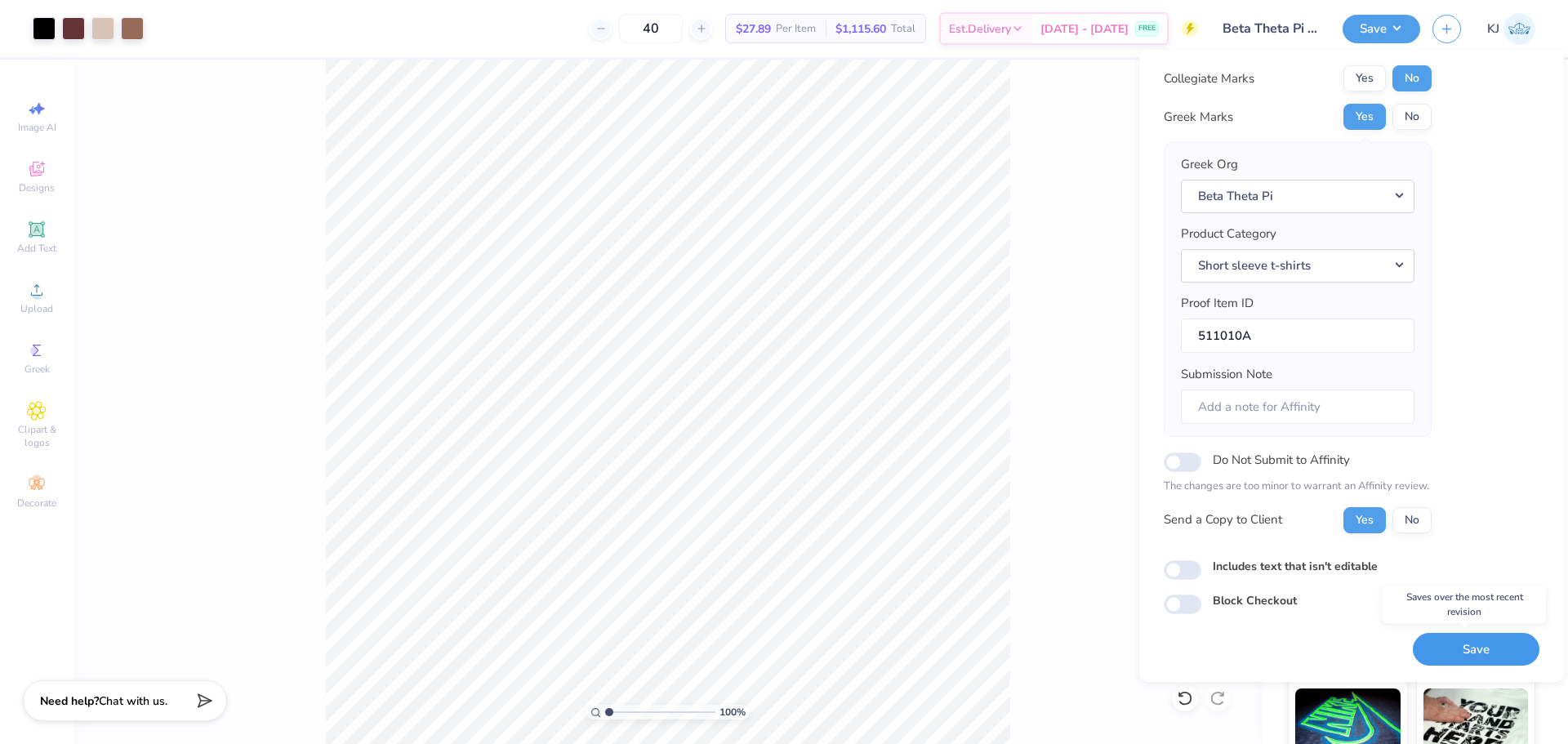
click at [1457, 655] on button "Save" at bounding box center [1476, 650] width 127 height 34
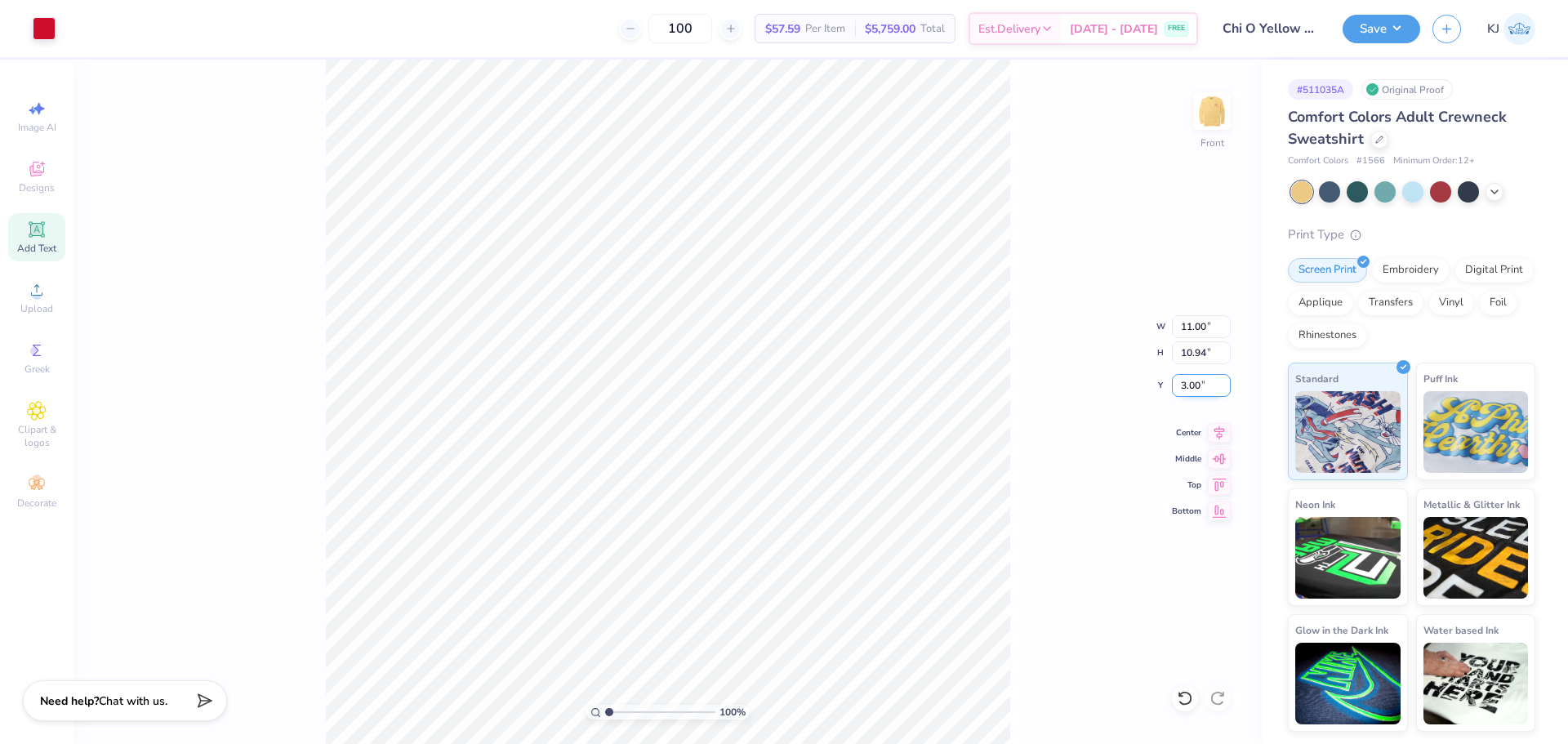
click at [1182, 387] on input "3.00" at bounding box center [1201, 385] width 59 height 23
type input "1.00"
click at [1027, 420] on div "100 % Front W 11.00 11.00 " H 10.94 10.94 " Y 1.00 1.00 " Center Middle Top Bot…" at bounding box center [667, 401] width 1188 height 684
click at [1202, 101] on img at bounding box center [1211, 111] width 65 height 65
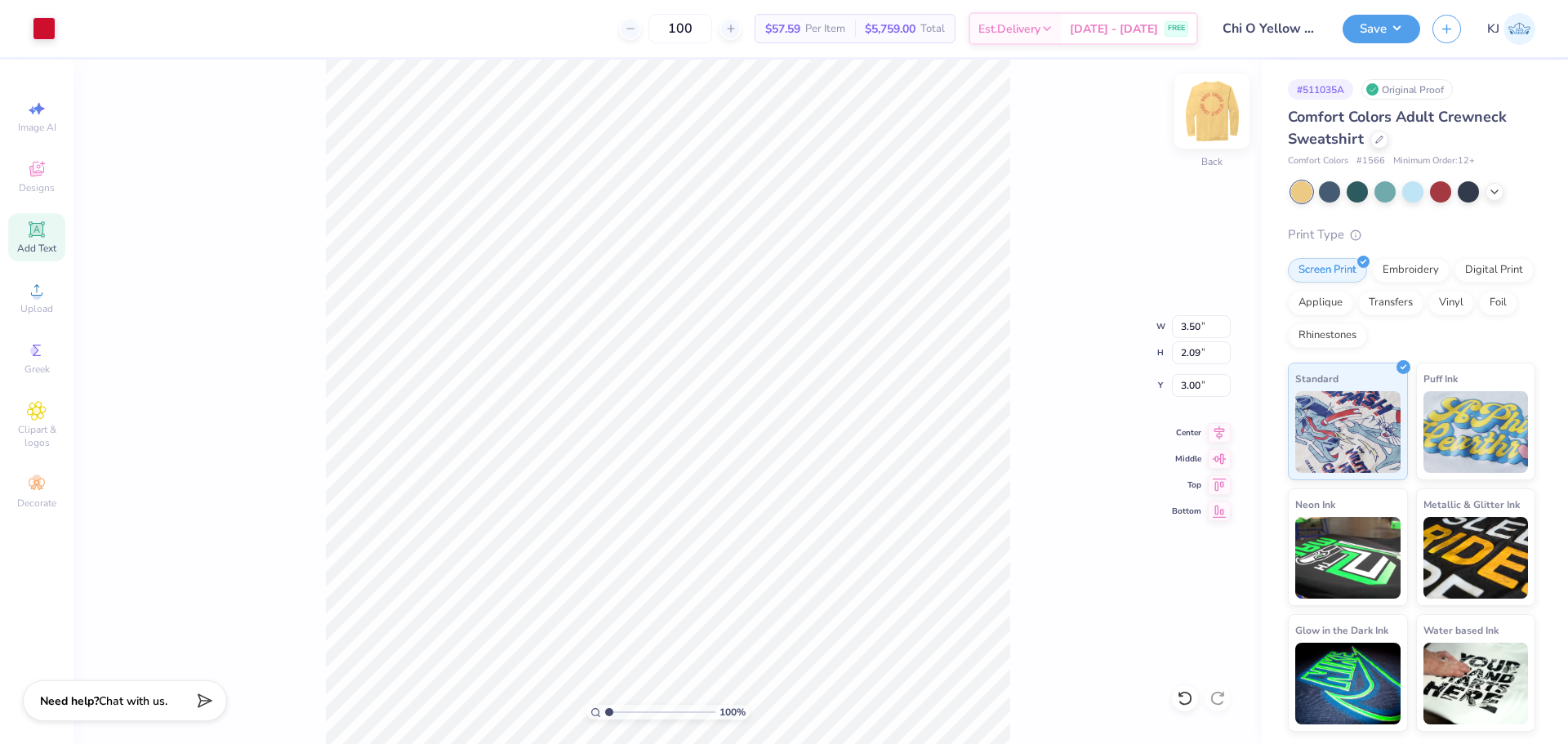
click at [1215, 112] on img at bounding box center [1211, 111] width 65 height 65
click at [1200, 113] on img at bounding box center [1211, 111] width 65 height 65
click at [1412, 26] on button "Save" at bounding box center [1381, 27] width 78 height 29
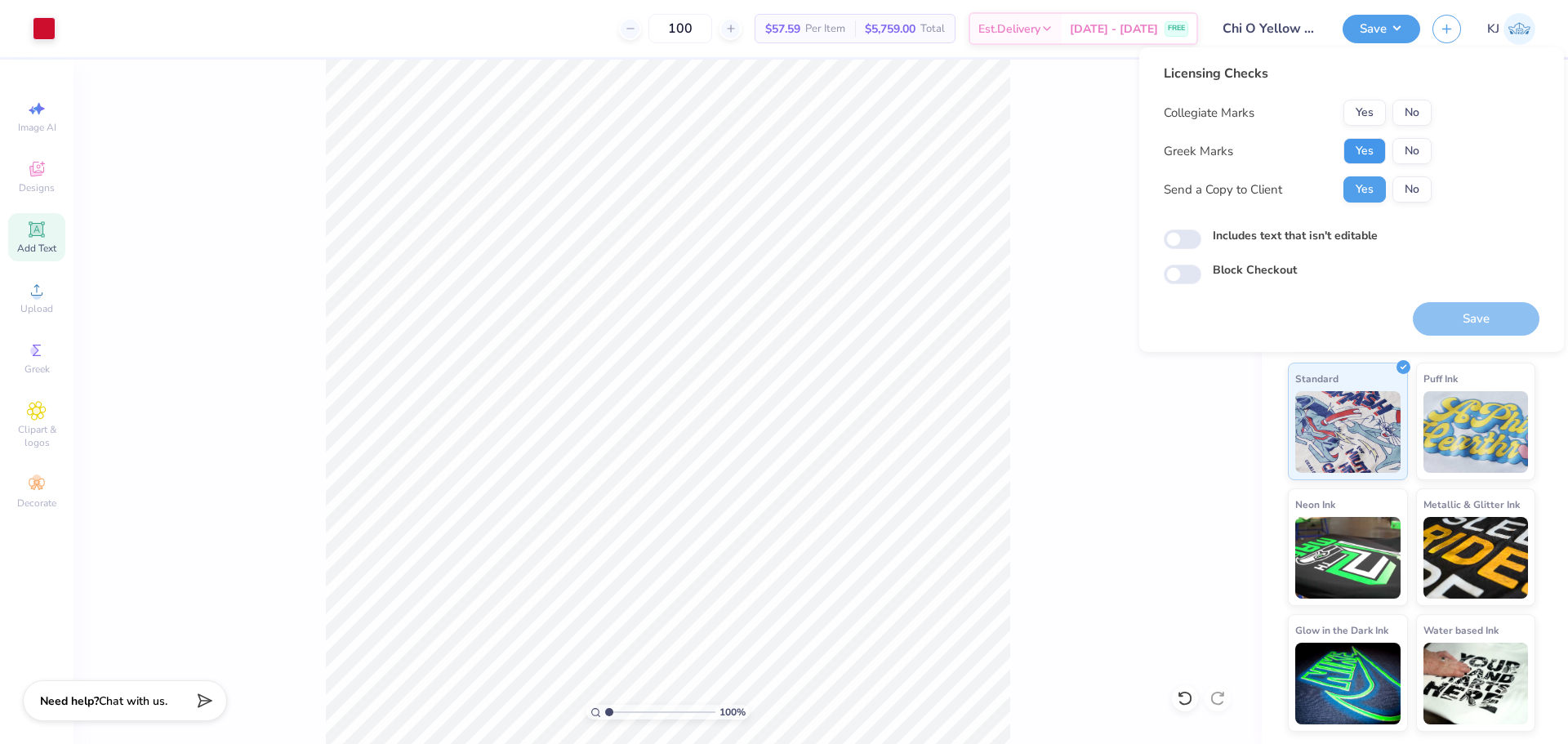
click at [1378, 138] on button "Yes" at bounding box center [1365, 151] width 43 height 26
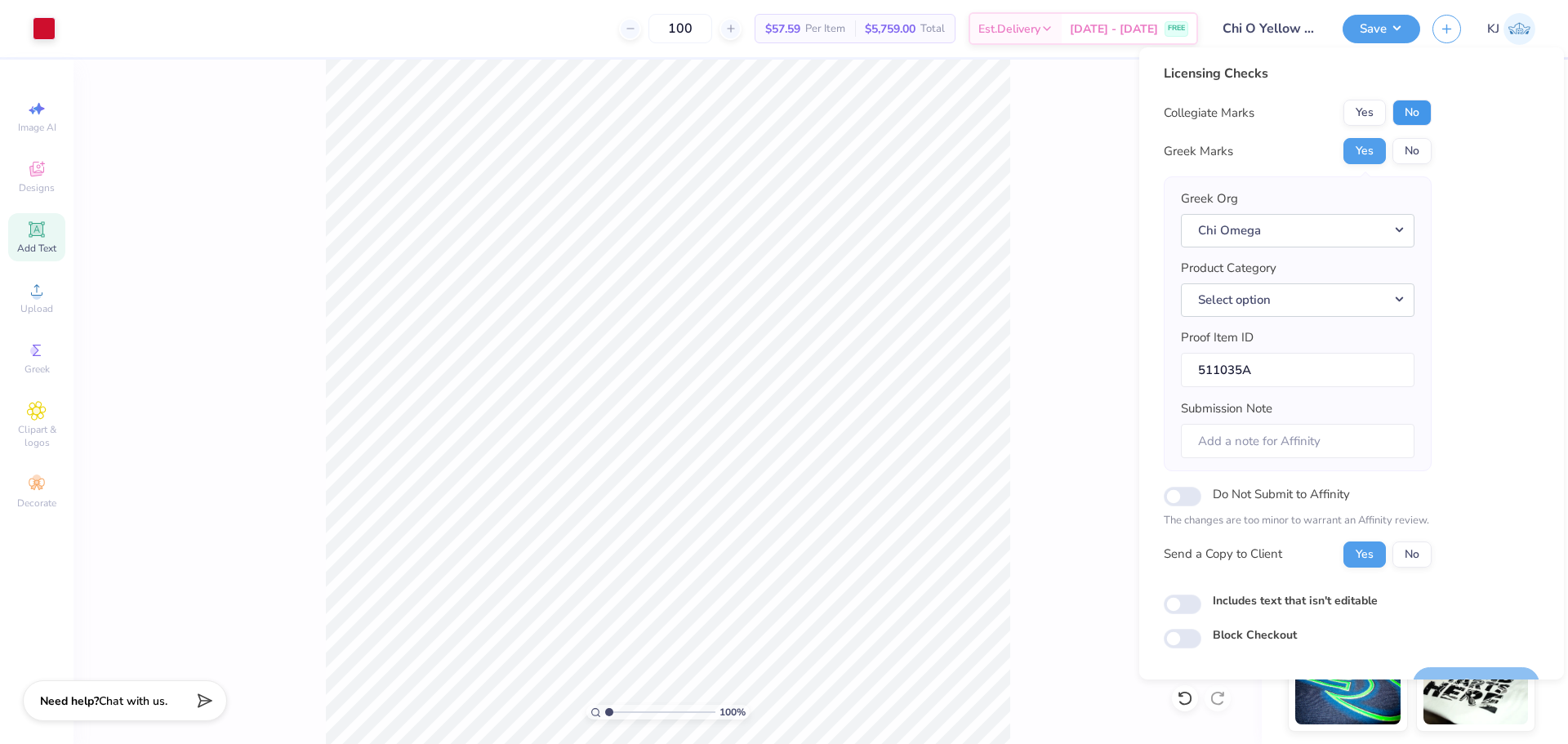
click at [1404, 112] on button "No" at bounding box center [1412, 112] width 39 height 26
click at [1318, 293] on button "Select option" at bounding box center [1298, 301] width 234 height 34
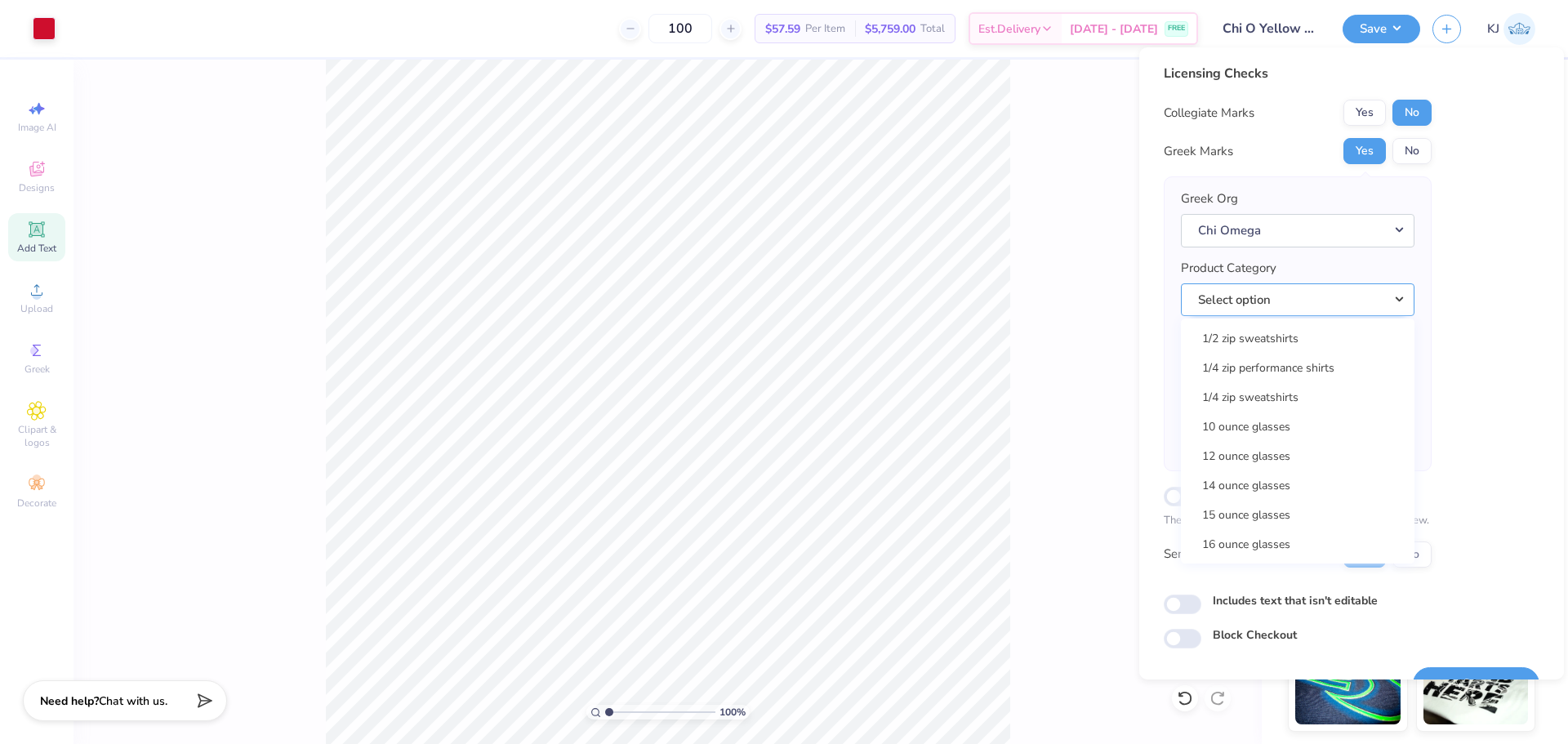
click at [1332, 293] on button "Select option" at bounding box center [1298, 301] width 234 height 34
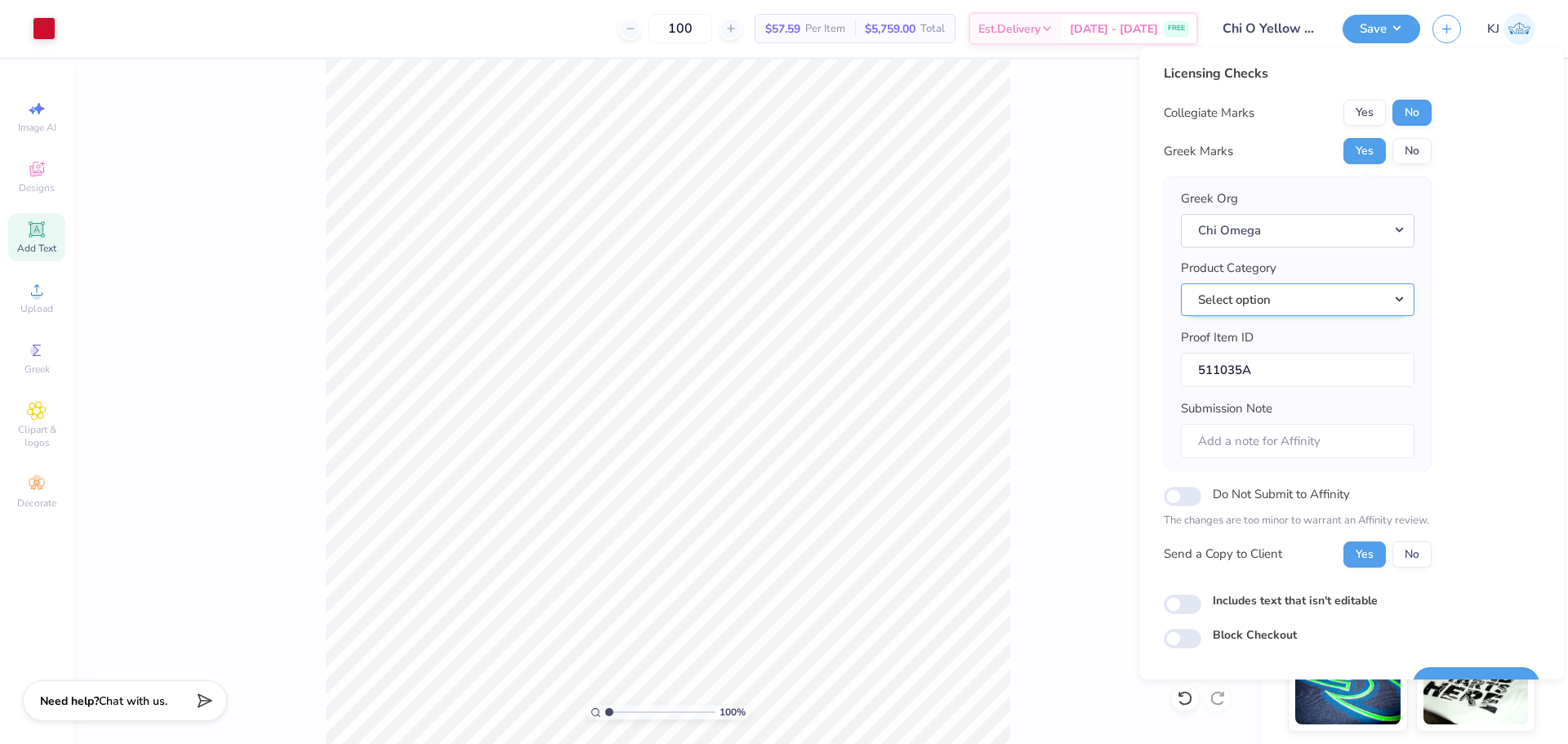
click at [1331, 297] on button "Select option" at bounding box center [1298, 301] width 234 height 34
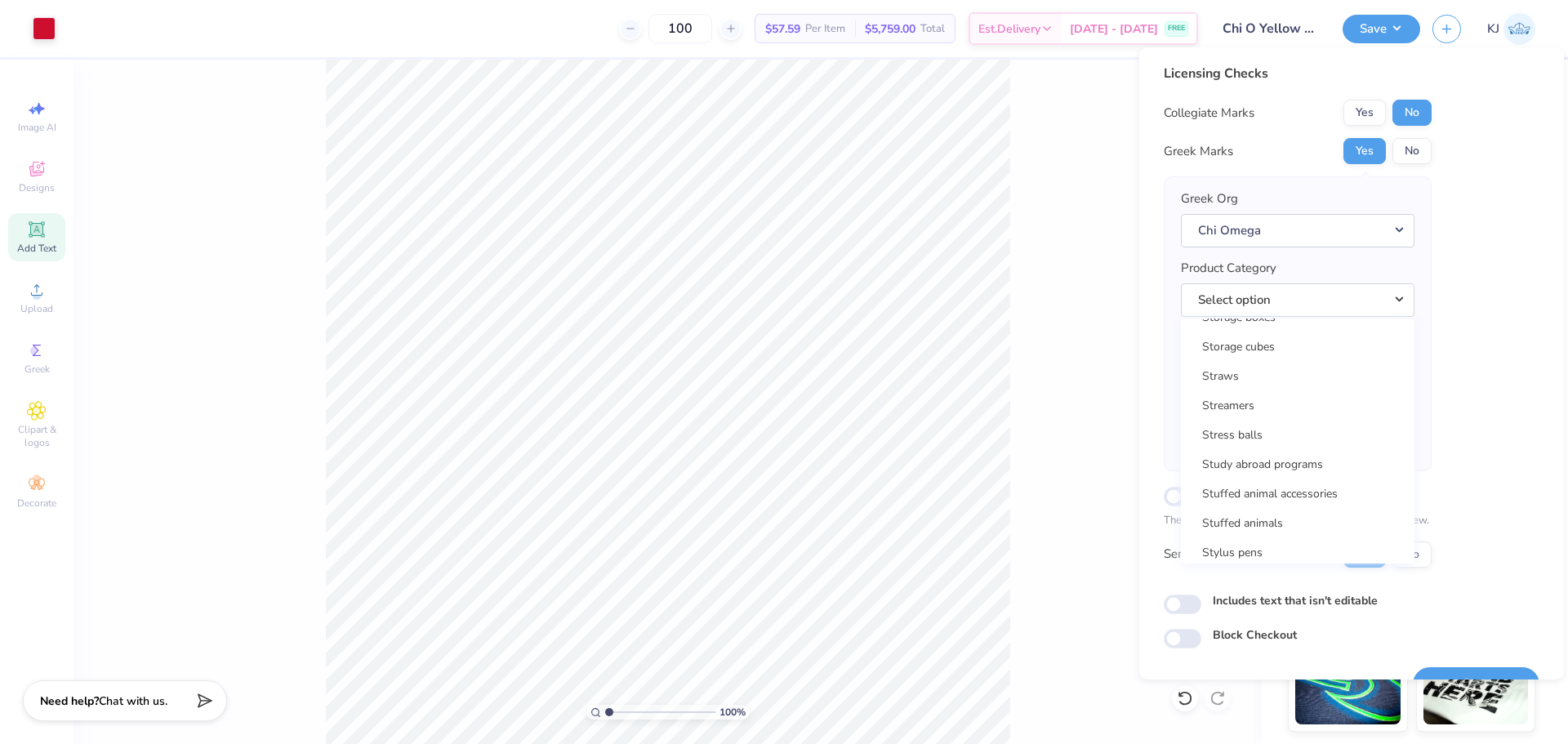
scroll to position [25087, 0]
click at [1301, 295] on button "Select option" at bounding box center [1298, 301] width 234 height 34
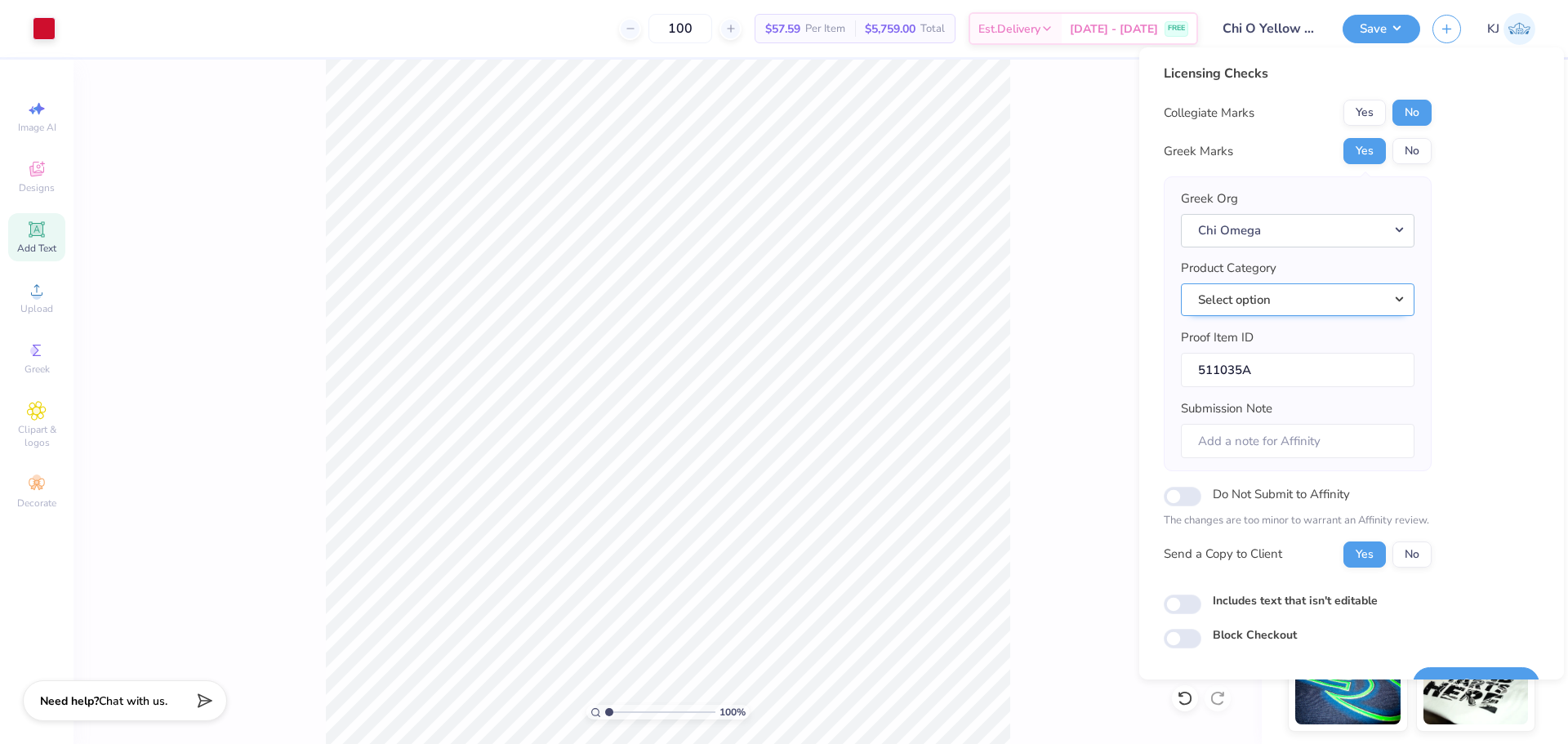
click at [1301, 295] on button "Select option" at bounding box center [1298, 301] width 234 height 34
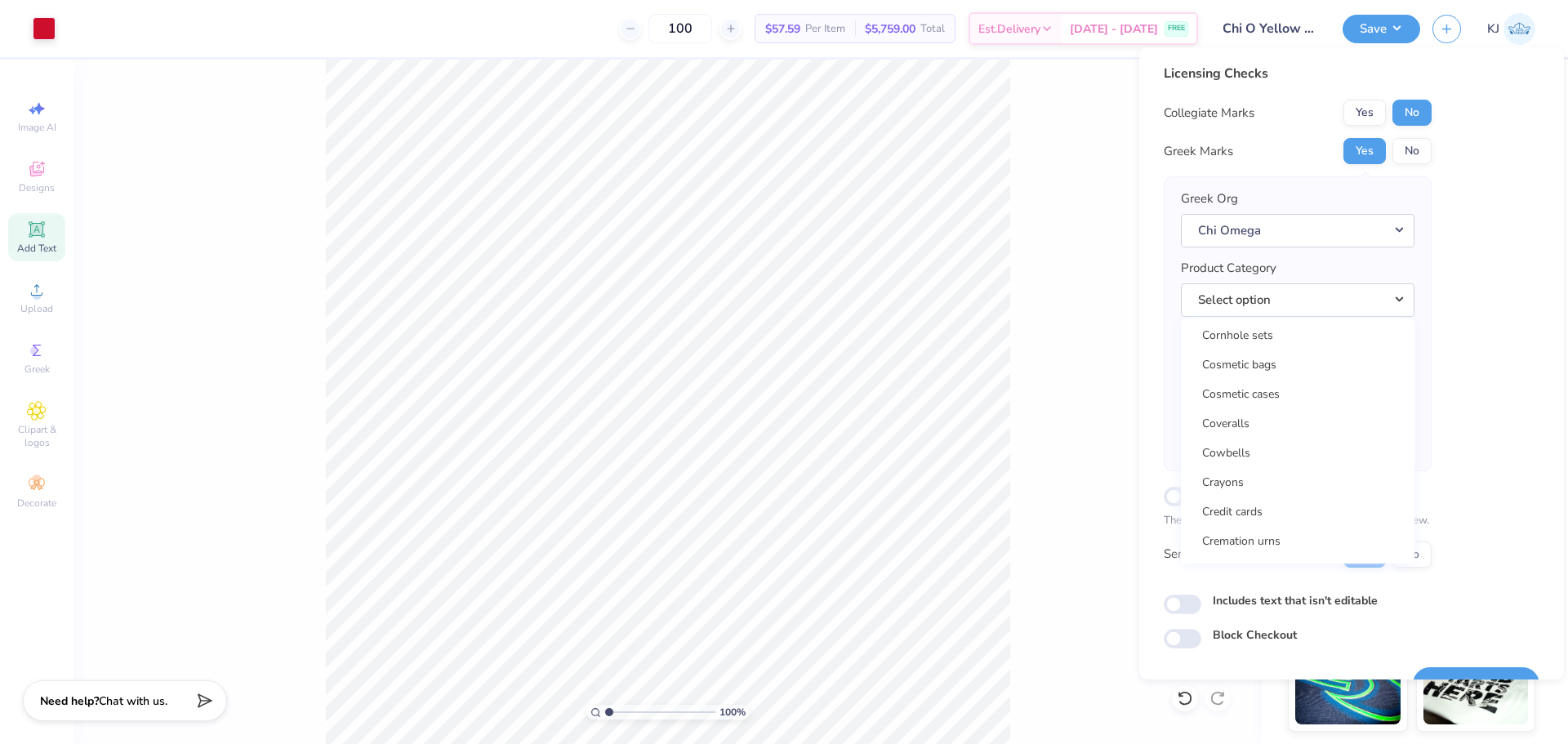
scroll to position [7256, 0]
click at [1304, 401] on link "Crewneck sweatshirts" at bounding box center [1297, 404] width 220 height 27
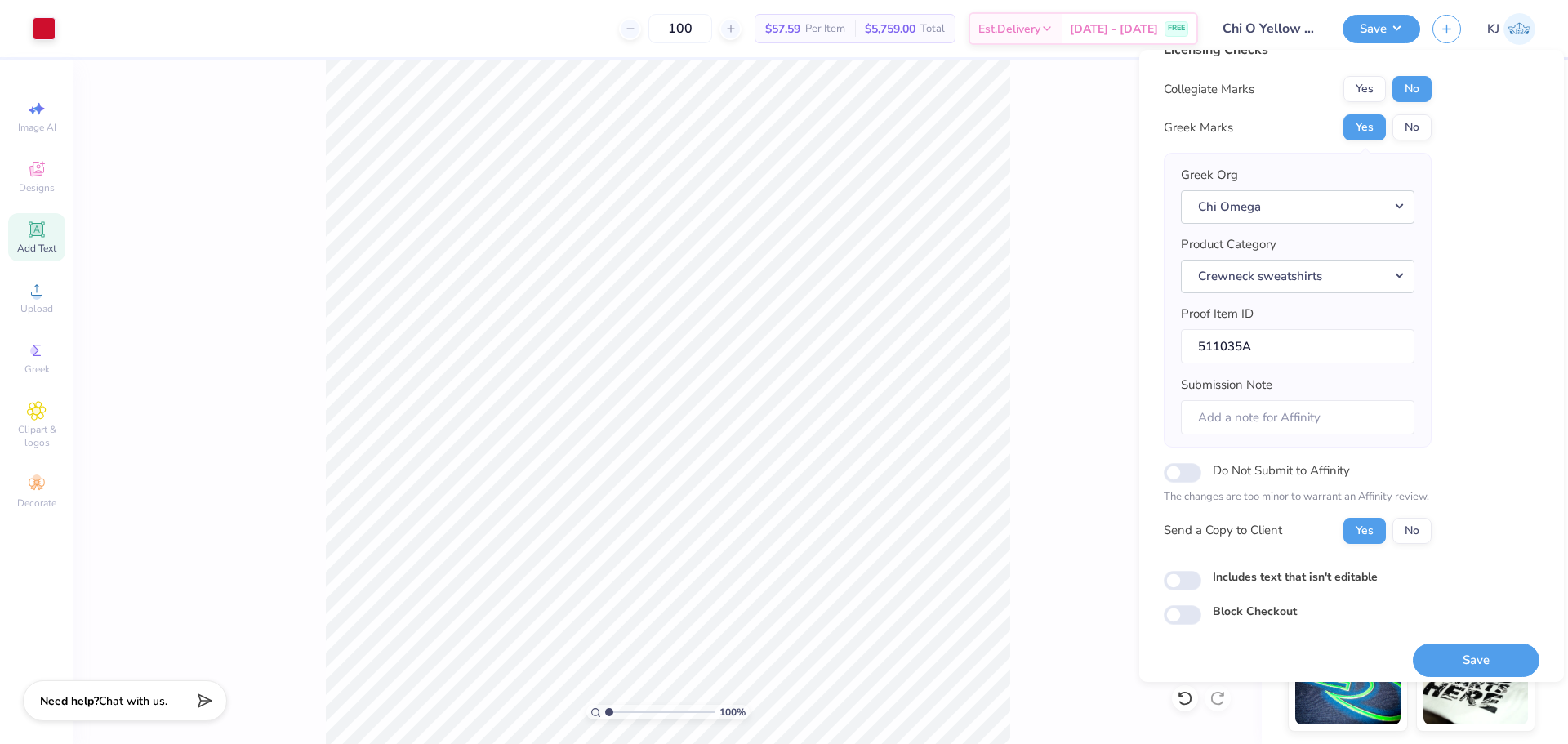
scroll to position [37, 0]
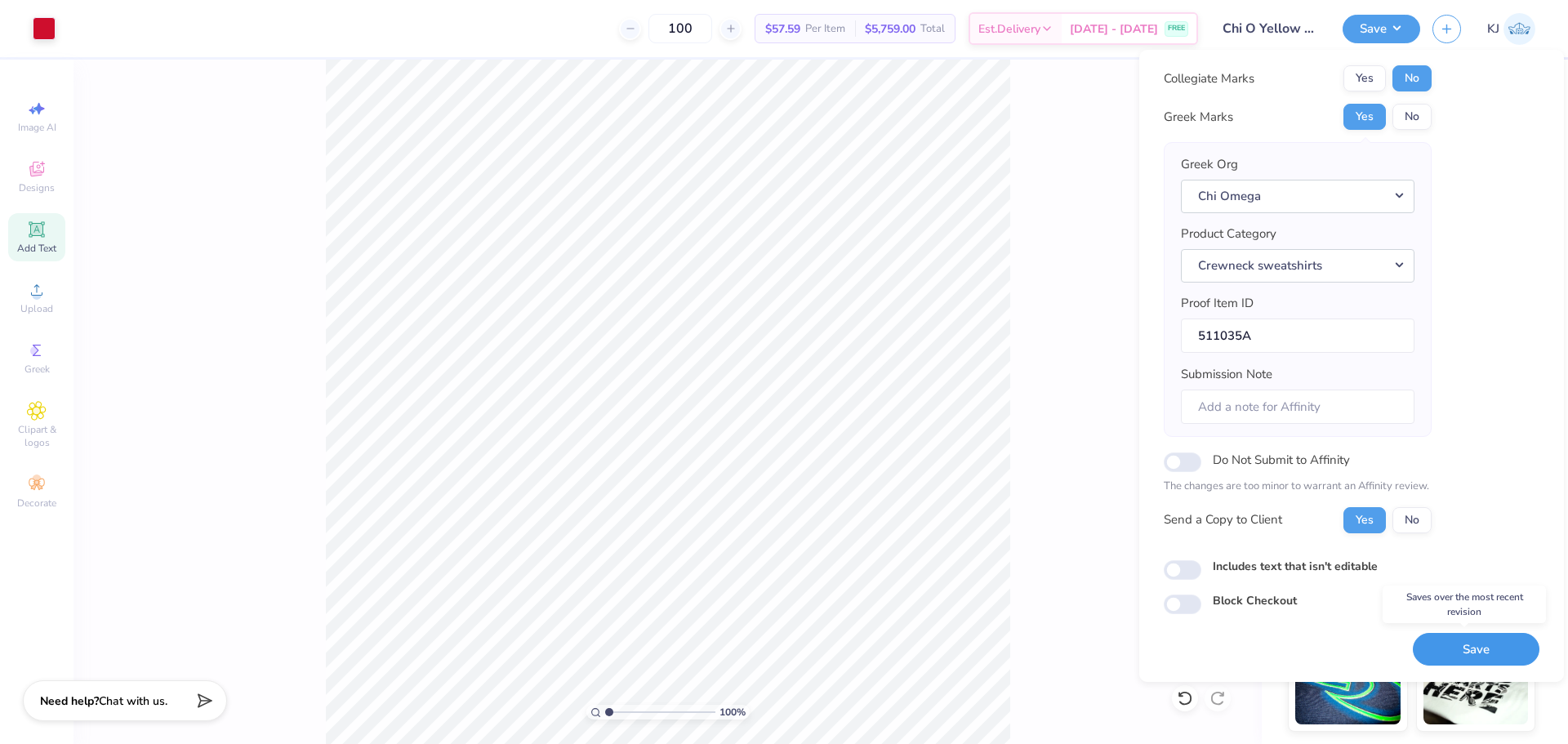
click at [1462, 653] on button "Save" at bounding box center [1476, 650] width 127 height 34
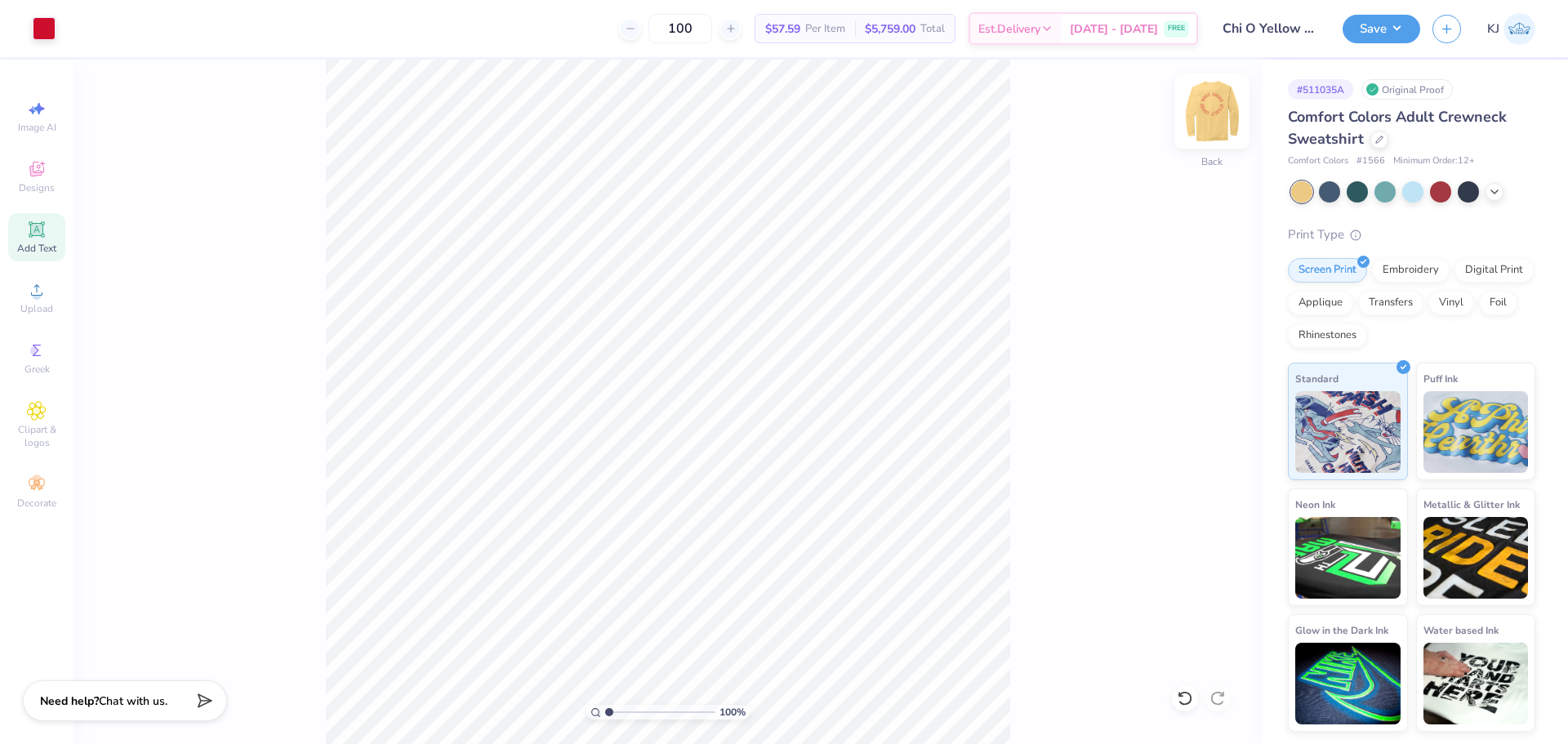
click at [1195, 117] on img at bounding box center [1211, 111] width 65 height 65
click at [1021, 245] on div "100 % Front W 11.00 11.00 " H 10.94 10.94 " Y 1.00 1.00 " Center Middle Top Bot…" at bounding box center [667, 401] width 1188 height 684
click at [1407, 34] on button "Save" at bounding box center [1381, 27] width 78 height 29
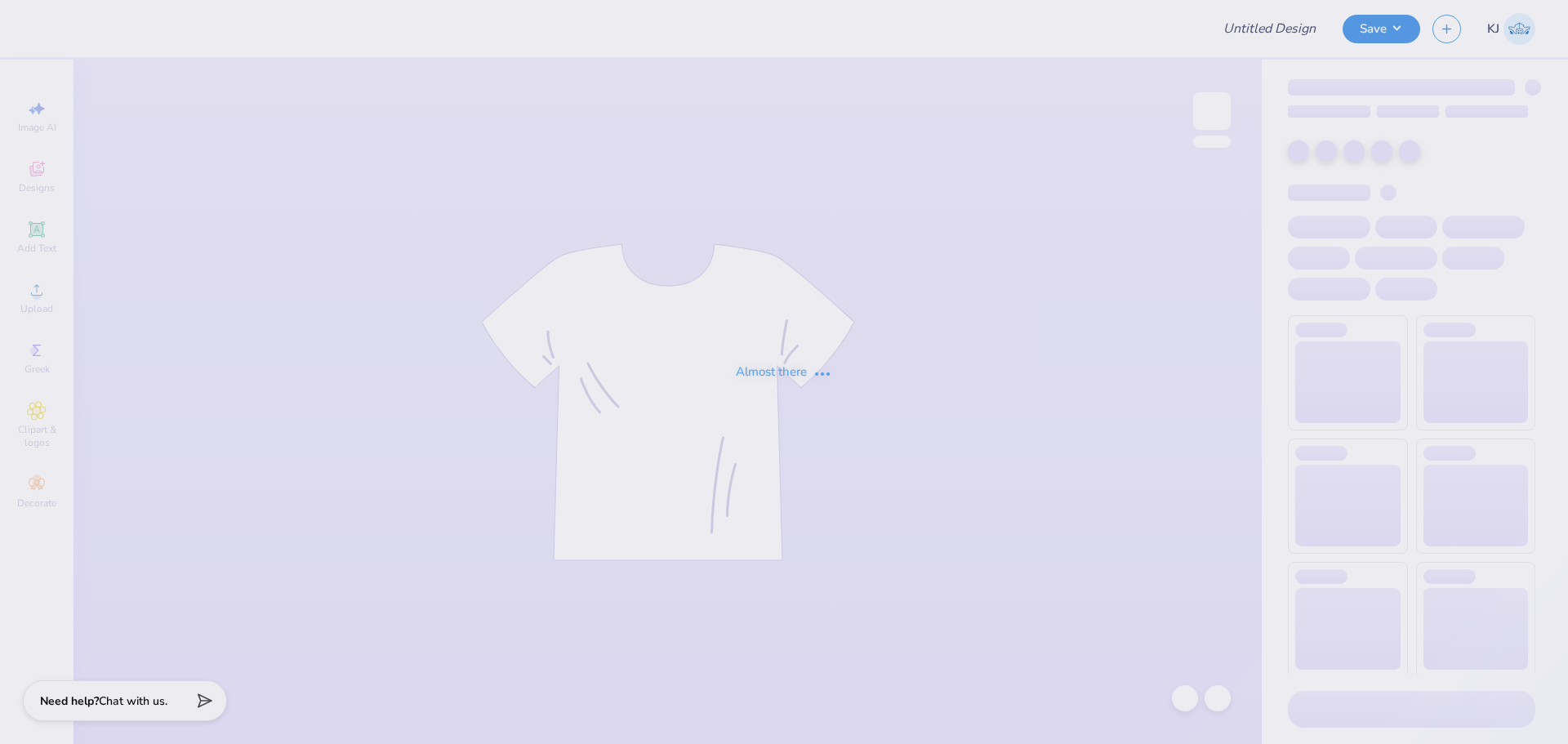
type input "[PERSON_NAME] : [GEOGRAPHIC_DATA]"
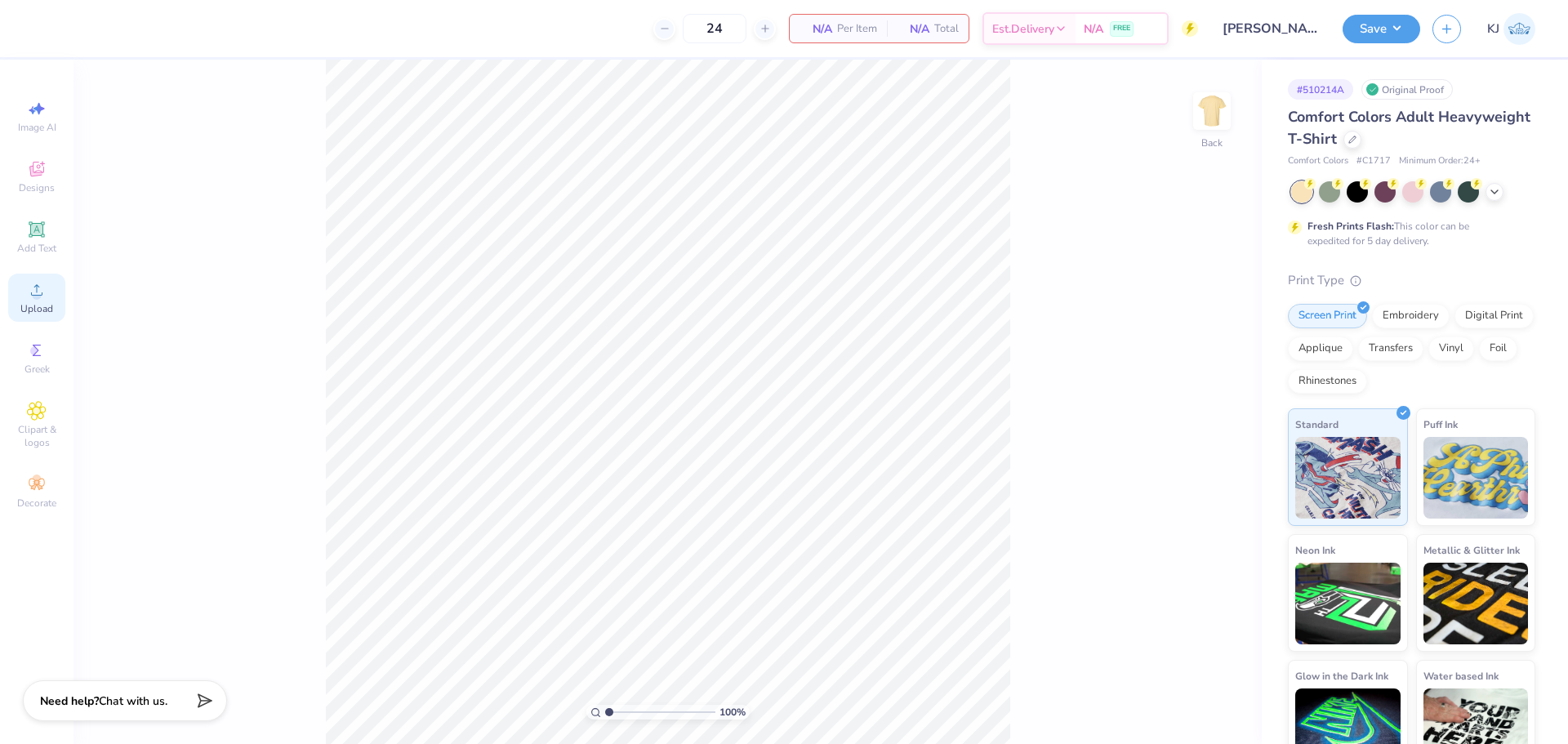
click at [41, 305] on span "Upload" at bounding box center [37, 309] width 33 height 13
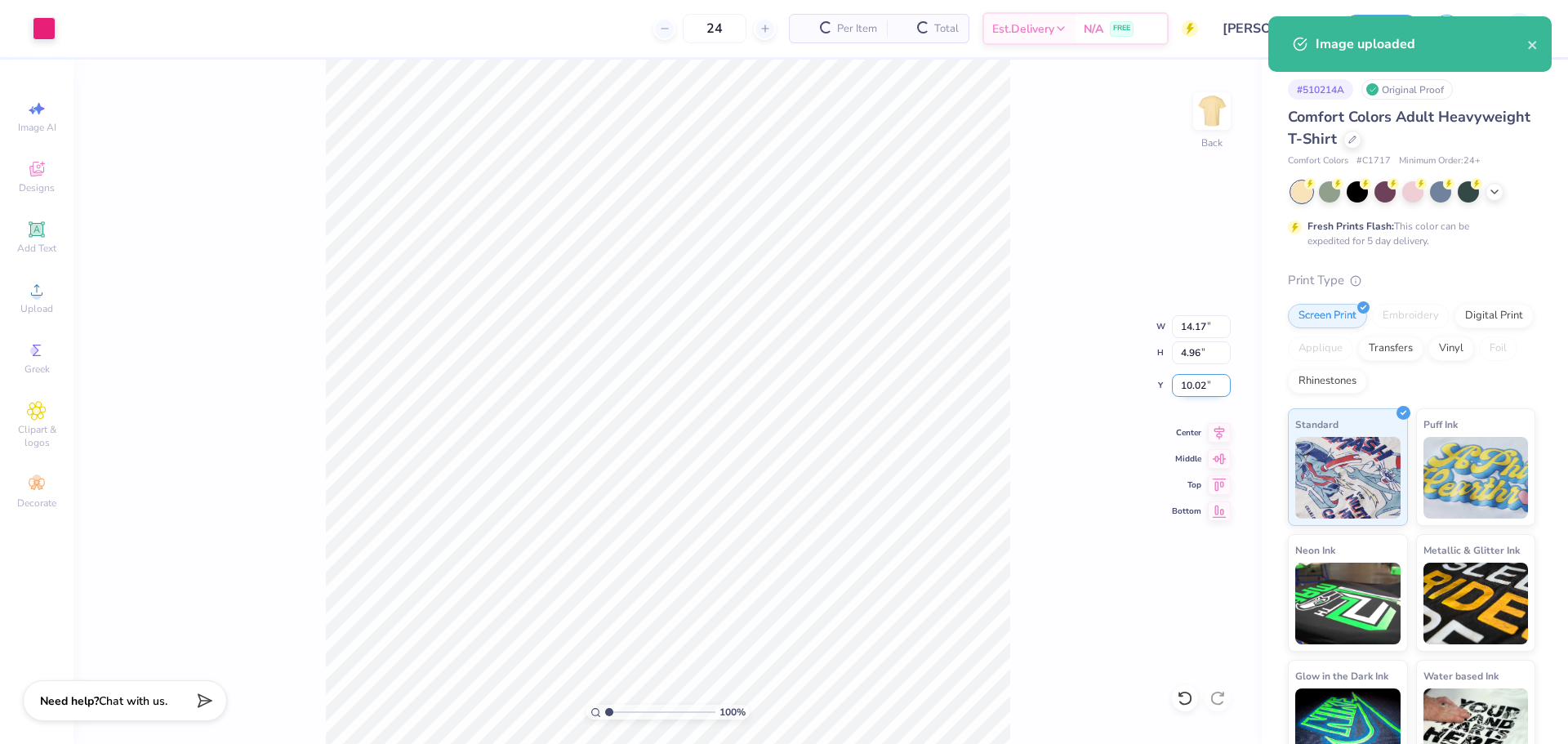
click at [1195, 381] on input "10.02" at bounding box center [1201, 385] width 59 height 23
click at [1180, 330] on input "14.17" at bounding box center [1201, 327] width 59 height 23
type input "11.00"
type input "3.85"
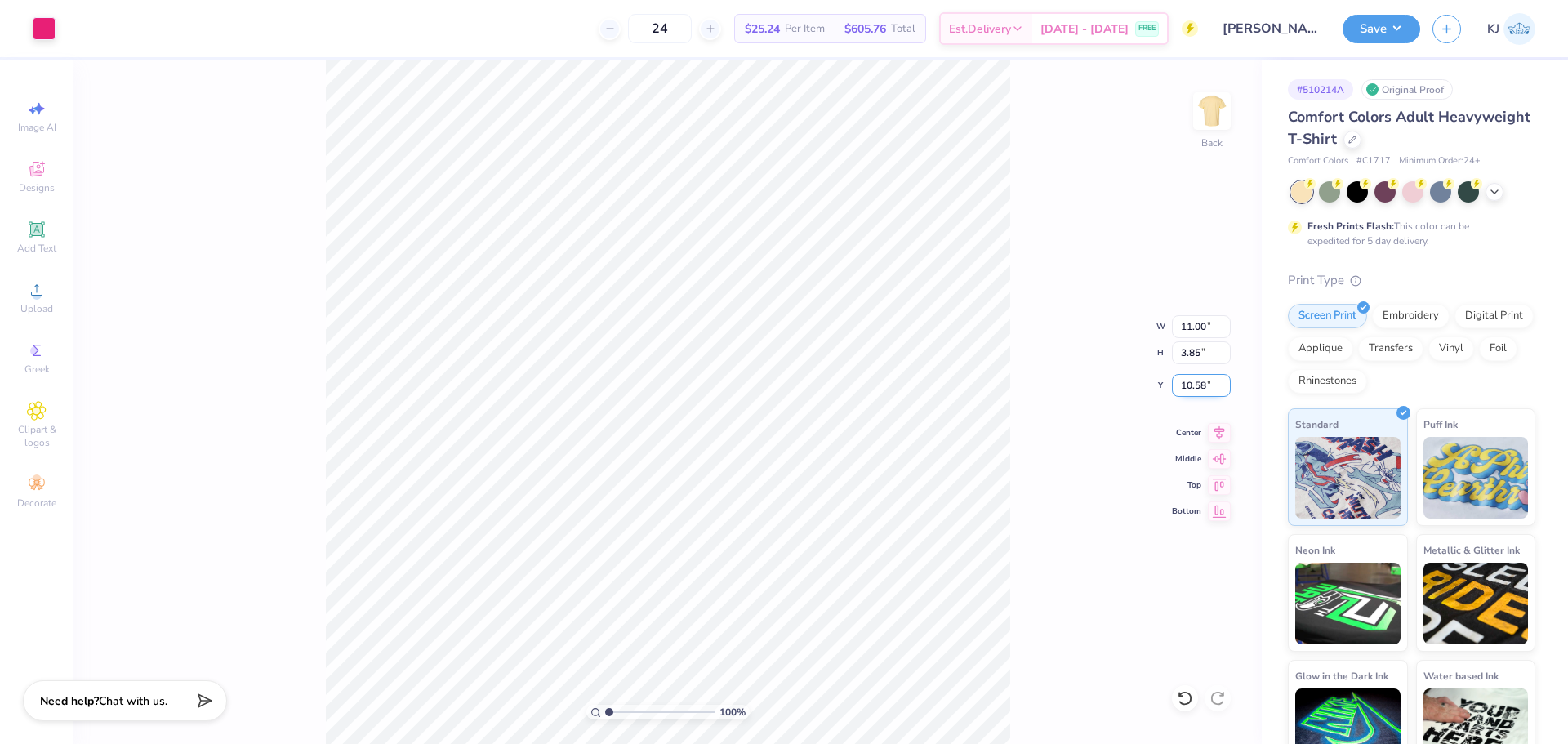
click at [1186, 384] on input "10.58" at bounding box center [1201, 385] width 59 height 23
type input "3.00"
click at [1190, 327] on input "11.00" at bounding box center [1201, 327] width 59 height 23
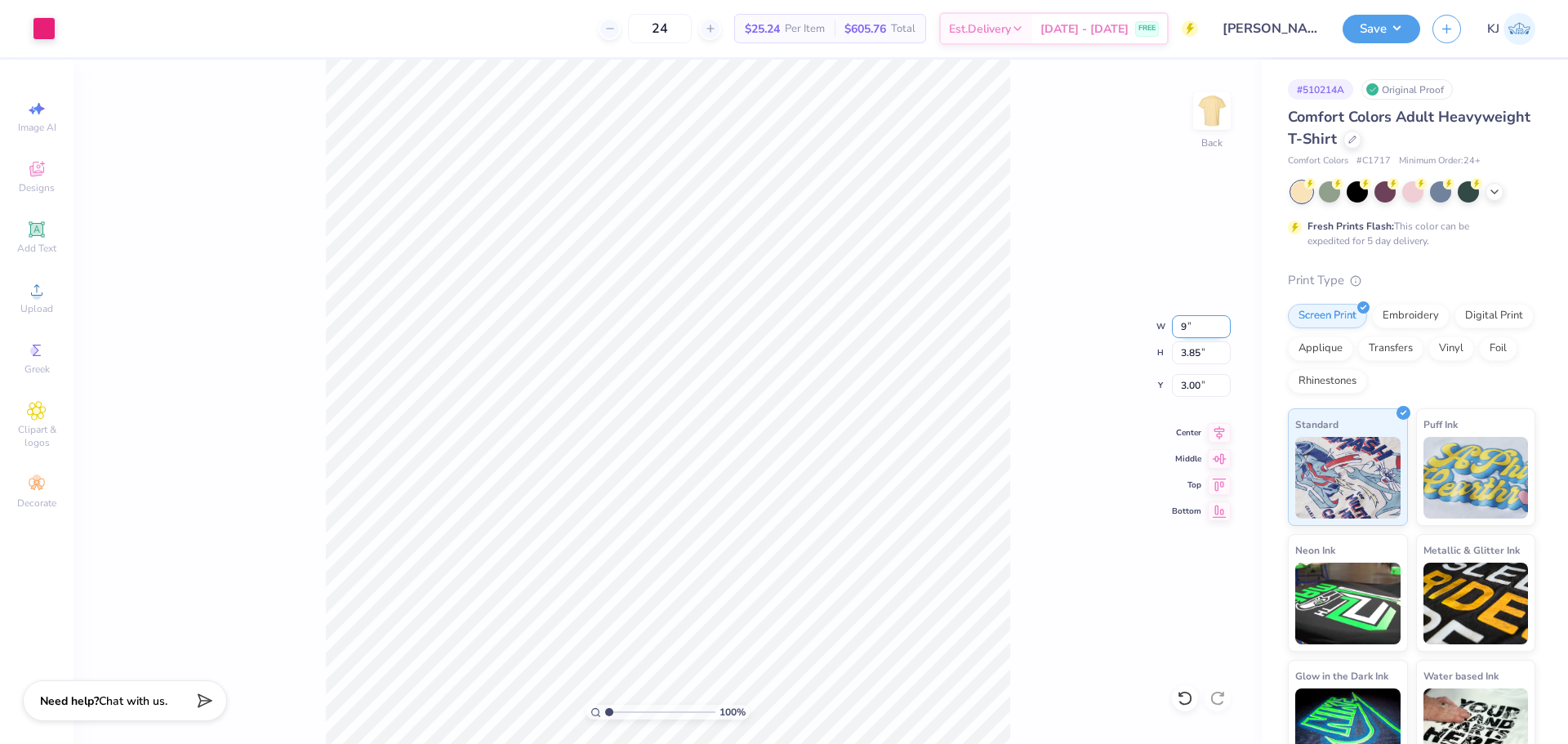
type input "9.00"
type input "3.15"
type input "3.35"
click at [1053, 401] on div "100 % Back W 9.00 9.00 " H 3.15 3.15 " Y 3.35 3.35 " Center Middle Top Bottom" at bounding box center [667, 401] width 1188 height 684
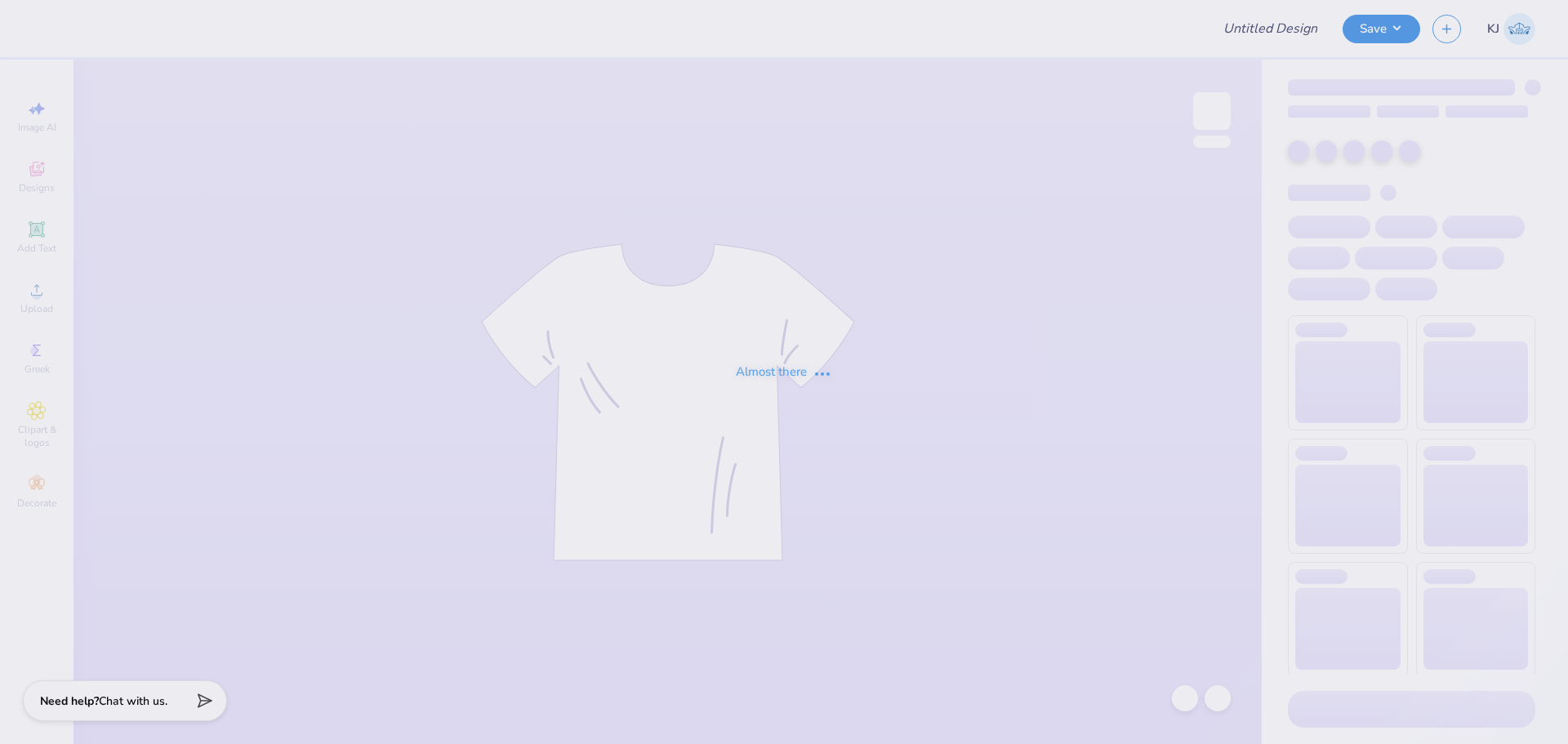
type input "[PERSON_NAME] : [GEOGRAPHIC_DATA]"
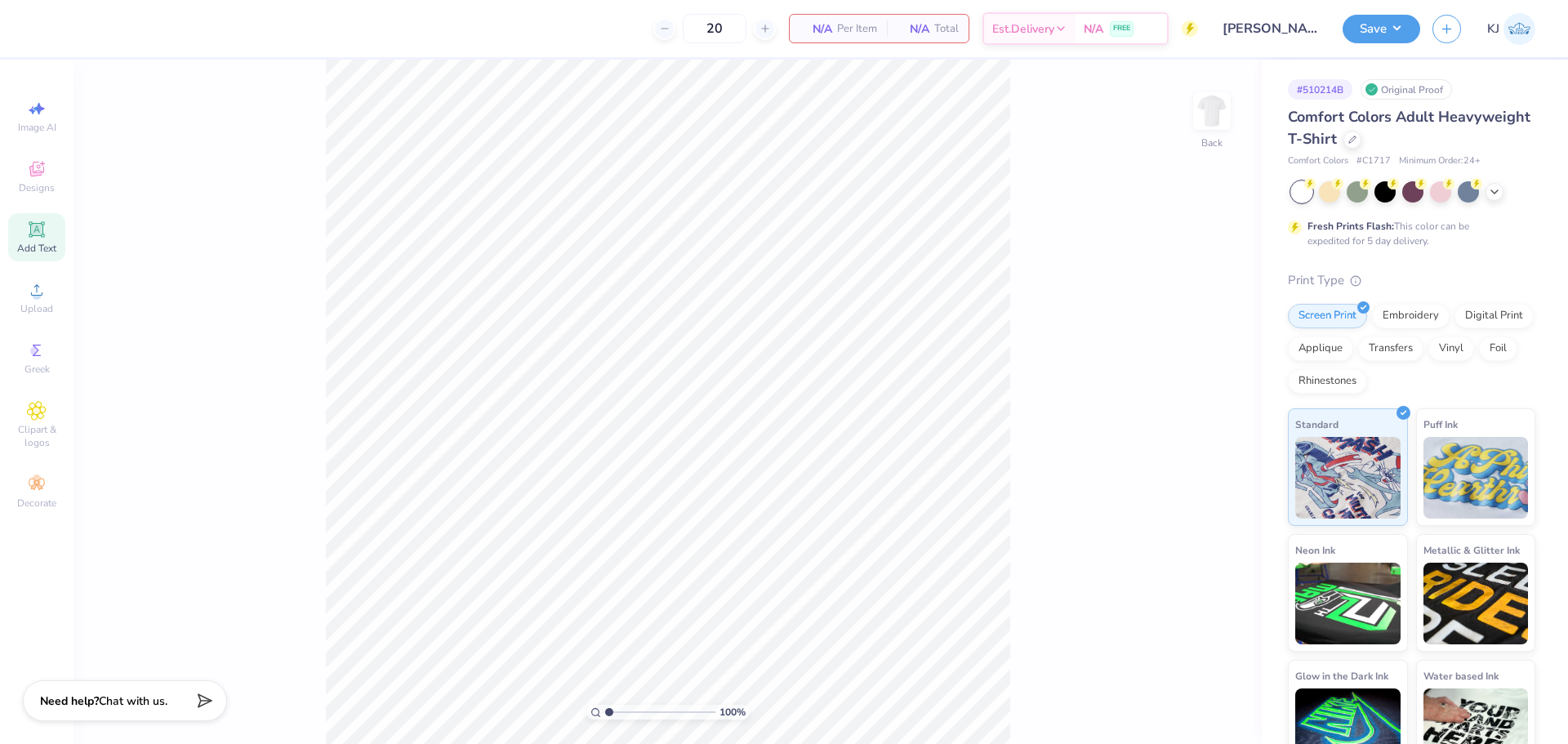
click at [26, 233] on div "Add Text" at bounding box center [37, 237] width 57 height 48
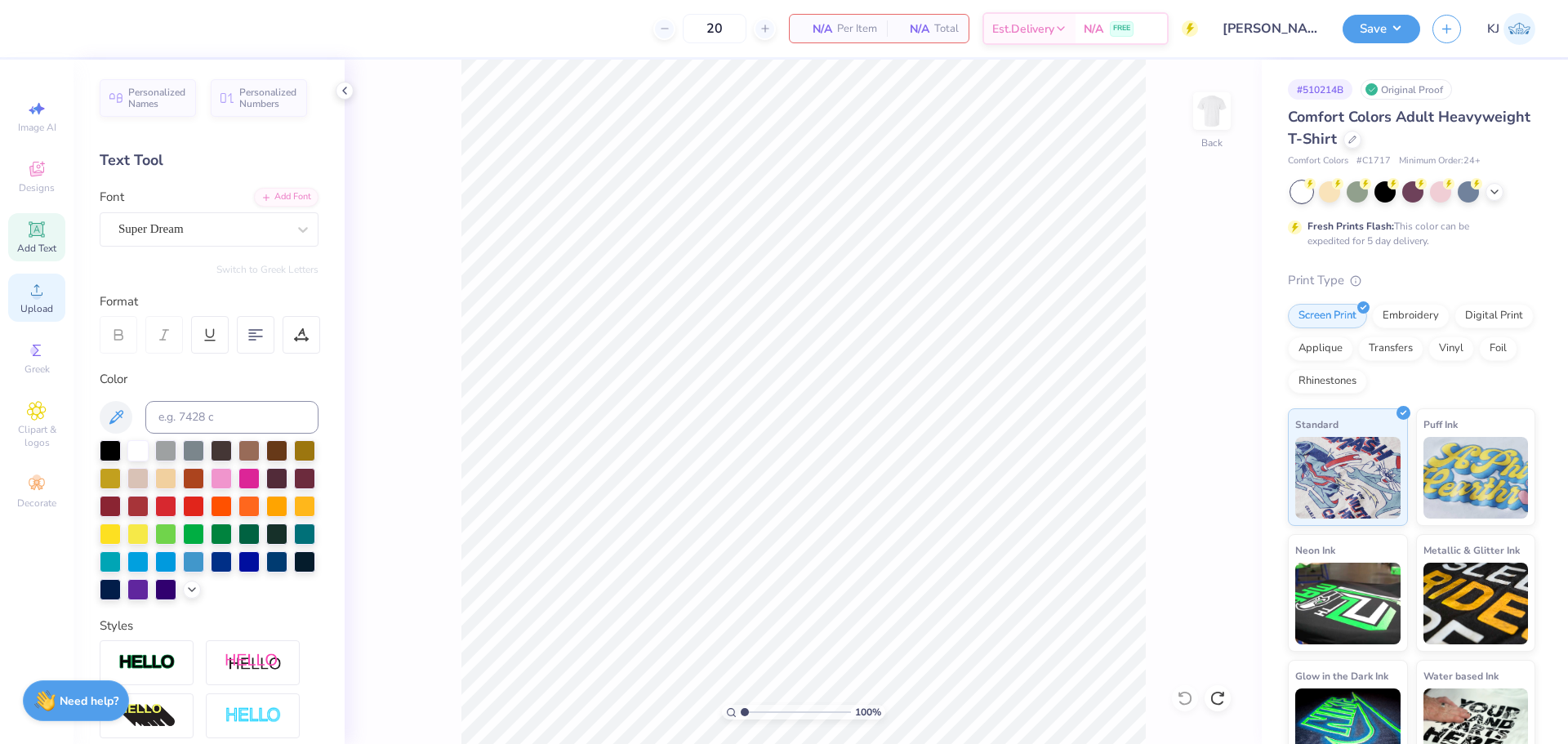
click at [39, 300] on div "Upload" at bounding box center [37, 298] width 57 height 48
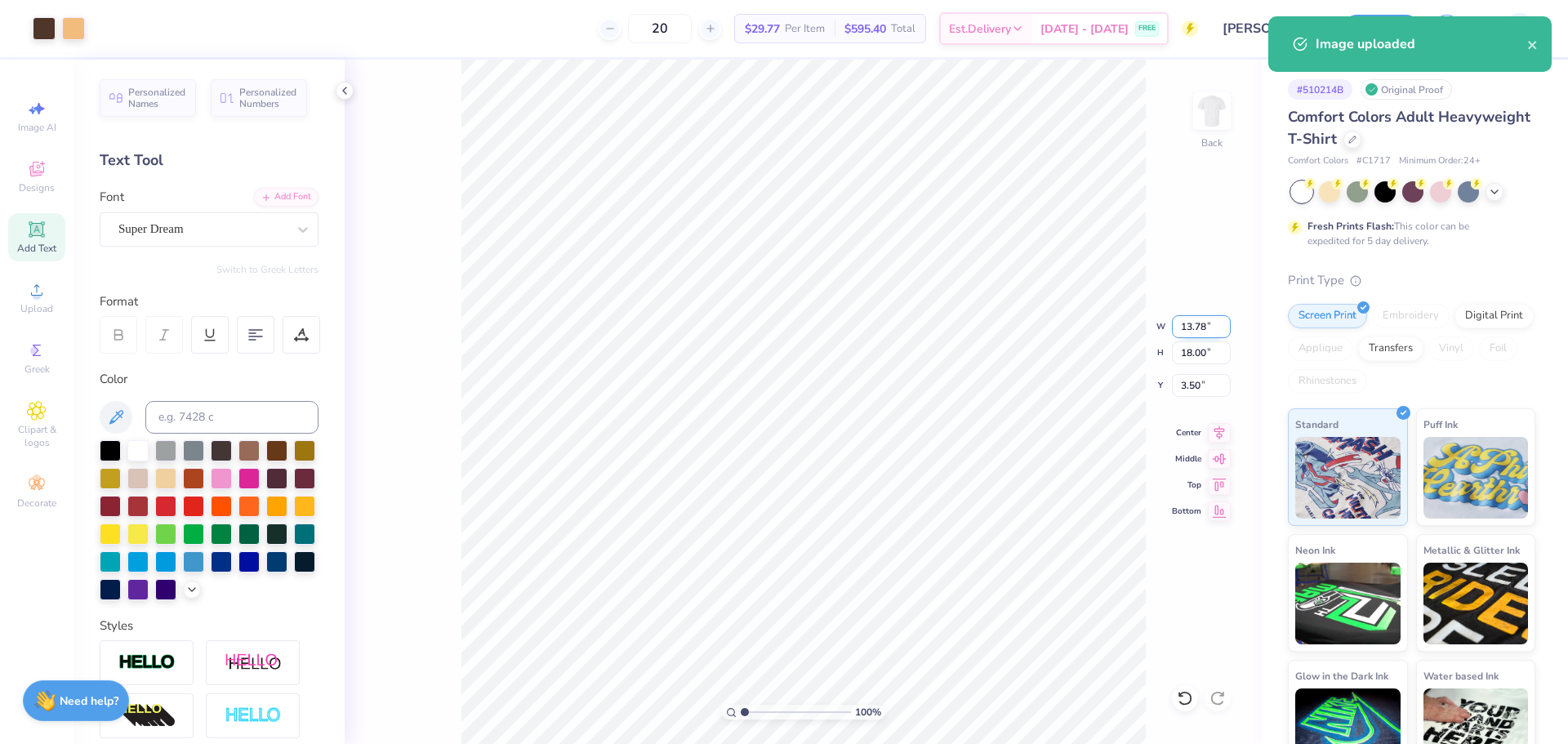
click at [1195, 324] on input "13.78" at bounding box center [1201, 327] width 59 height 23
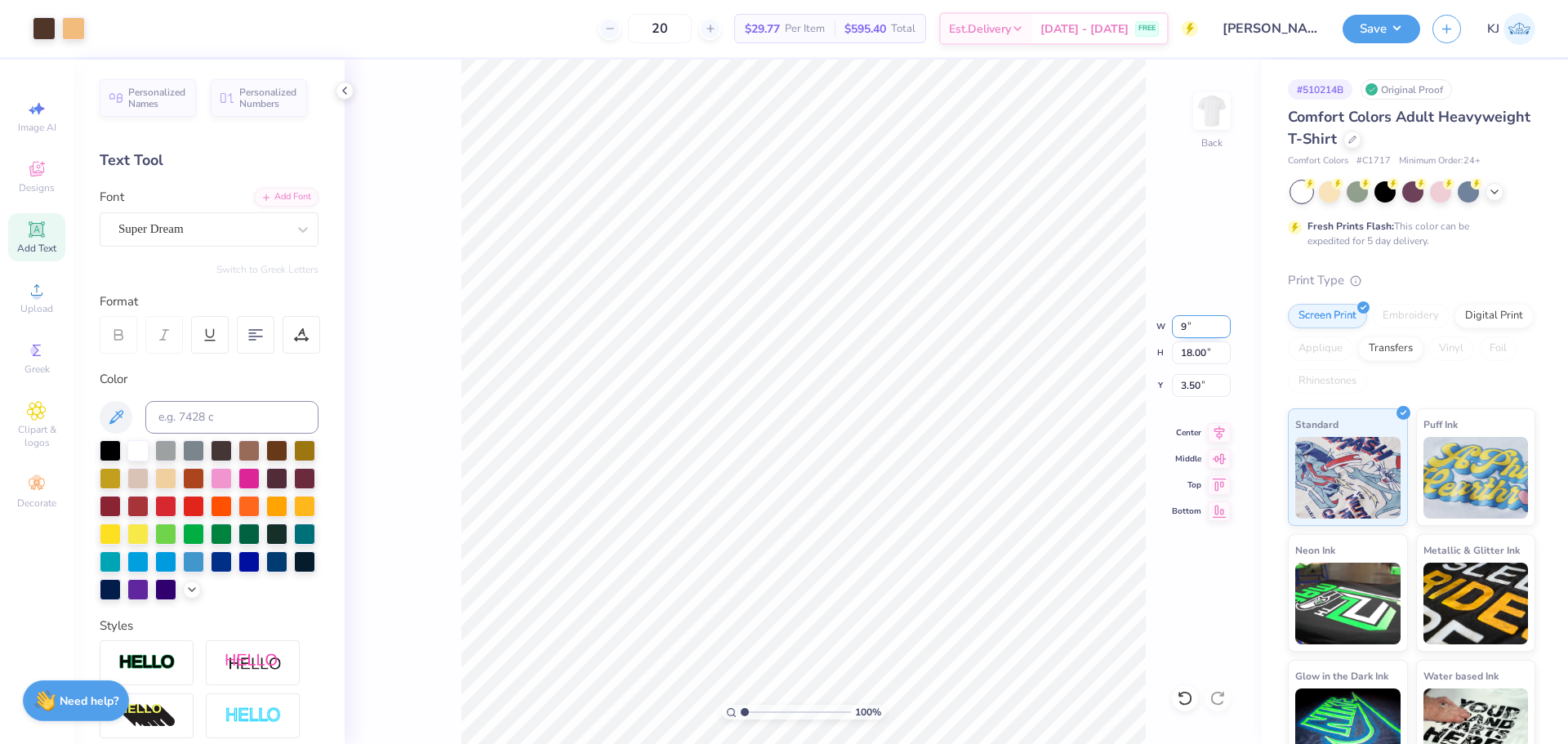
type input "9.00"
type input "11.75"
type input "6.62"
click at [1195, 324] on input "9.00" at bounding box center [1201, 327] width 59 height 23
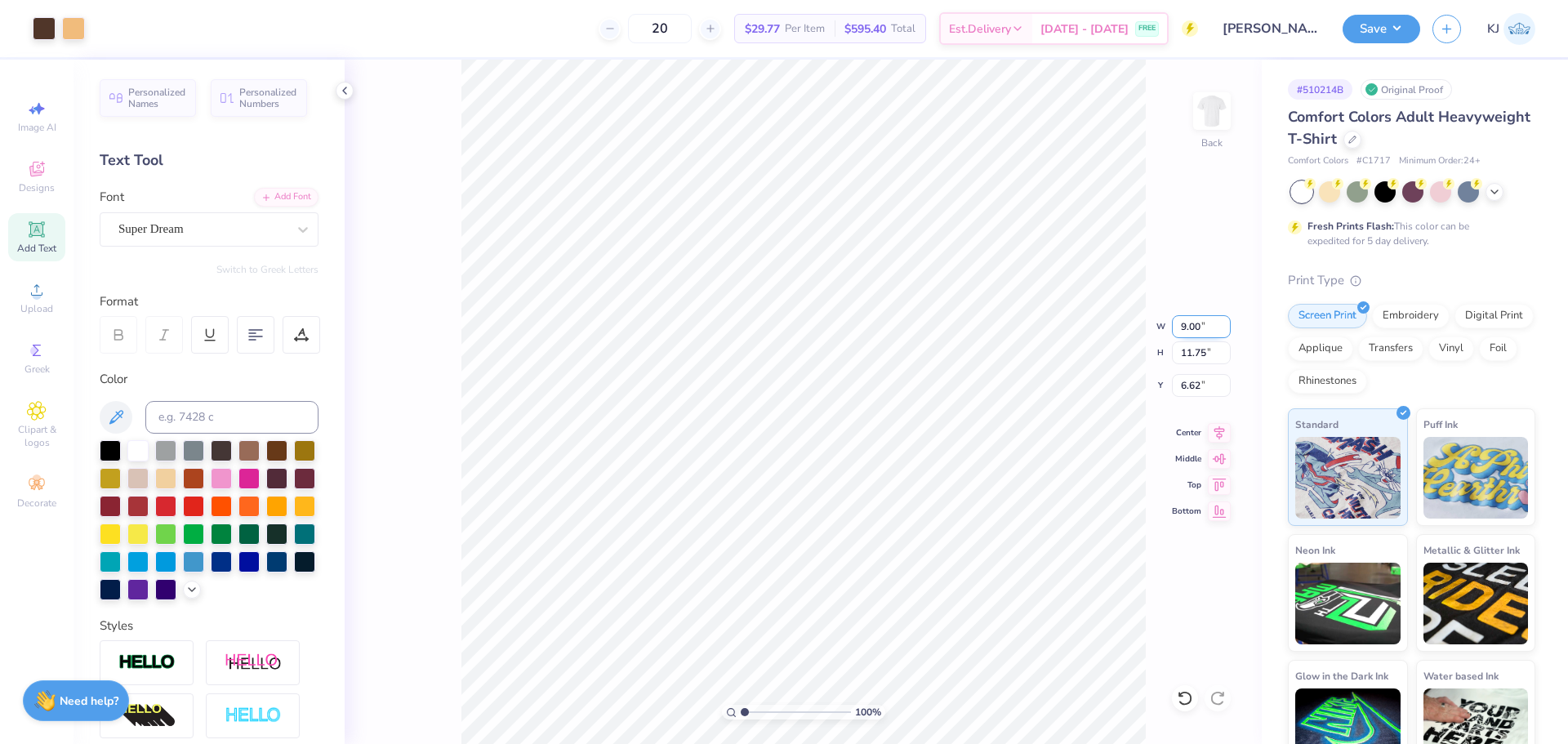
click at [1195, 324] on input "9.00" at bounding box center [1201, 327] width 59 height 23
type input "7.00"
type input "9.14"
type input "7.93"
click at [1195, 324] on input "7.00" at bounding box center [1201, 327] width 59 height 23
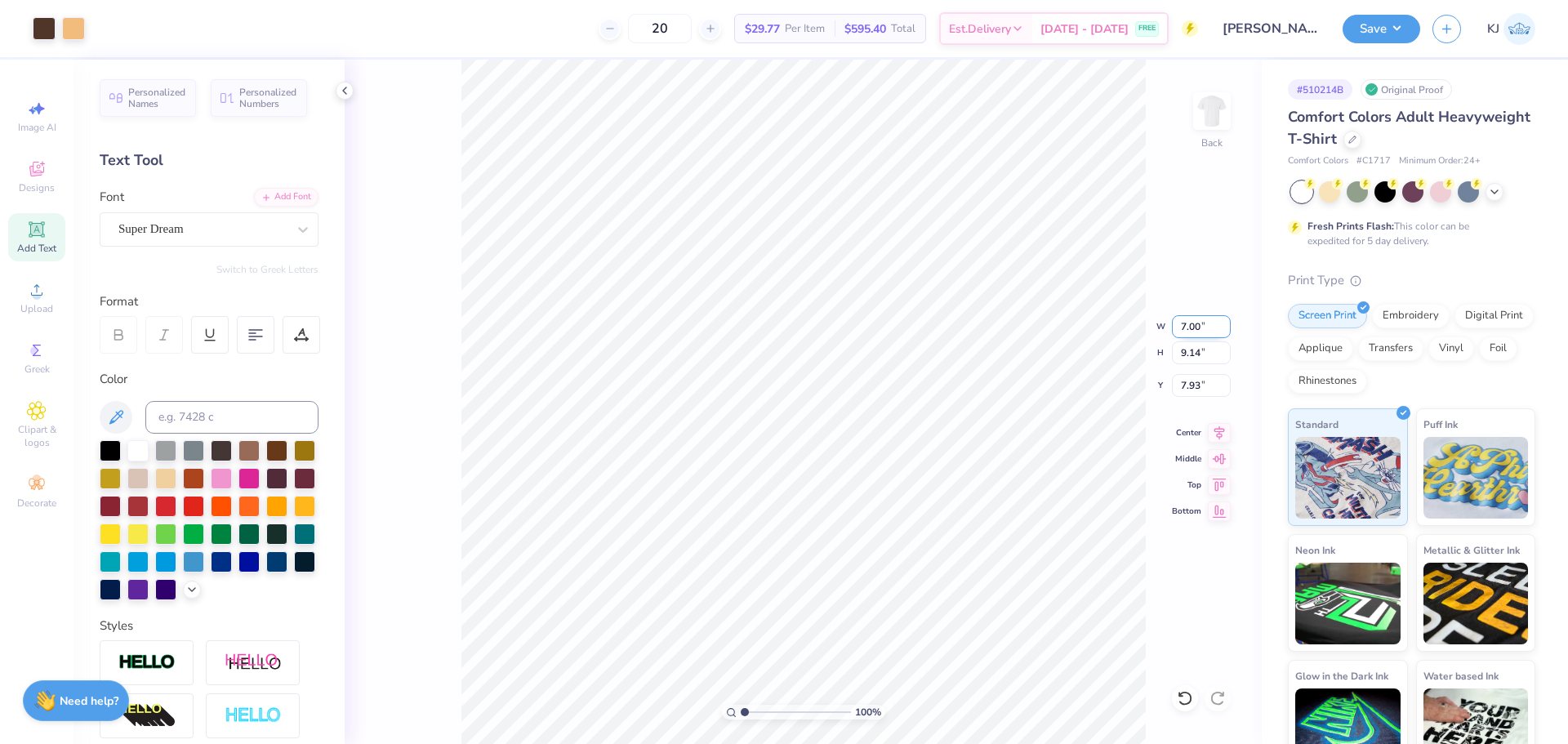
click at [1195, 324] on input "7.00" at bounding box center [1201, 327] width 59 height 23
type input "6.00"
type input "7.83"
click at [1186, 382] on input "8.58" at bounding box center [1201, 385] width 59 height 23
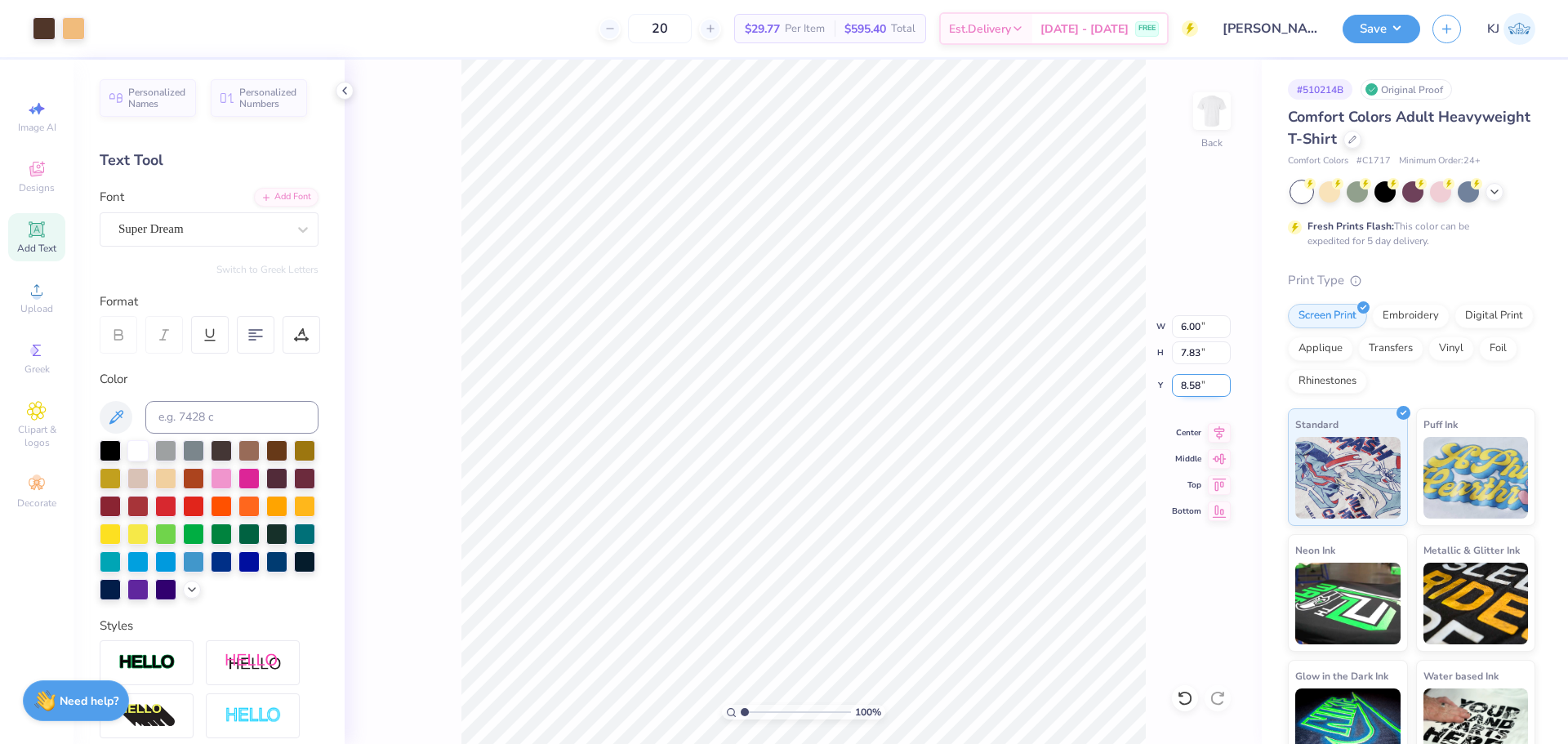
click at [1186, 382] on input "8.58" at bounding box center [1201, 385] width 59 height 23
type input "3.00"
click at [1399, 34] on button "Save" at bounding box center [1381, 27] width 78 height 29
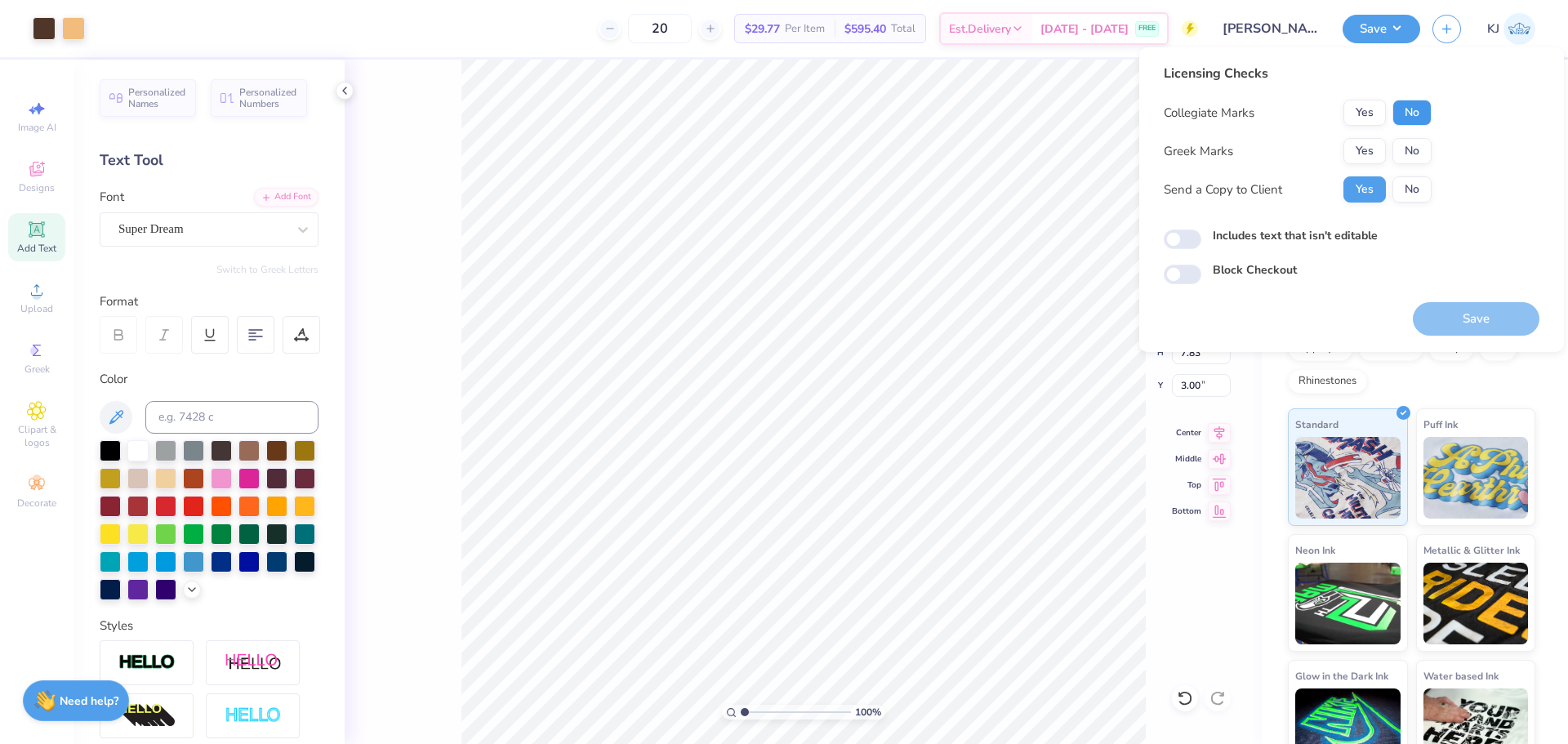
click at [1394, 110] on button "No" at bounding box center [1412, 112] width 39 height 26
drag, startPoint x: 1411, startPoint y: 153, endPoint x: 1414, endPoint y: 166, distance: 13.3
click at [1411, 153] on button "No" at bounding box center [1412, 151] width 39 height 26
click at [1457, 314] on button "Save" at bounding box center [1476, 319] width 127 height 34
